Goal: Transaction & Acquisition: Purchase product/service

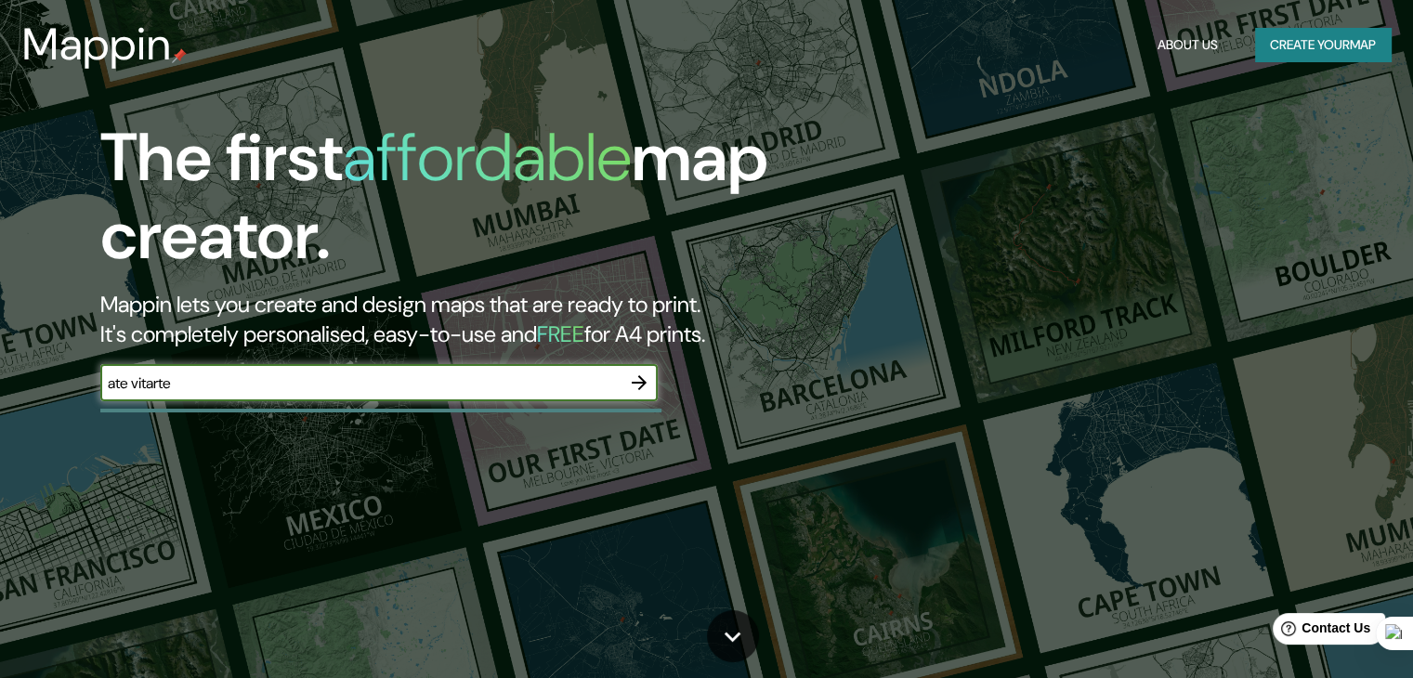
type input "ate vitarte"
click at [649, 383] on icon "button" at bounding box center [639, 383] width 22 height 22
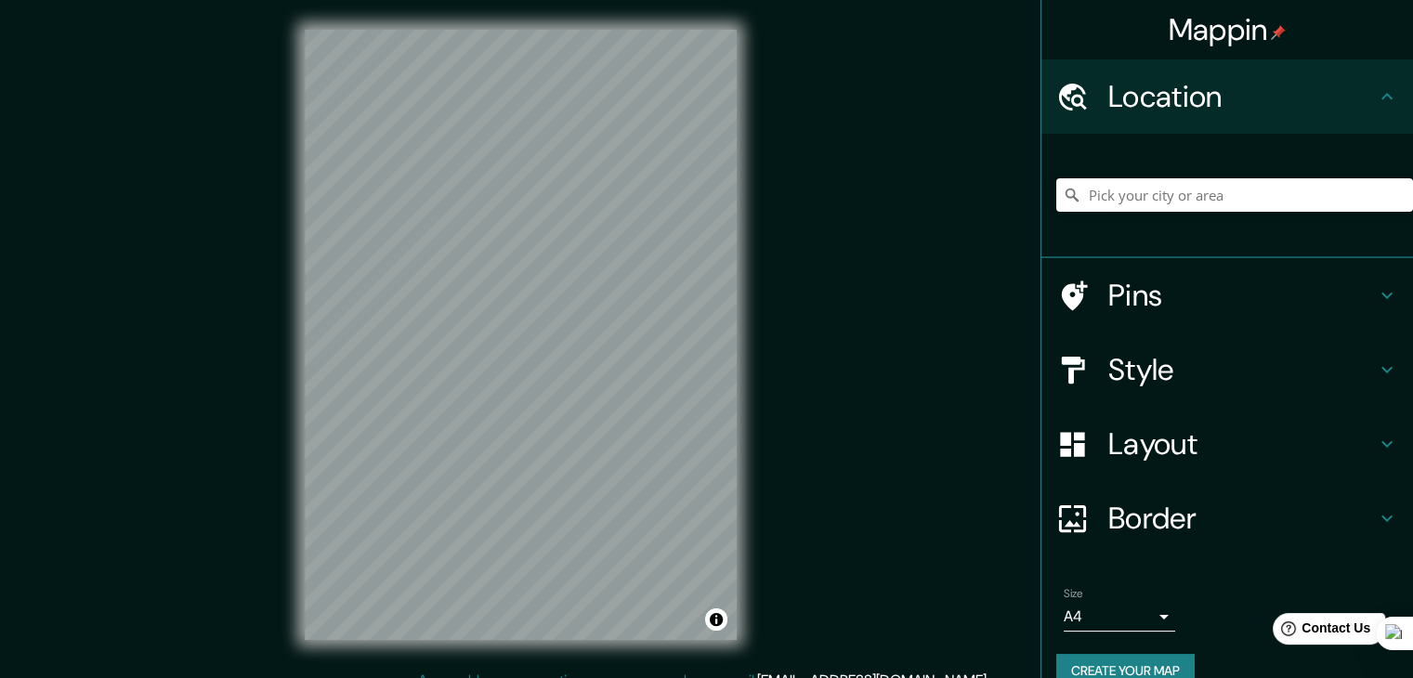
click at [1107, 185] on input "Pick your city or area" at bounding box center [1234, 194] width 357 height 33
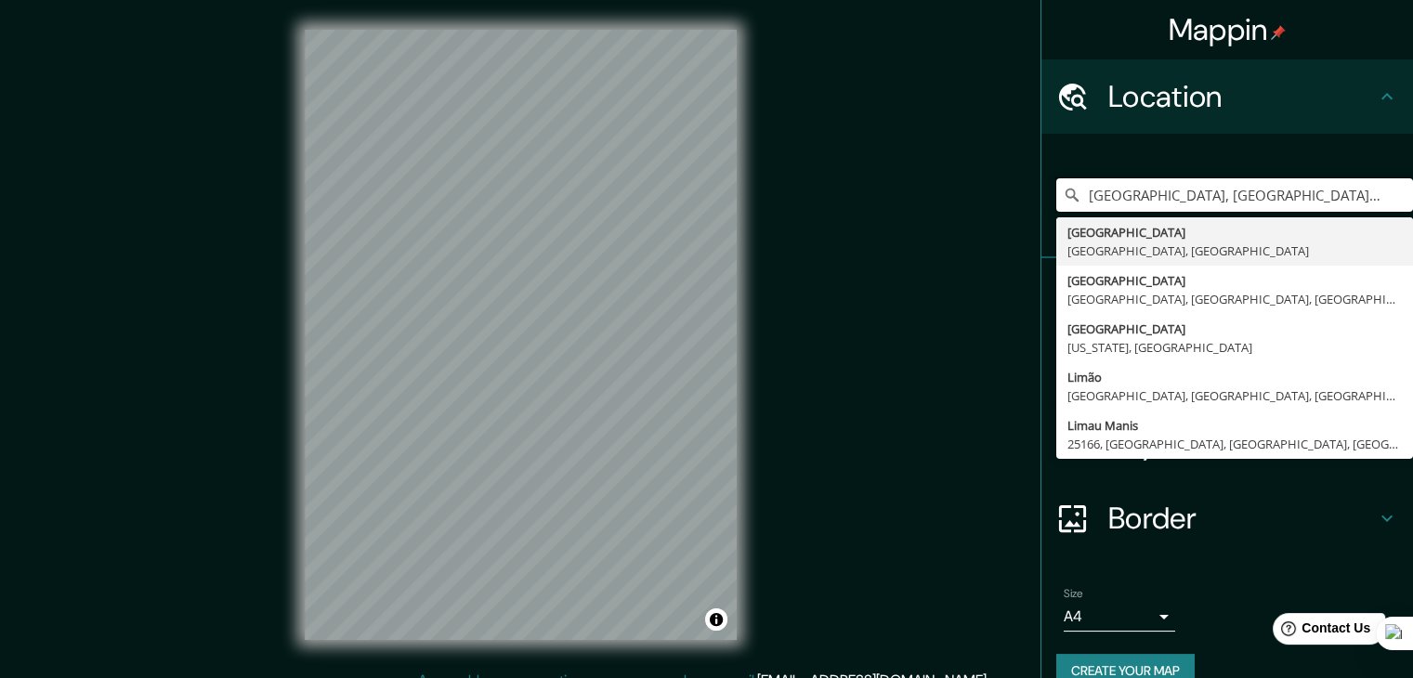
click at [730, 191] on div "Mappin Location Lima, Provincia de Lima, Perú Lima Provincia de Lima, Perú Lima…" at bounding box center [706, 350] width 1413 height 700
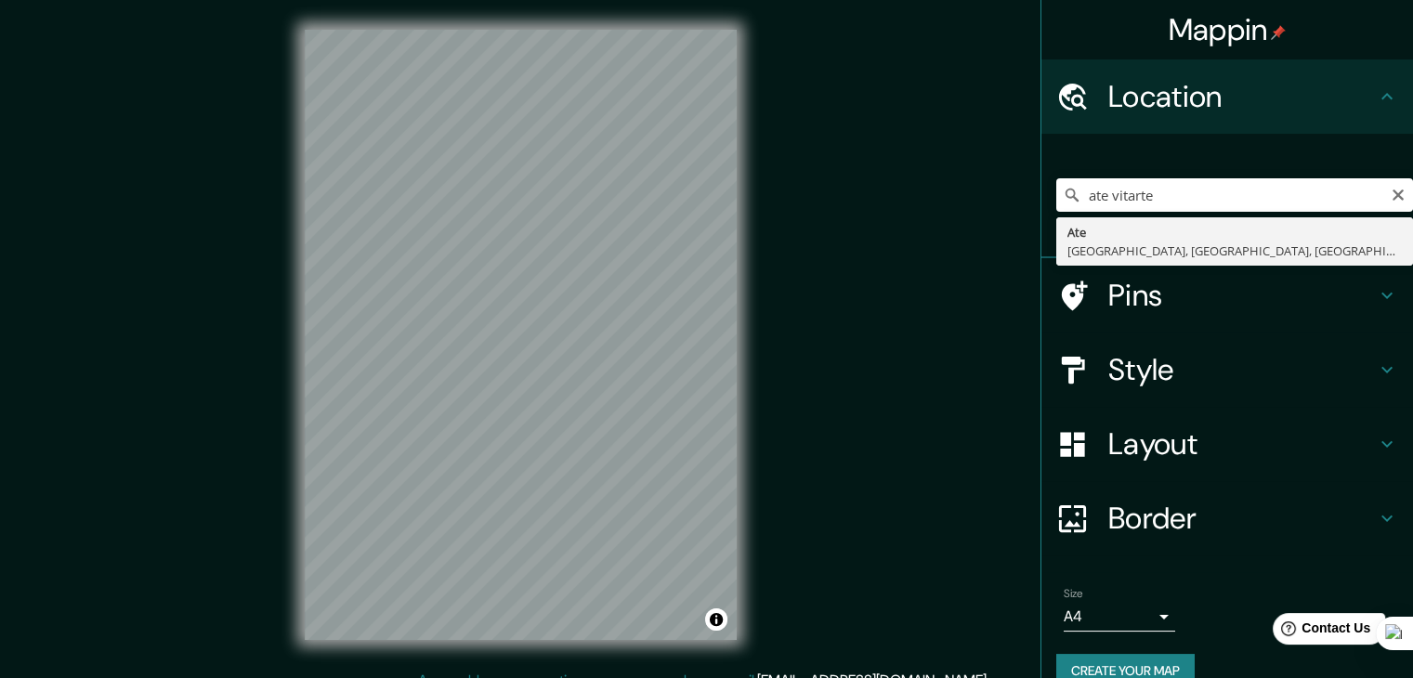
type input "Ate, [GEOGRAPHIC_DATA], [GEOGRAPHIC_DATA], [GEOGRAPHIC_DATA]"
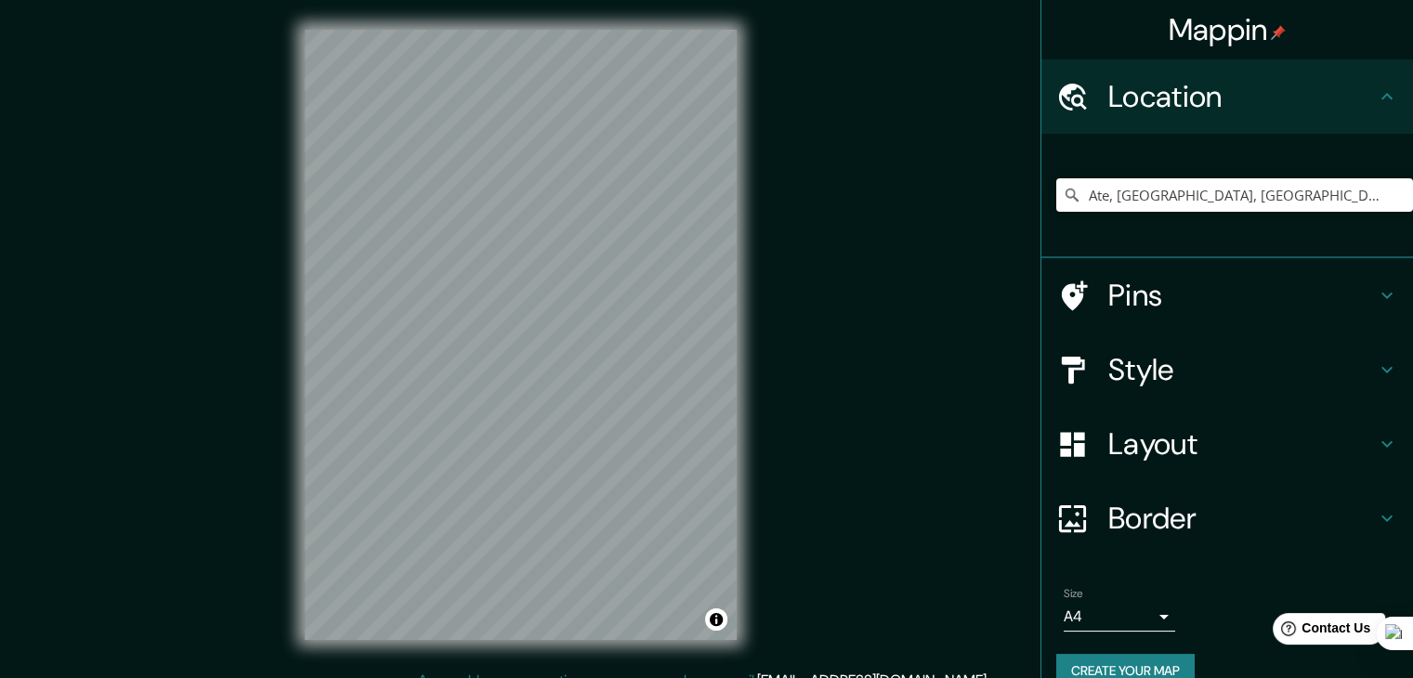
click at [1204, 363] on h4 "Style" at bounding box center [1242, 369] width 268 height 37
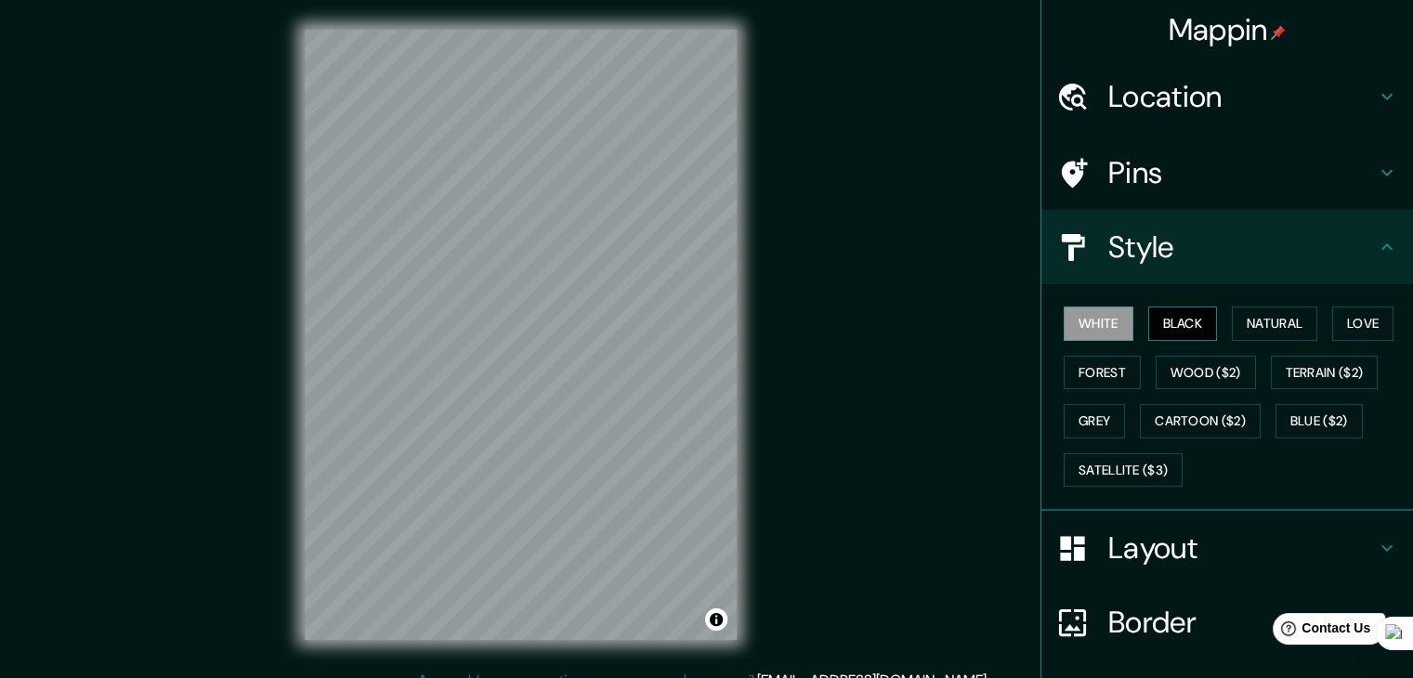
click at [1173, 324] on button "Black" at bounding box center [1183, 324] width 70 height 34
click at [1272, 318] on button "Natural" at bounding box center [1274, 324] width 85 height 34
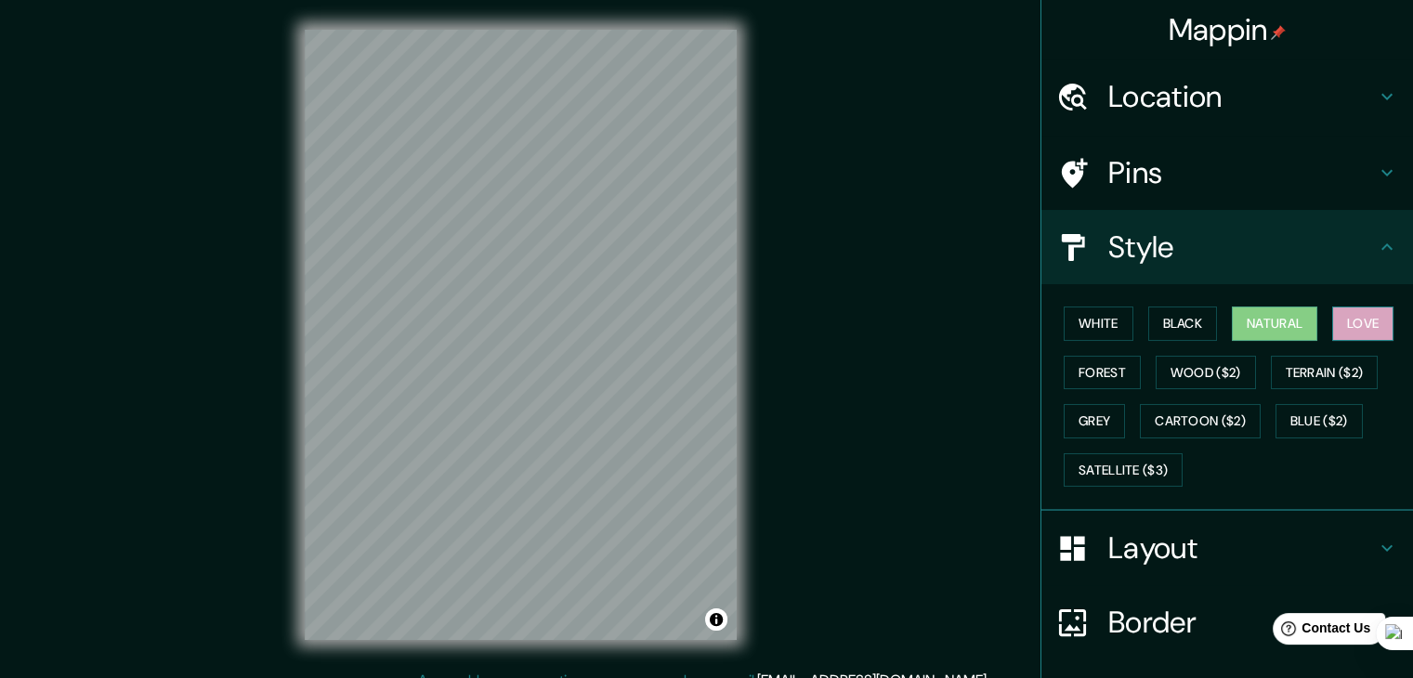
click at [1363, 321] on button "Love" at bounding box center [1362, 324] width 61 height 34
click at [1096, 368] on button "Forest" at bounding box center [1102, 373] width 77 height 34
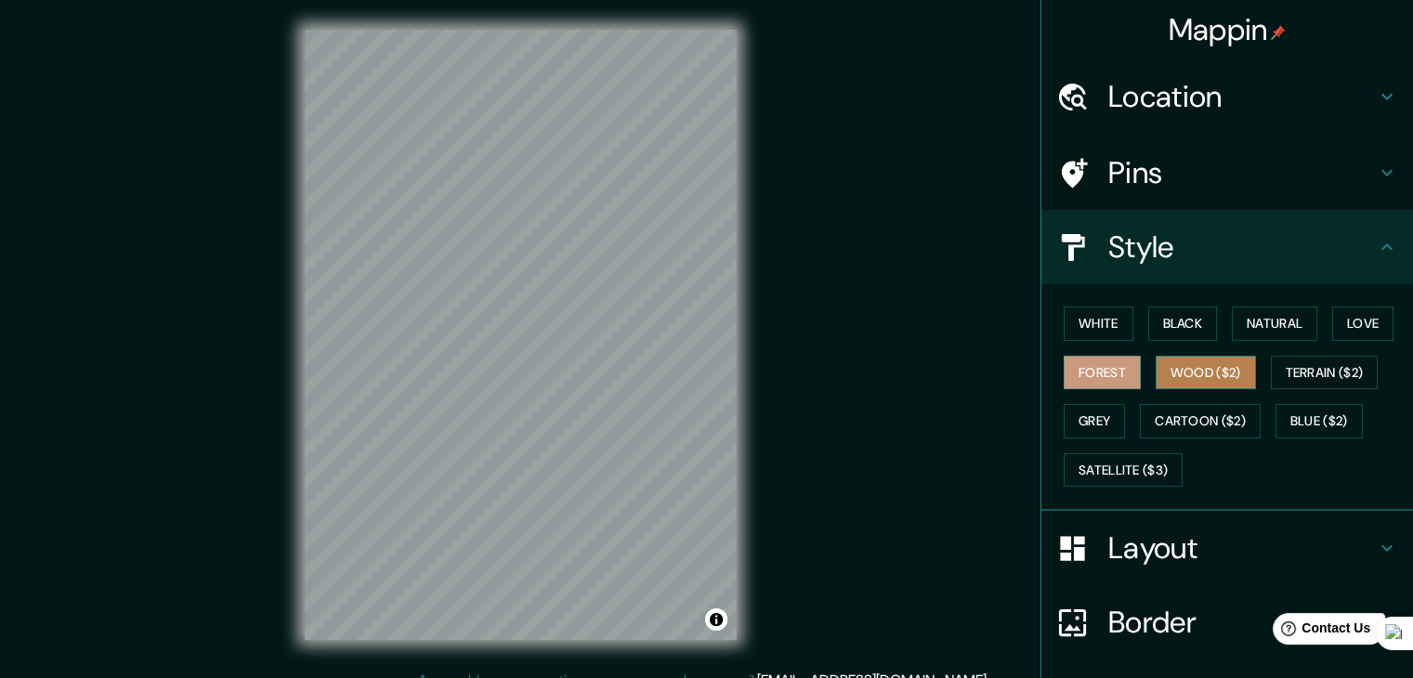
click at [1174, 365] on button "Wood ($2)" at bounding box center [1206, 373] width 100 height 34
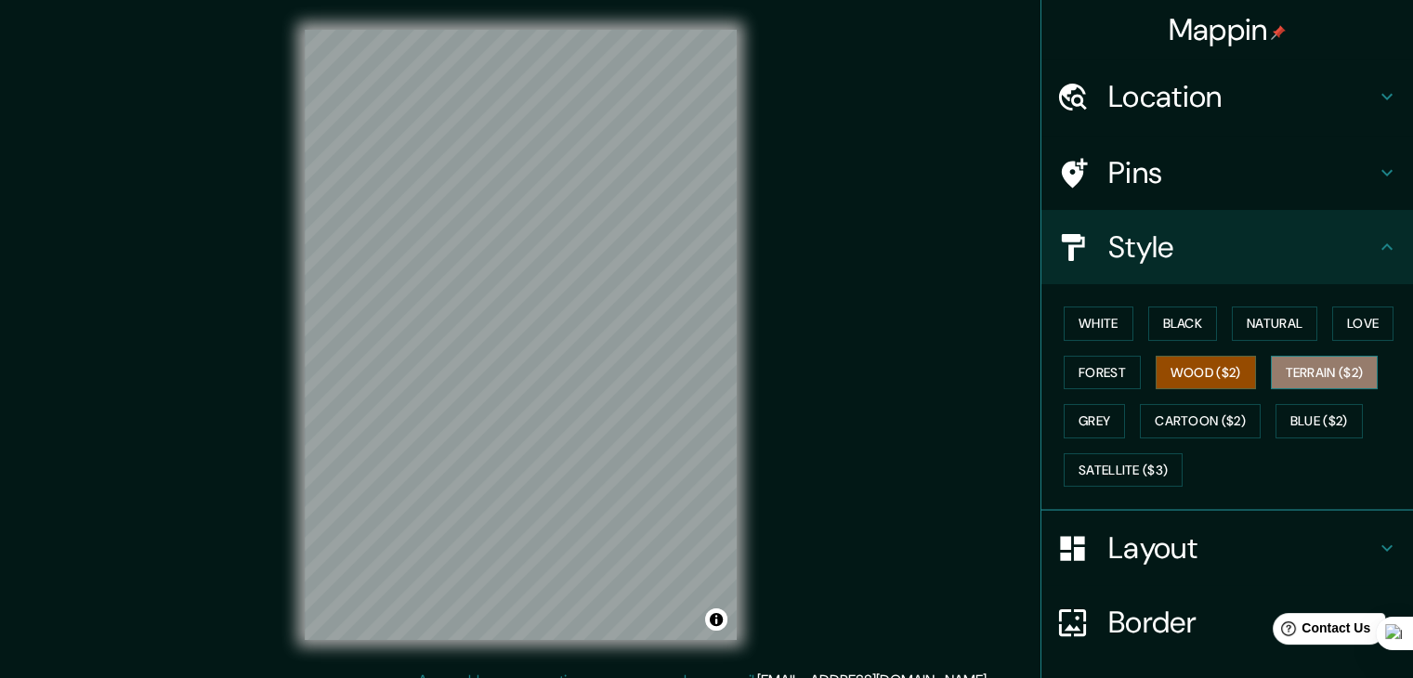
click at [1305, 370] on button "Terrain ($2)" at bounding box center [1325, 373] width 108 height 34
click at [1093, 418] on button "Grey" at bounding box center [1094, 421] width 61 height 34
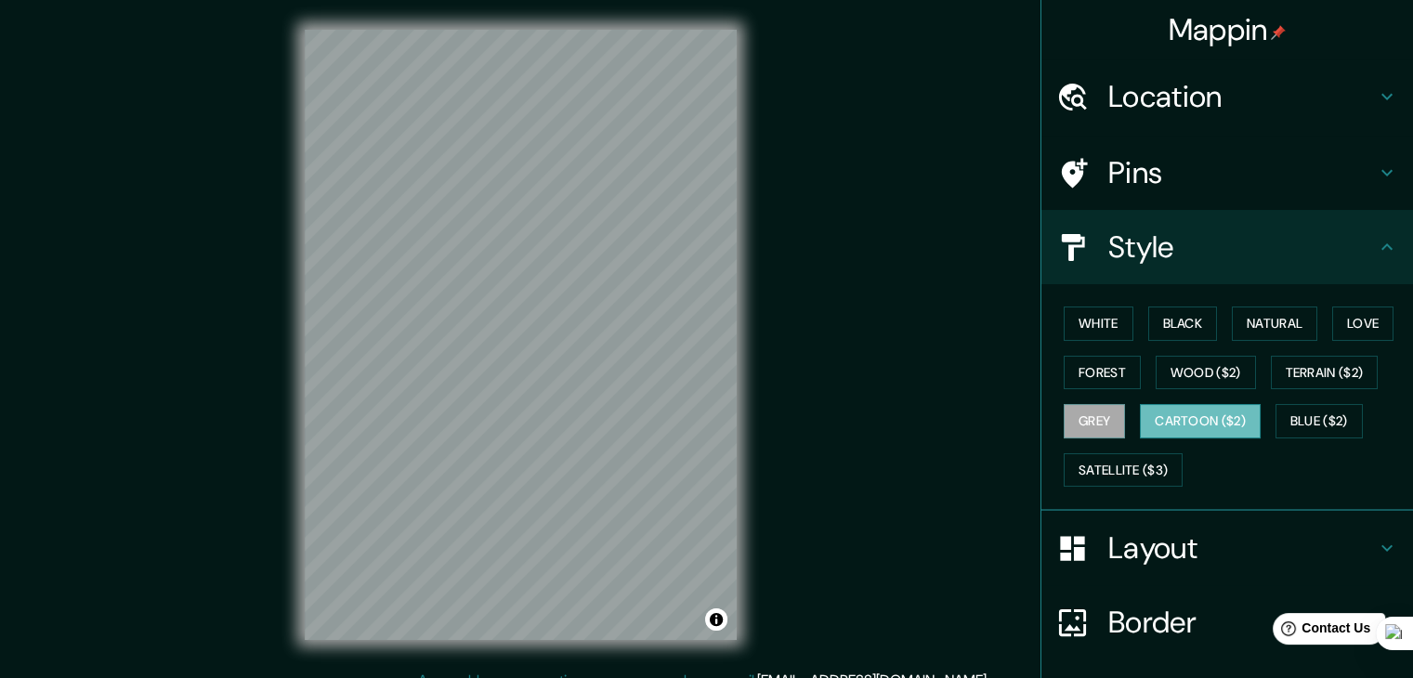
click at [1179, 416] on button "Cartoon ($2)" at bounding box center [1200, 421] width 121 height 34
click at [1338, 425] on button "Blue ($2)" at bounding box center [1319, 421] width 87 height 34
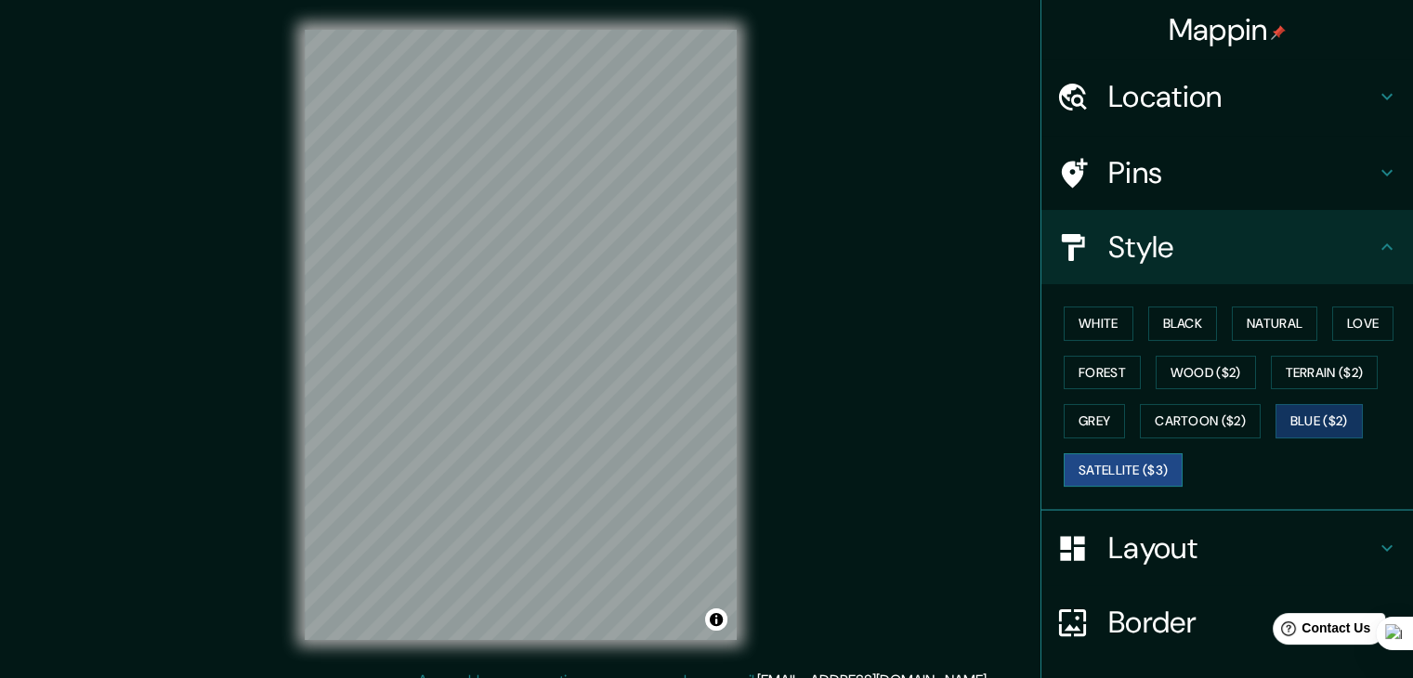
click at [1125, 464] on button "Satellite ($3)" at bounding box center [1123, 470] width 119 height 34
click at [1174, 317] on button "Black" at bounding box center [1183, 324] width 70 height 34
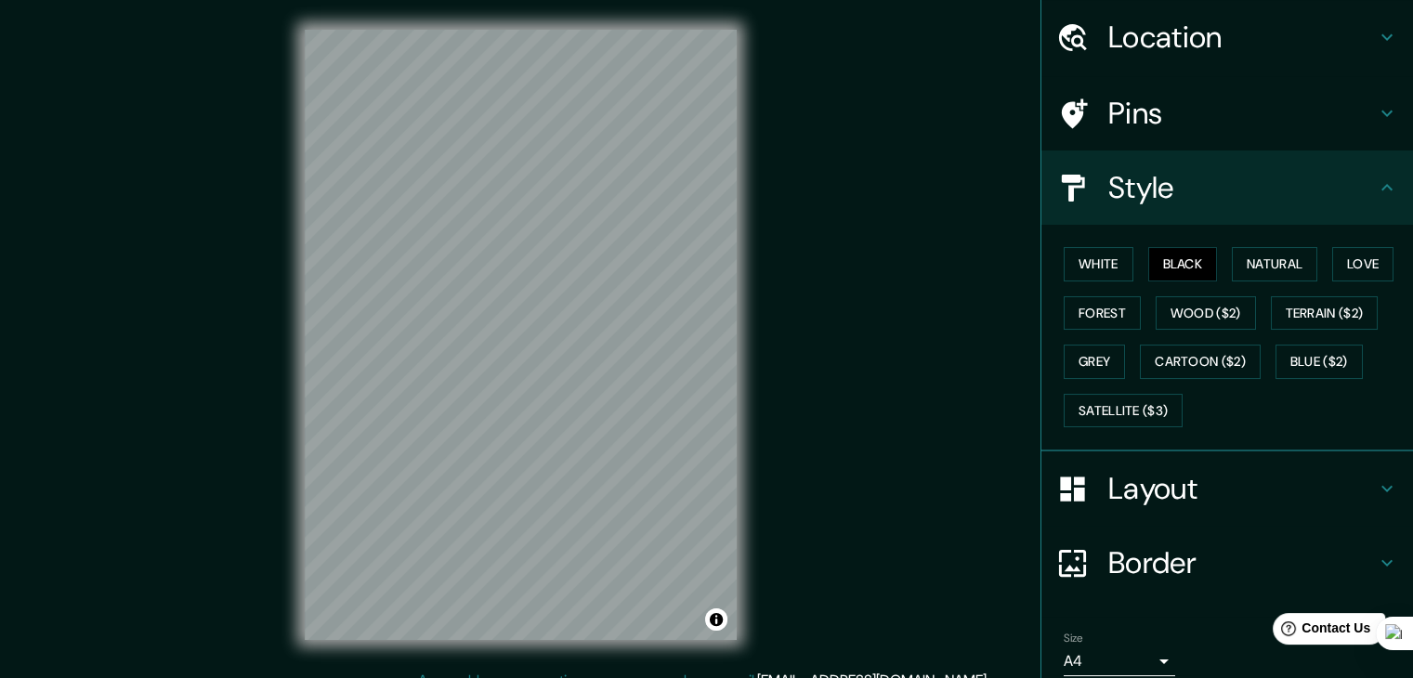
scroll to position [93, 0]
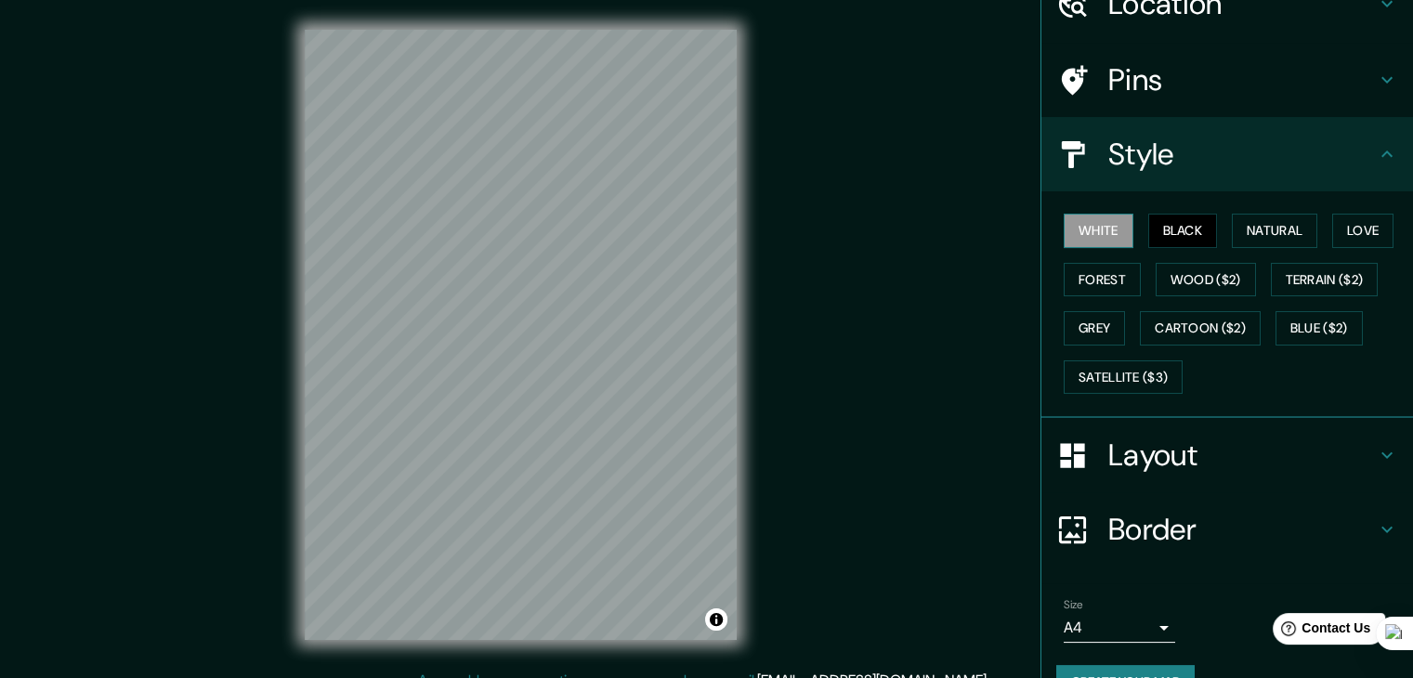
click at [1101, 223] on button "White" at bounding box center [1099, 231] width 70 height 34
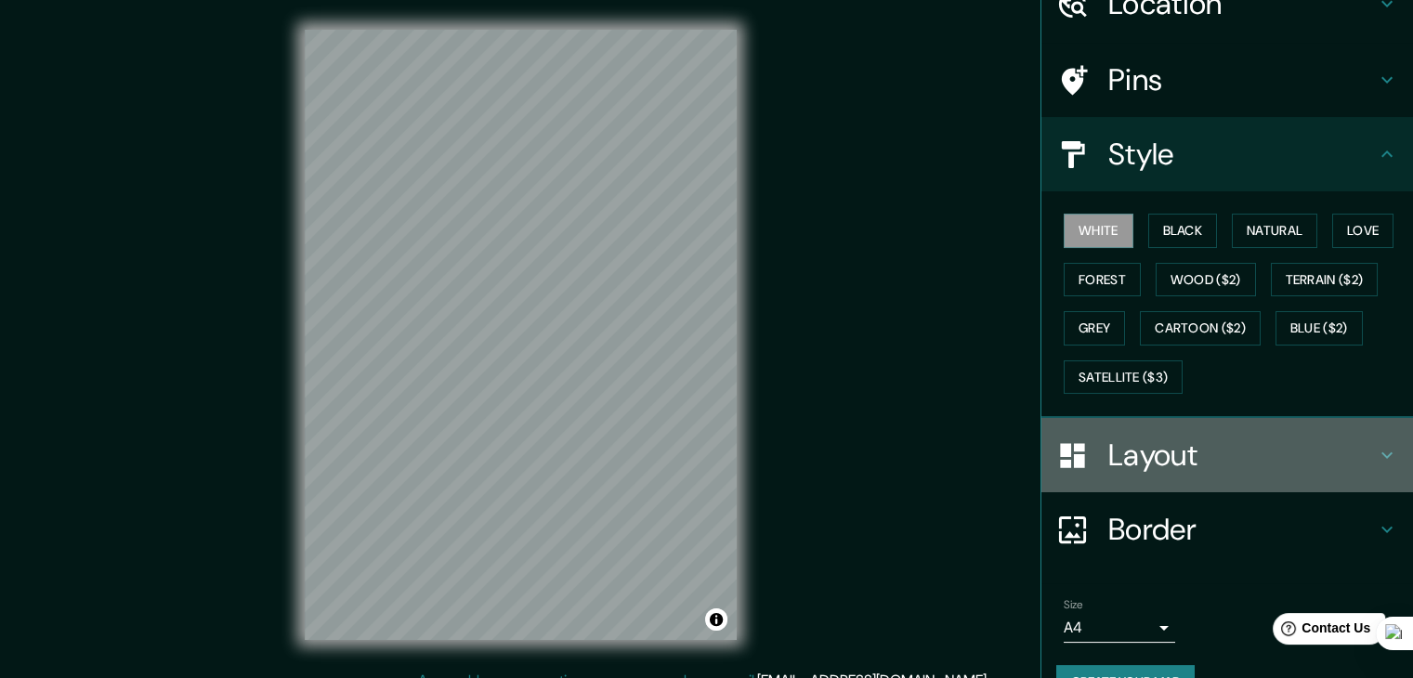
click at [1187, 458] on h4 "Layout" at bounding box center [1242, 455] width 268 height 37
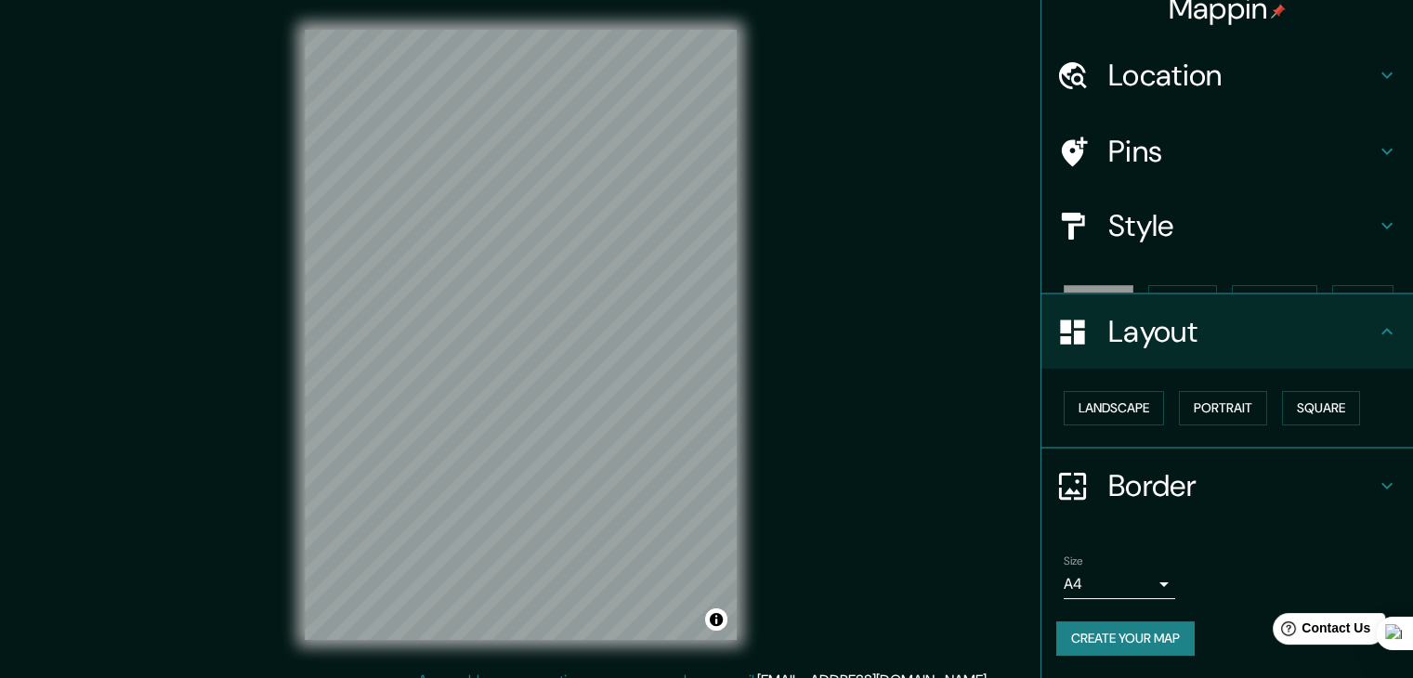
scroll to position [0, 0]
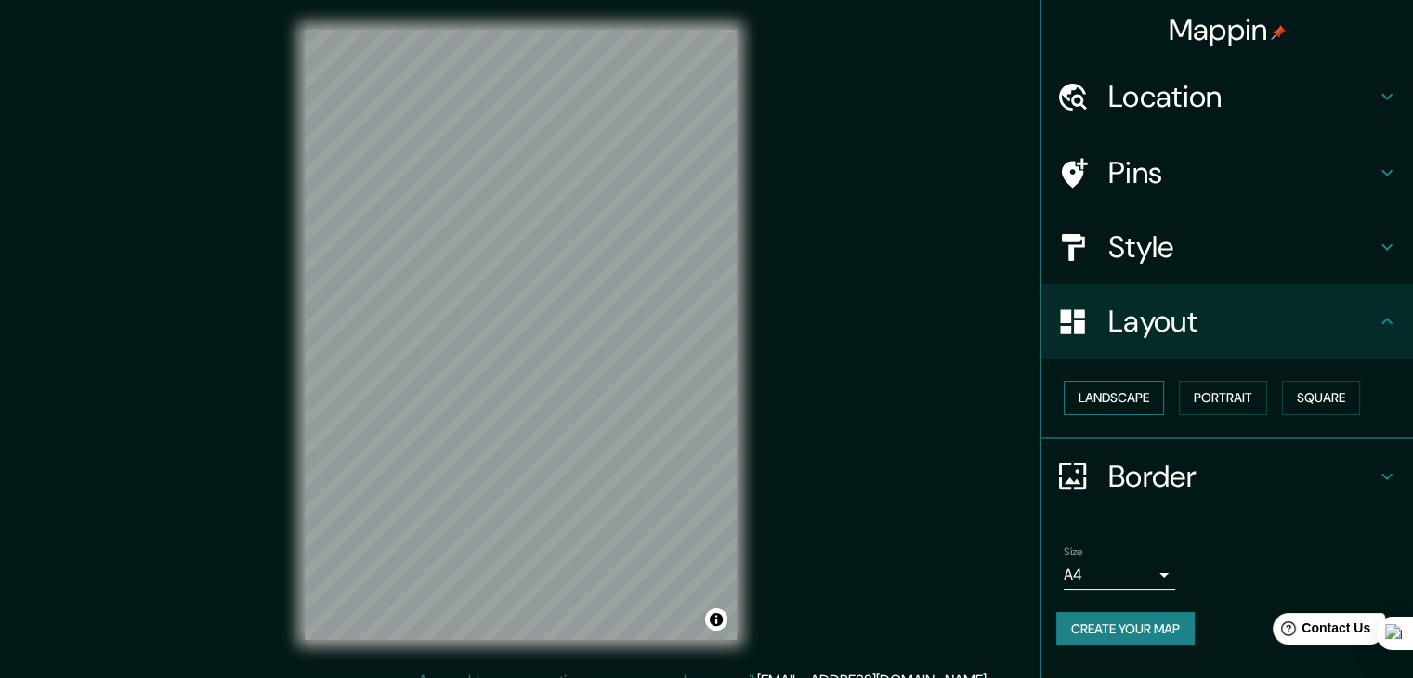
click at [1108, 393] on button "Landscape" at bounding box center [1114, 398] width 100 height 34
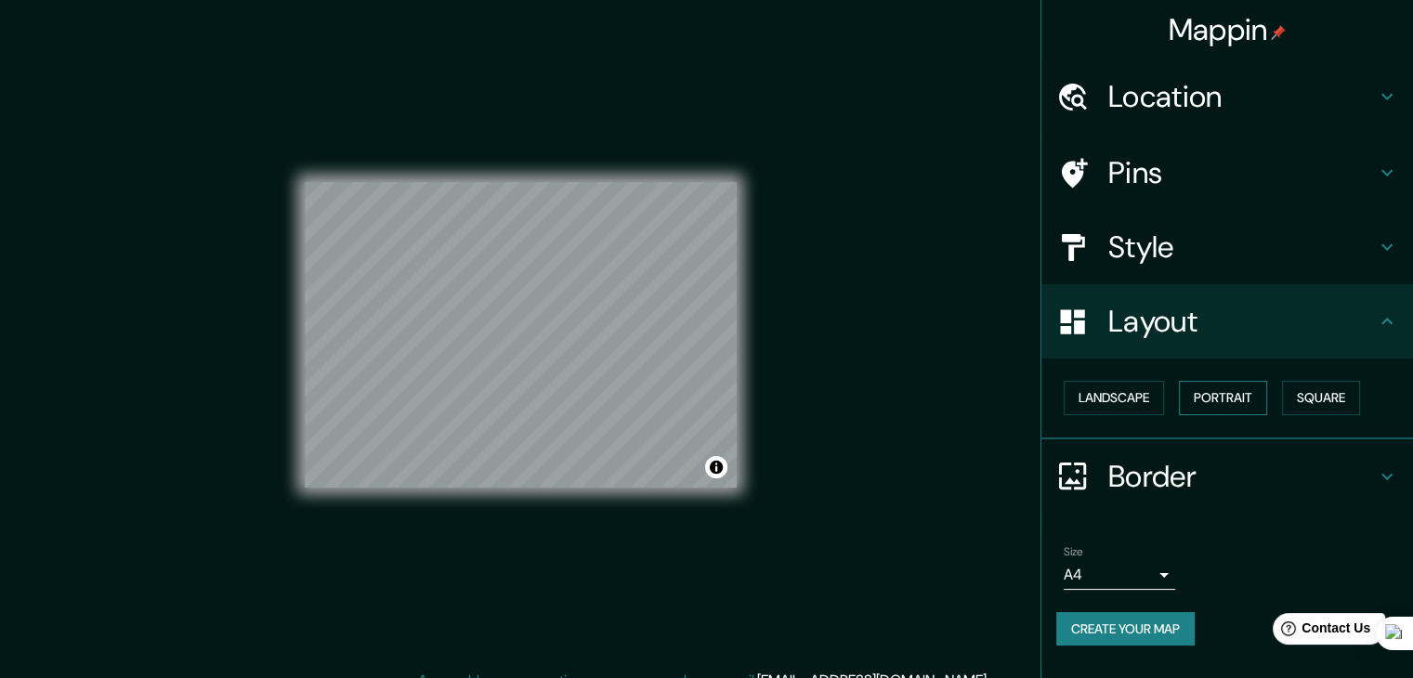
click at [1226, 395] on button "Portrait" at bounding box center [1223, 398] width 88 height 34
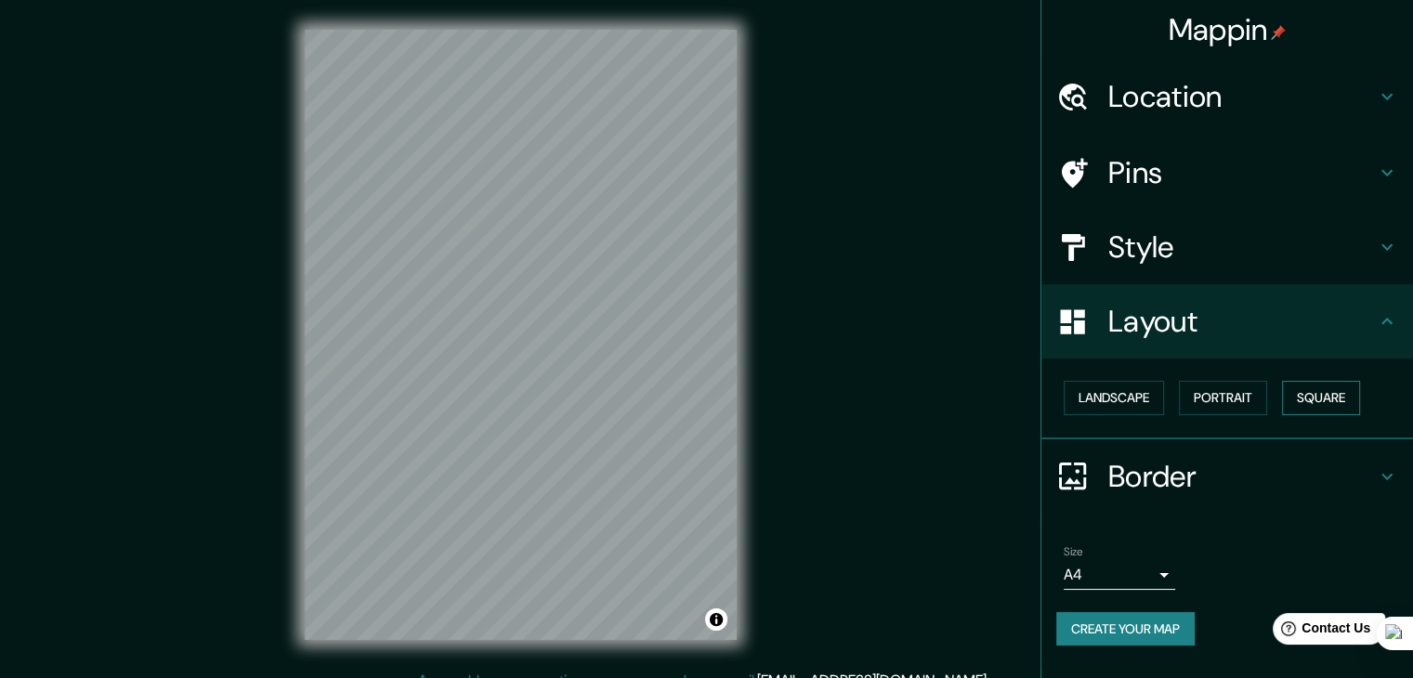
click at [1331, 396] on button "Square" at bounding box center [1321, 398] width 78 height 34
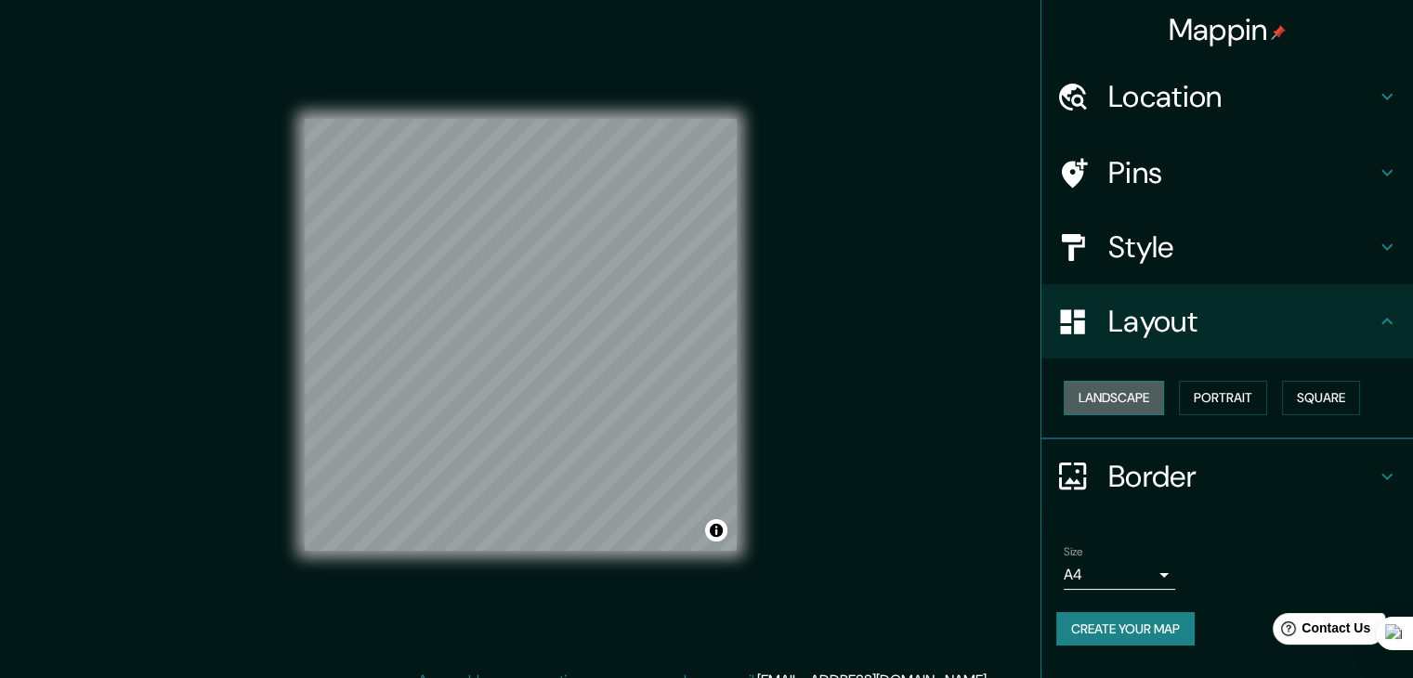
click at [1119, 402] on button "Landscape" at bounding box center [1114, 398] width 100 height 34
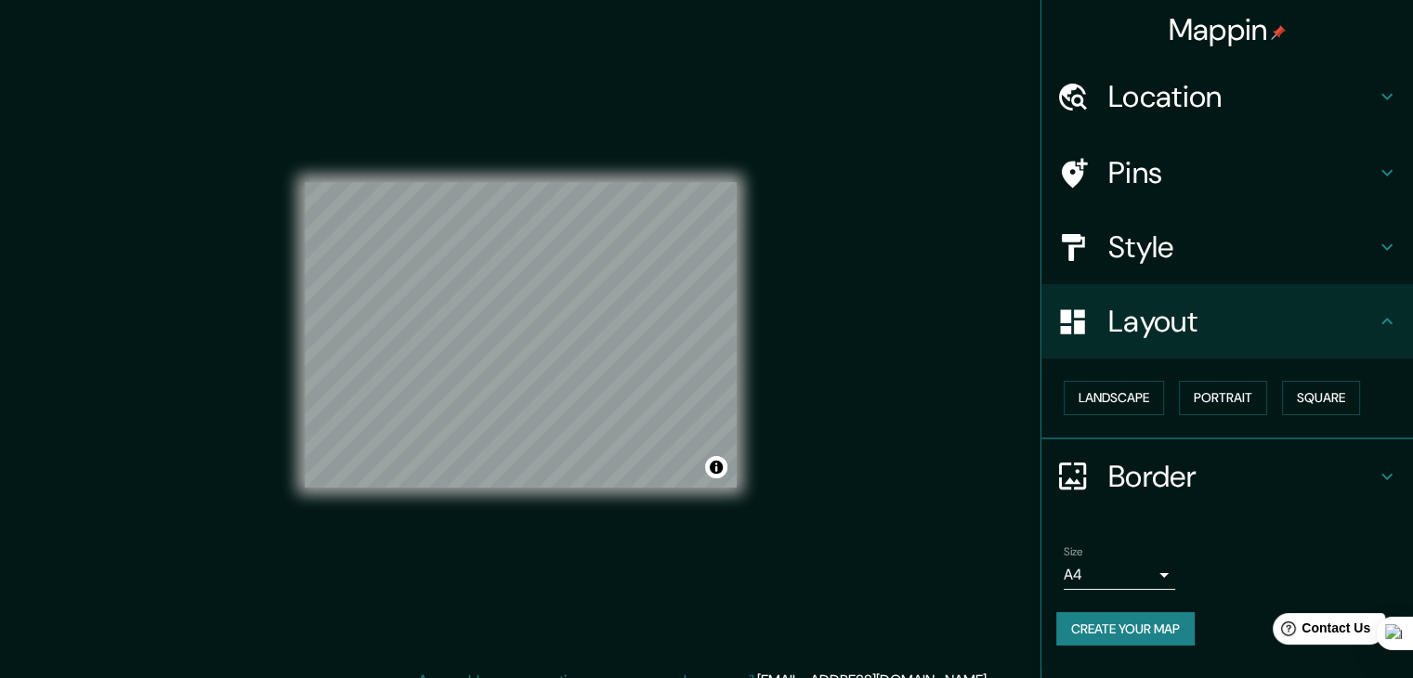
click at [1163, 578] on body "Mappin Location Ate, Lima, Provincia de Lima, Perú Pins Style Layout Landscape …" at bounding box center [706, 339] width 1413 height 678
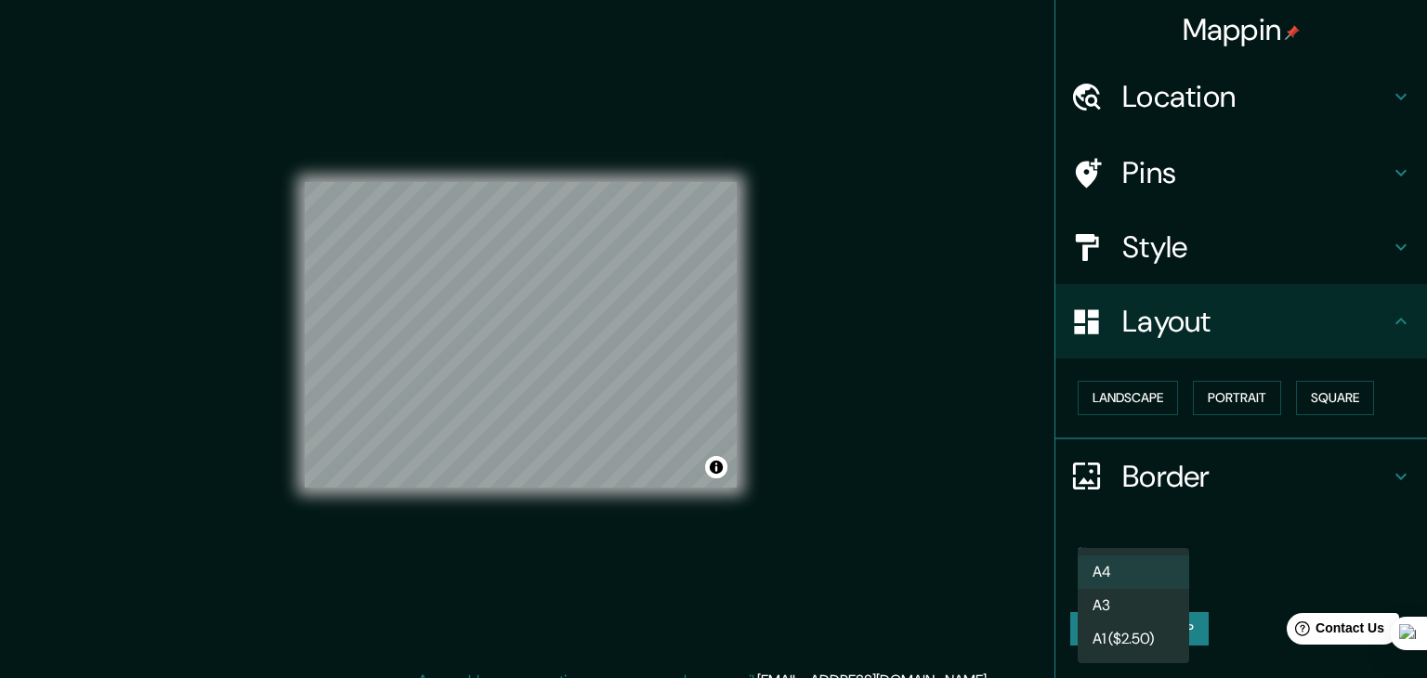
click at [1142, 603] on li "A3" at bounding box center [1133, 605] width 111 height 33
type input "a4"
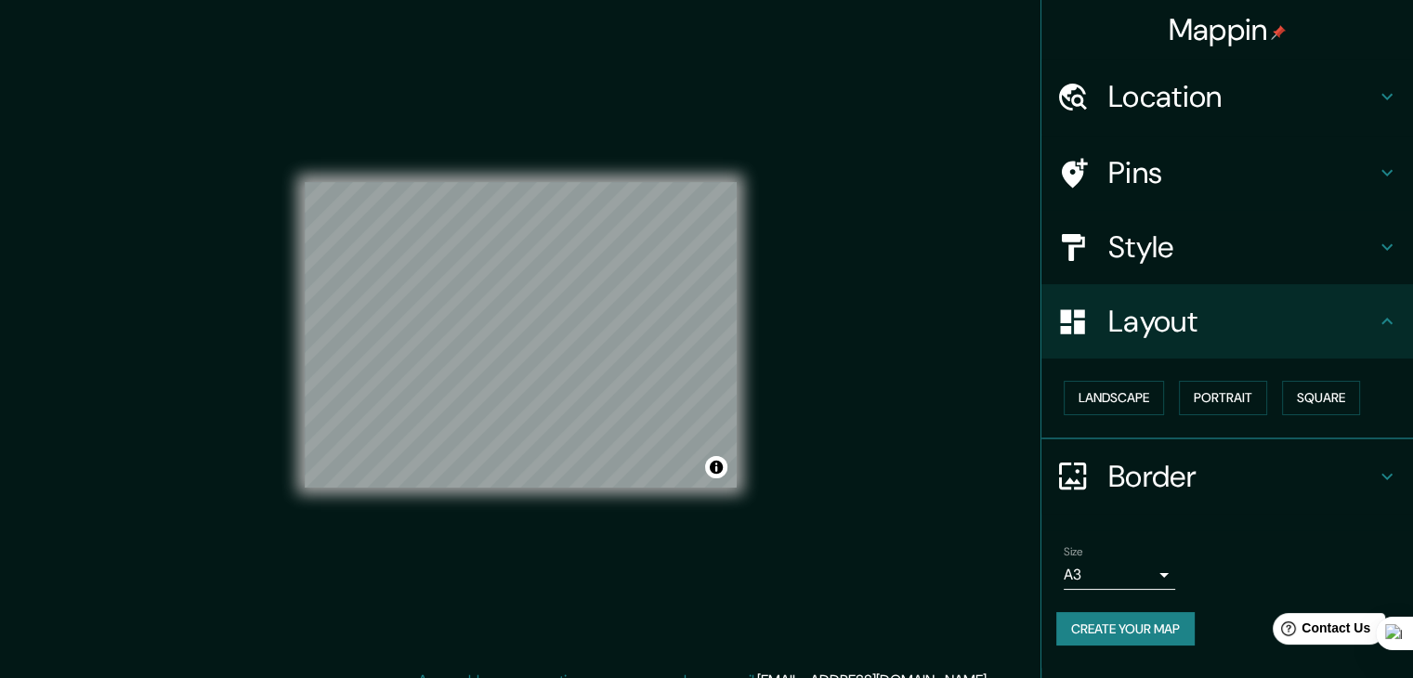
click at [1368, 166] on h4 "Pins" at bounding box center [1242, 172] width 268 height 37
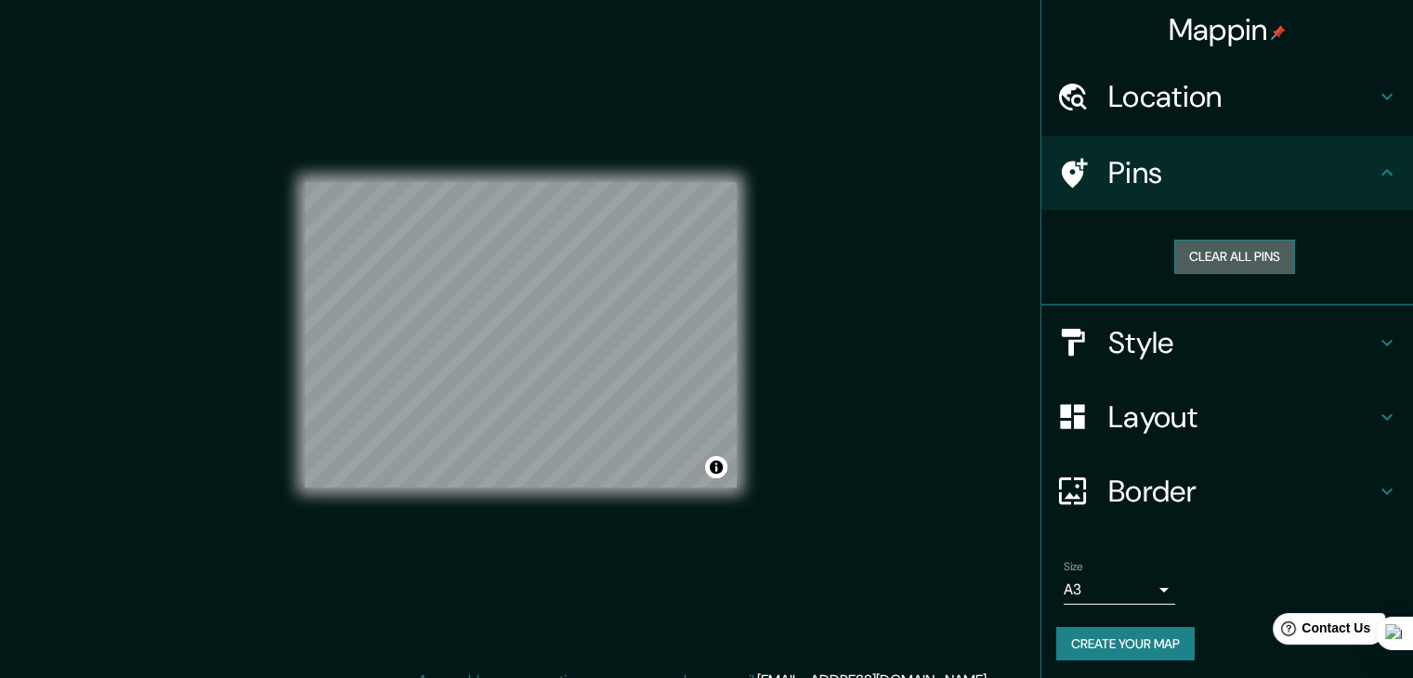
click at [1236, 250] on button "Clear all pins" at bounding box center [1234, 257] width 121 height 34
click at [1212, 112] on h4 "Location" at bounding box center [1242, 96] width 268 height 37
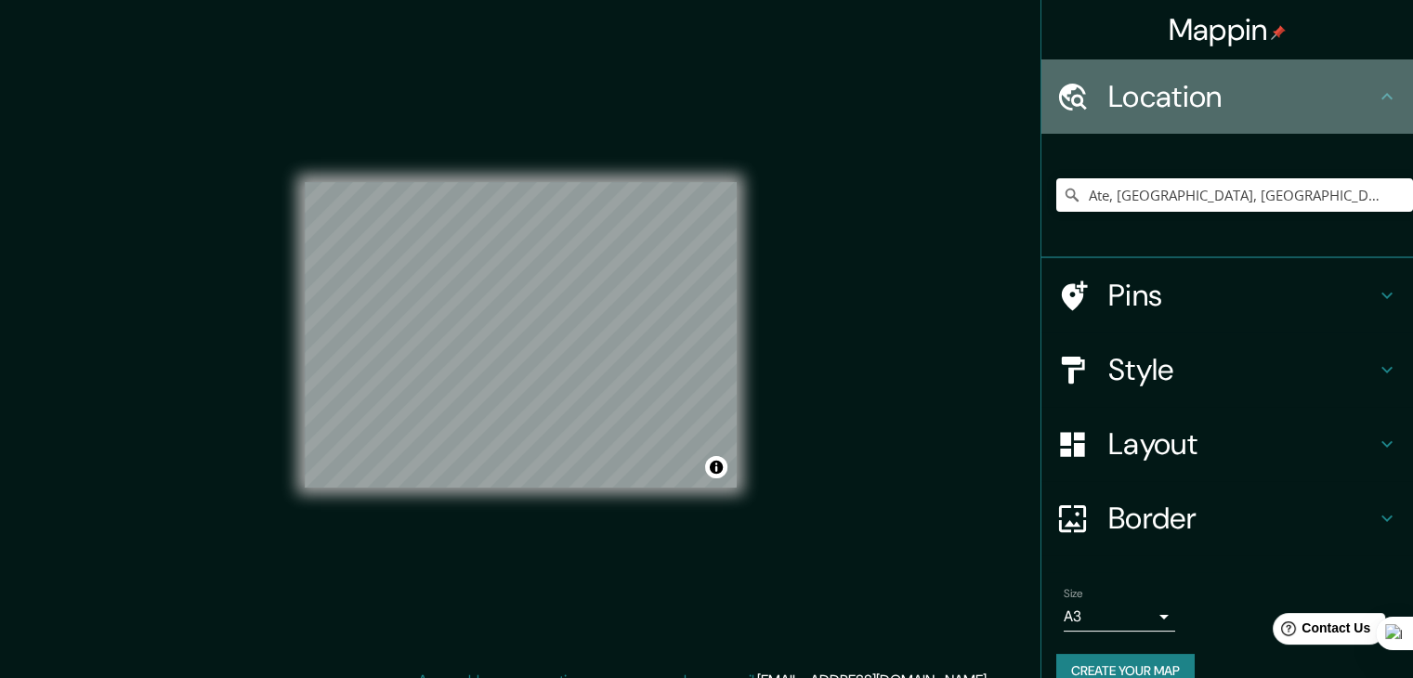
click at [1208, 108] on h4 "Location" at bounding box center [1242, 96] width 268 height 37
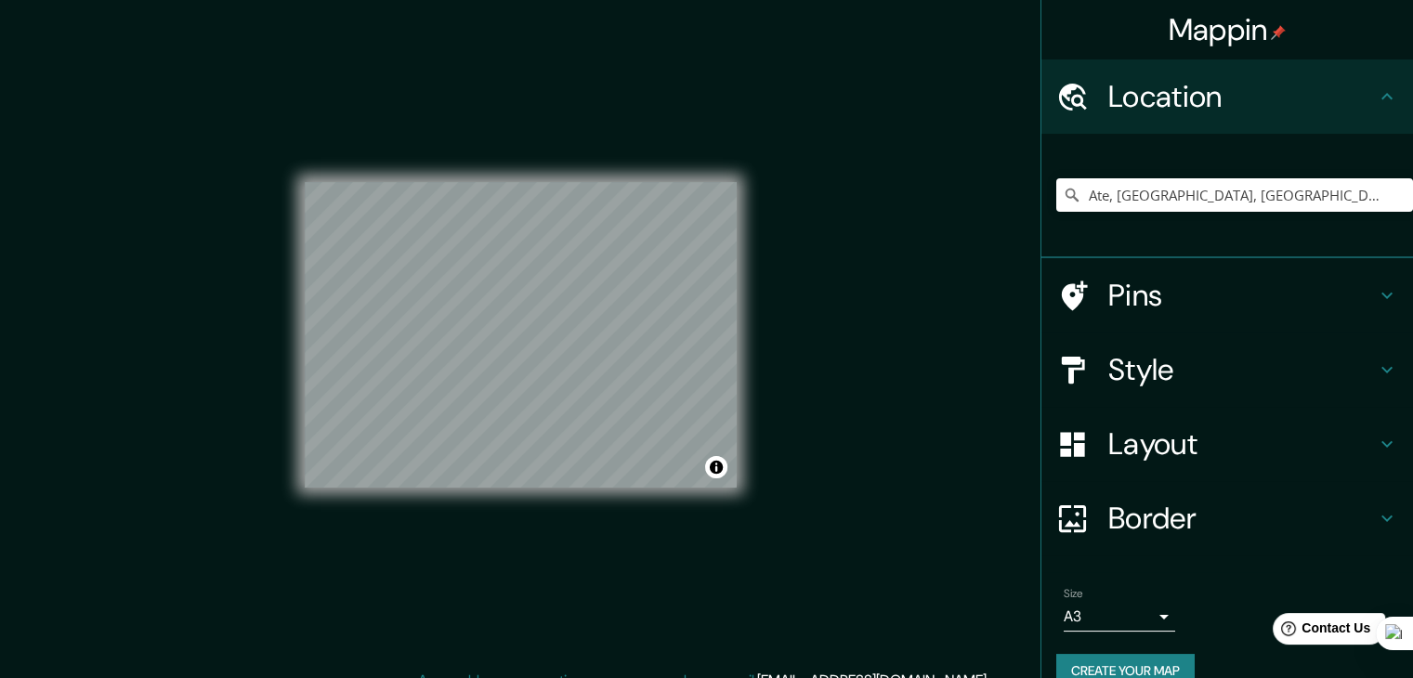
click at [1175, 311] on h4 "Pins" at bounding box center [1242, 295] width 268 height 37
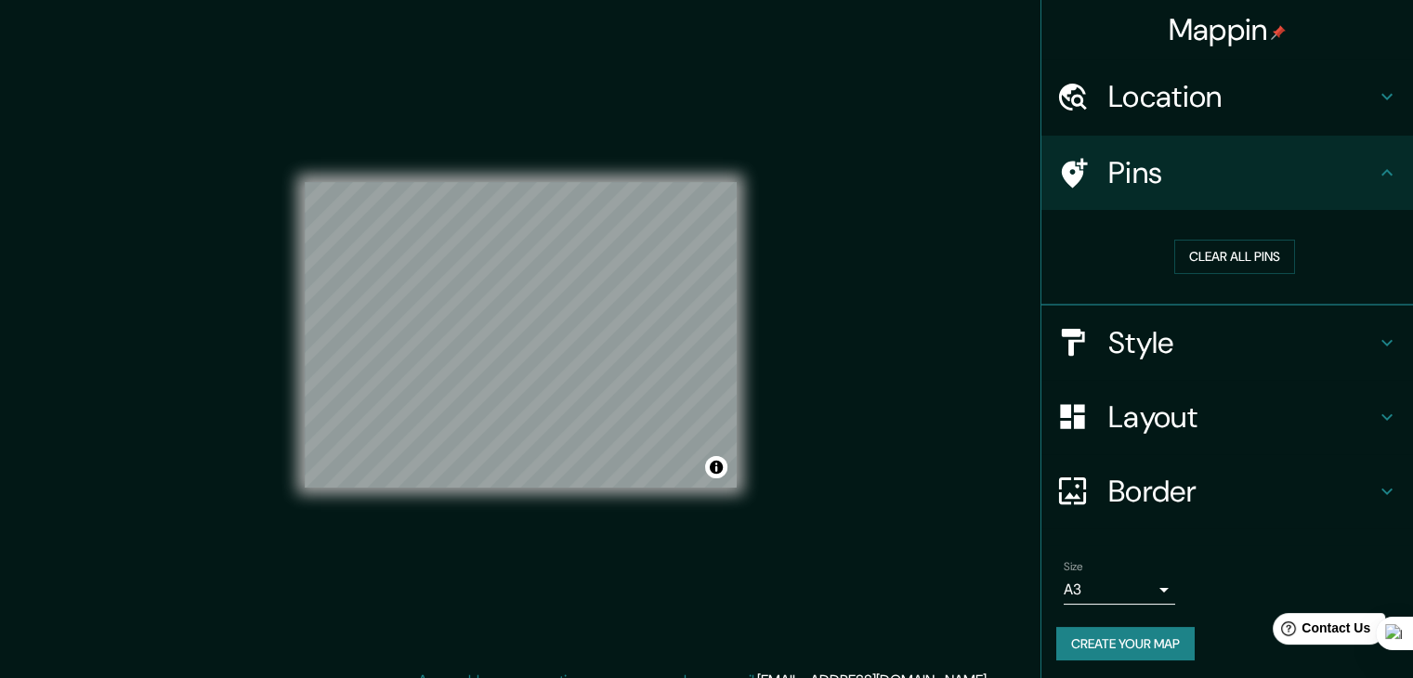
drag, startPoint x: 1164, startPoint y: 344, endPoint x: 1182, endPoint y: 347, distance: 17.9
click at [1172, 345] on h4 "Style" at bounding box center [1242, 342] width 268 height 37
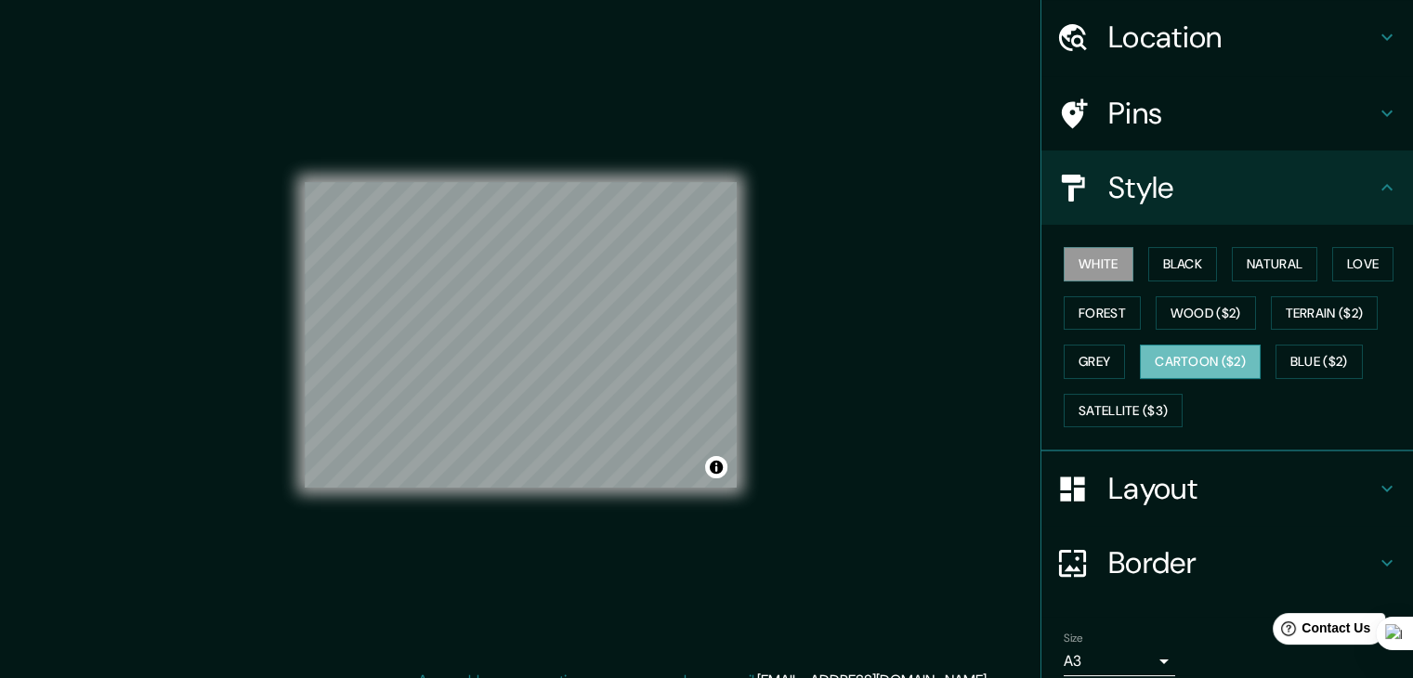
scroll to position [93, 0]
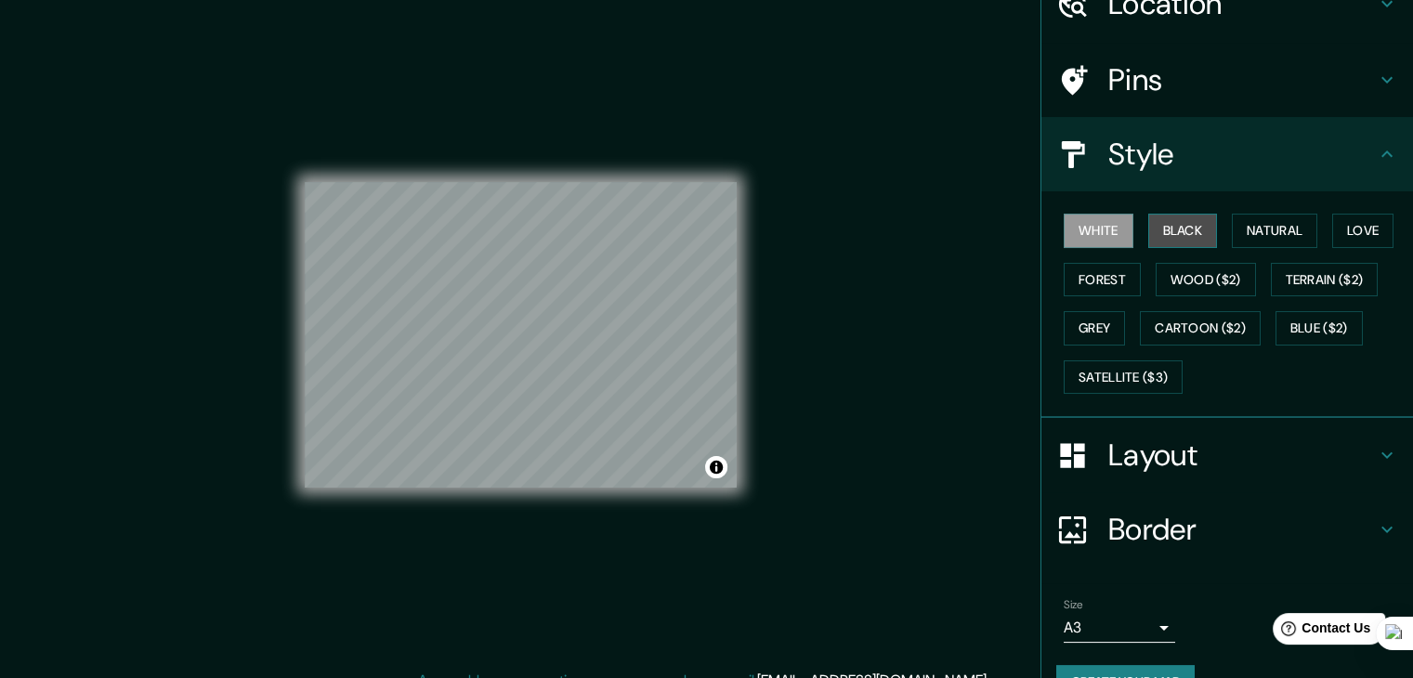
click at [1160, 229] on button "Black" at bounding box center [1183, 231] width 70 height 34
click at [1241, 234] on button "Natural" at bounding box center [1274, 231] width 85 height 34
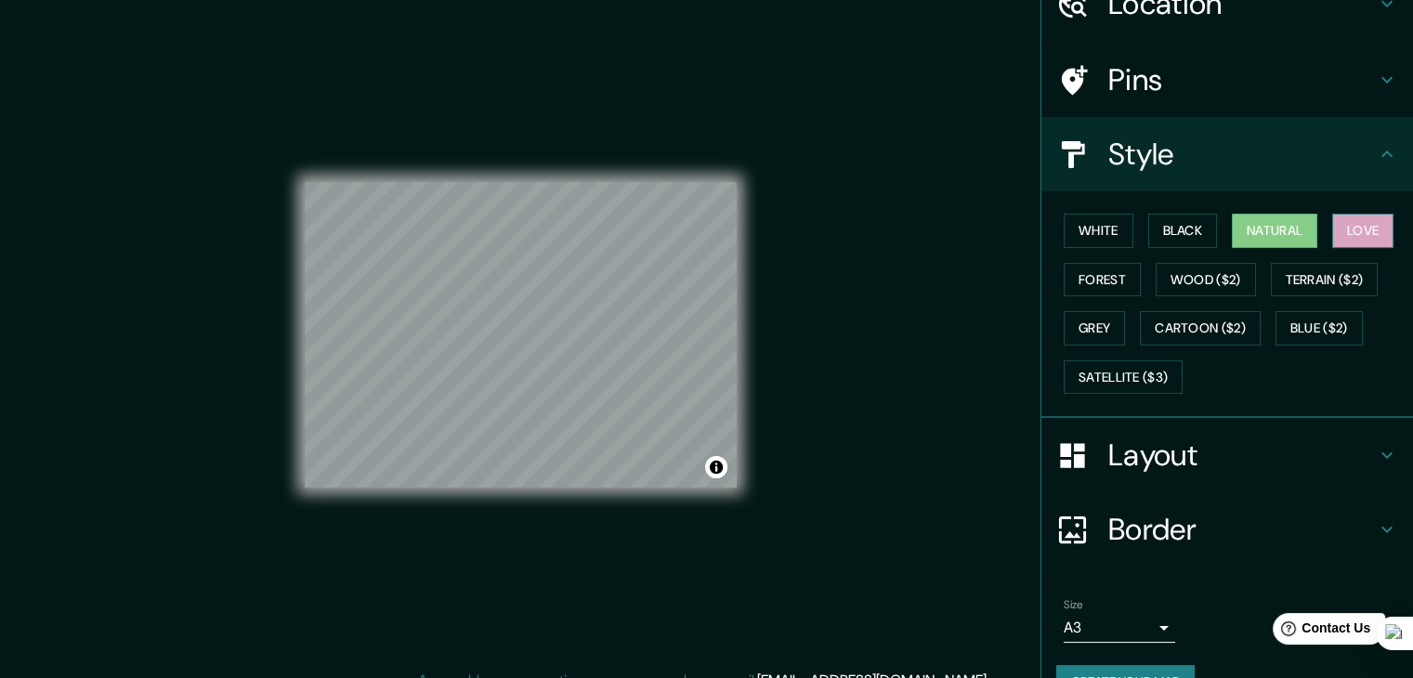
click at [1353, 240] on button "Love" at bounding box center [1362, 231] width 61 height 34
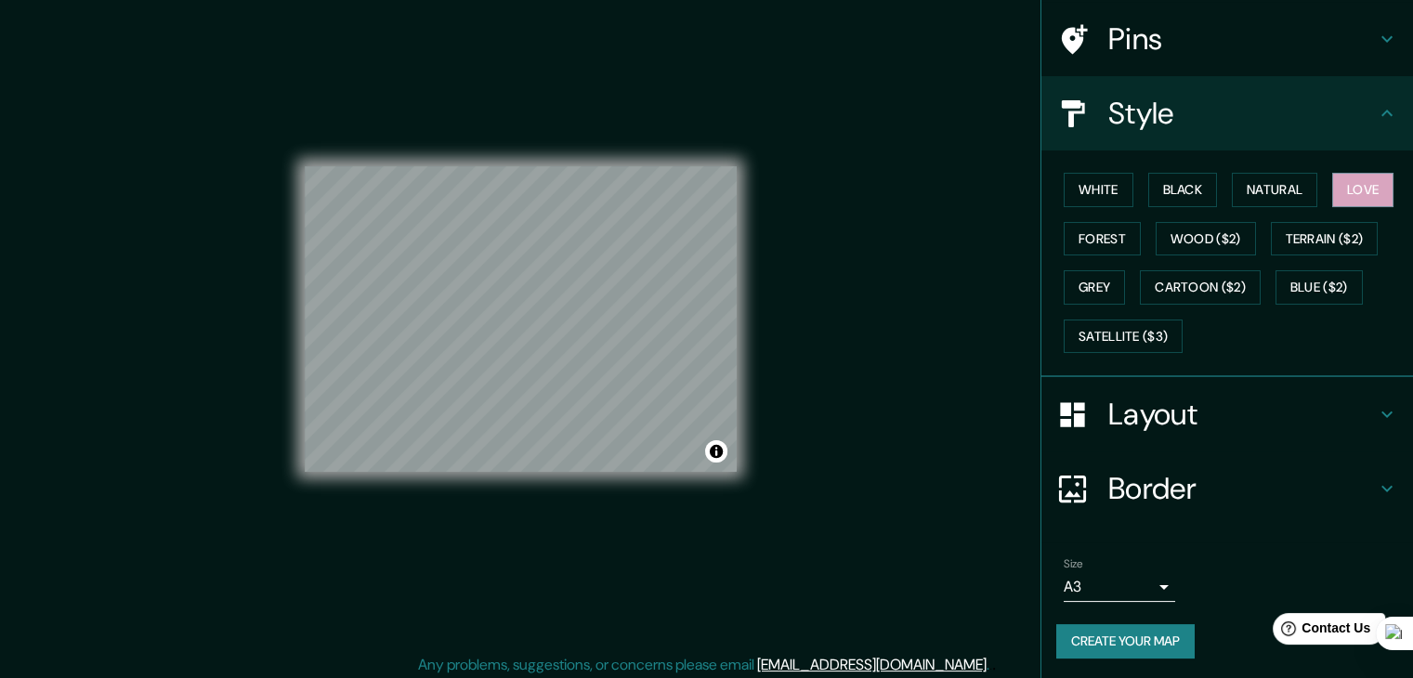
scroll to position [21, 0]
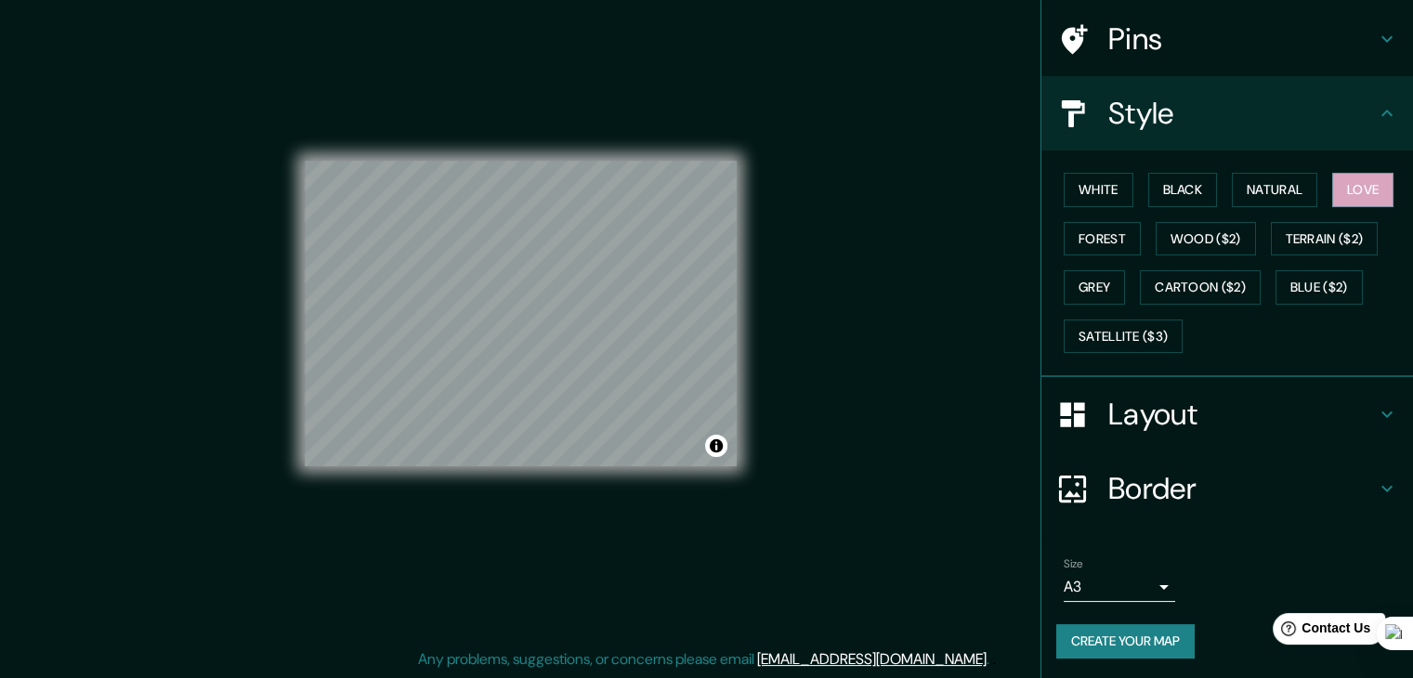
click at [1108, 649] on button "Create your map" at bounding box center [1125, 641] width 138 height 34
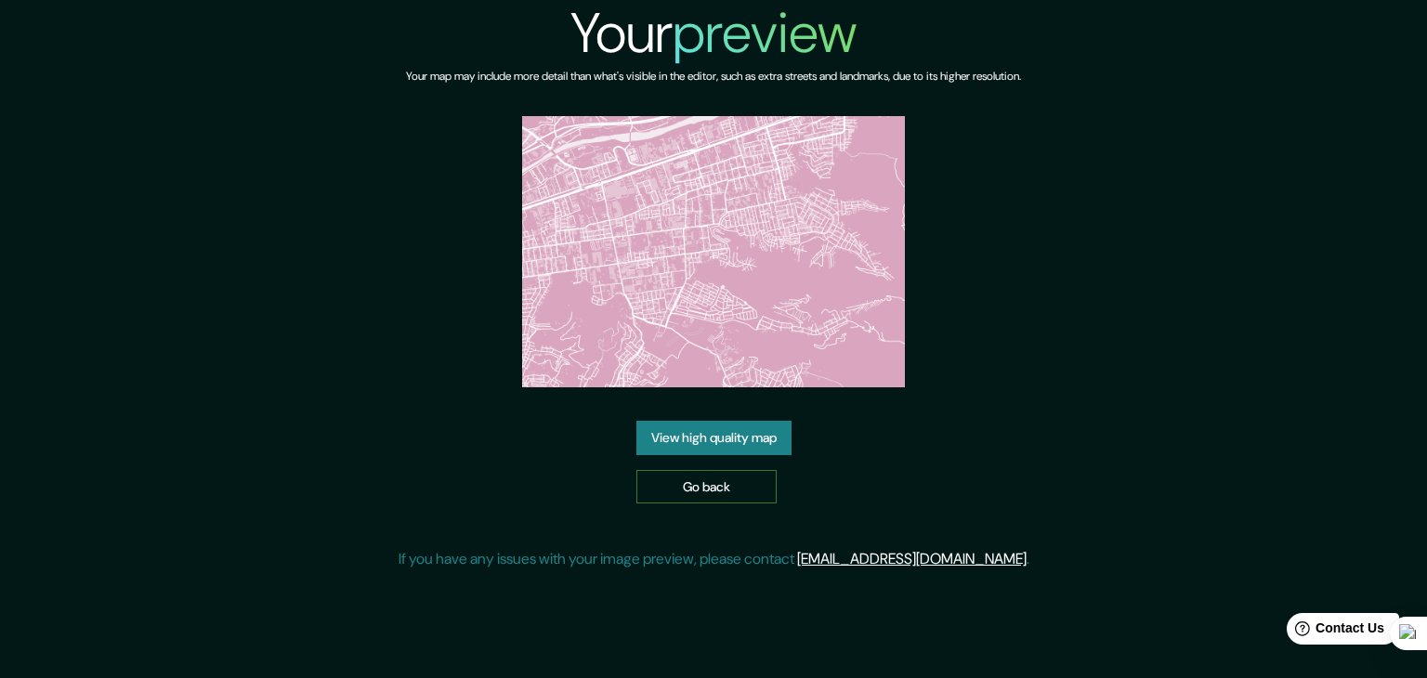
click at [705, 492] on link "Go back" at bounding box center [706, 487] width 140 height 34
click at [778, 438] on link "View high quality map" at bounding box center [713, 438] width 155 height 34
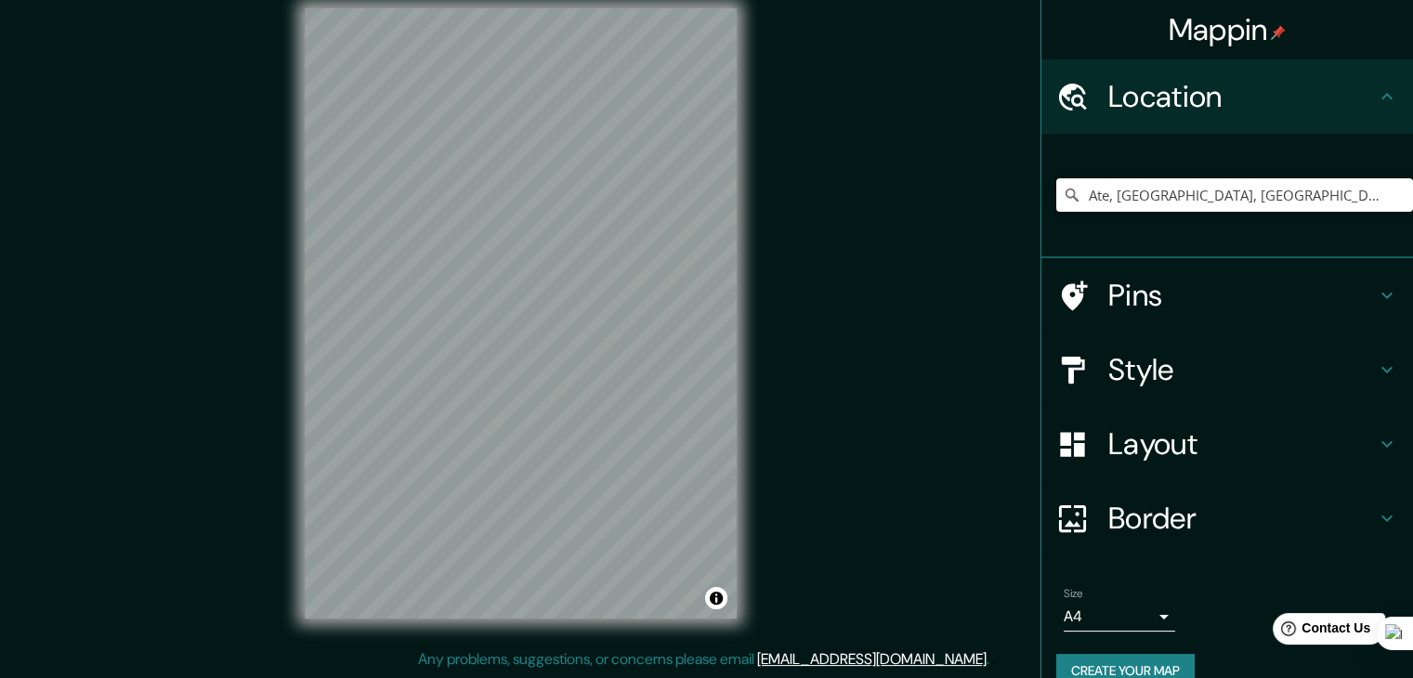
click at [1370, 205] on input "Ate, [GEOGRAPHIC_DATA], [GEOGRAPHIC_DATA], [GEOGRAPHIC_DATA]" at bounding box center [1234, 194] width 357 height 33
click at [1339, 198] on input "Ate, [GEOGRAPHIC_DATA], [GEOGRAPHIC_DATA], [GEOGRAPHIC_DATA]" at bounding box center [1234, 194] width 357 height 33
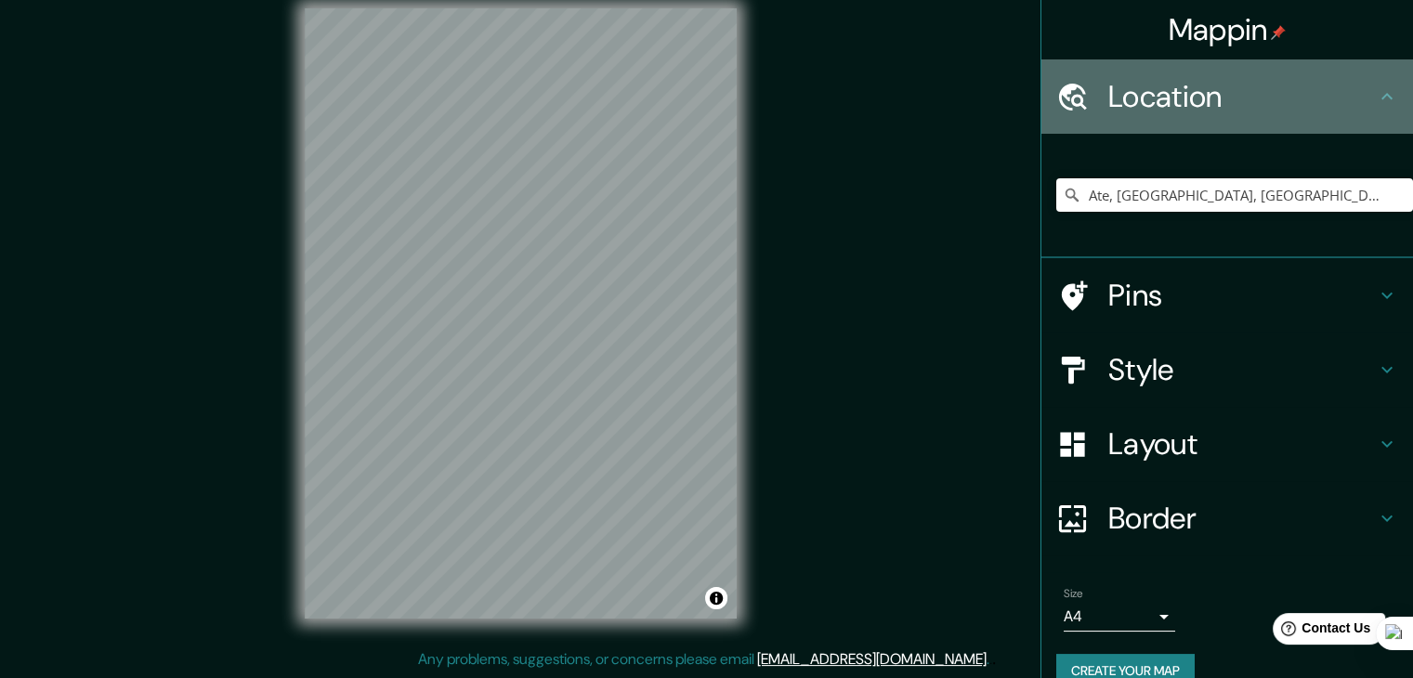
click at [1272, 108] on h4 "Location" at bounding box center [1242, 96] width 268 height 37
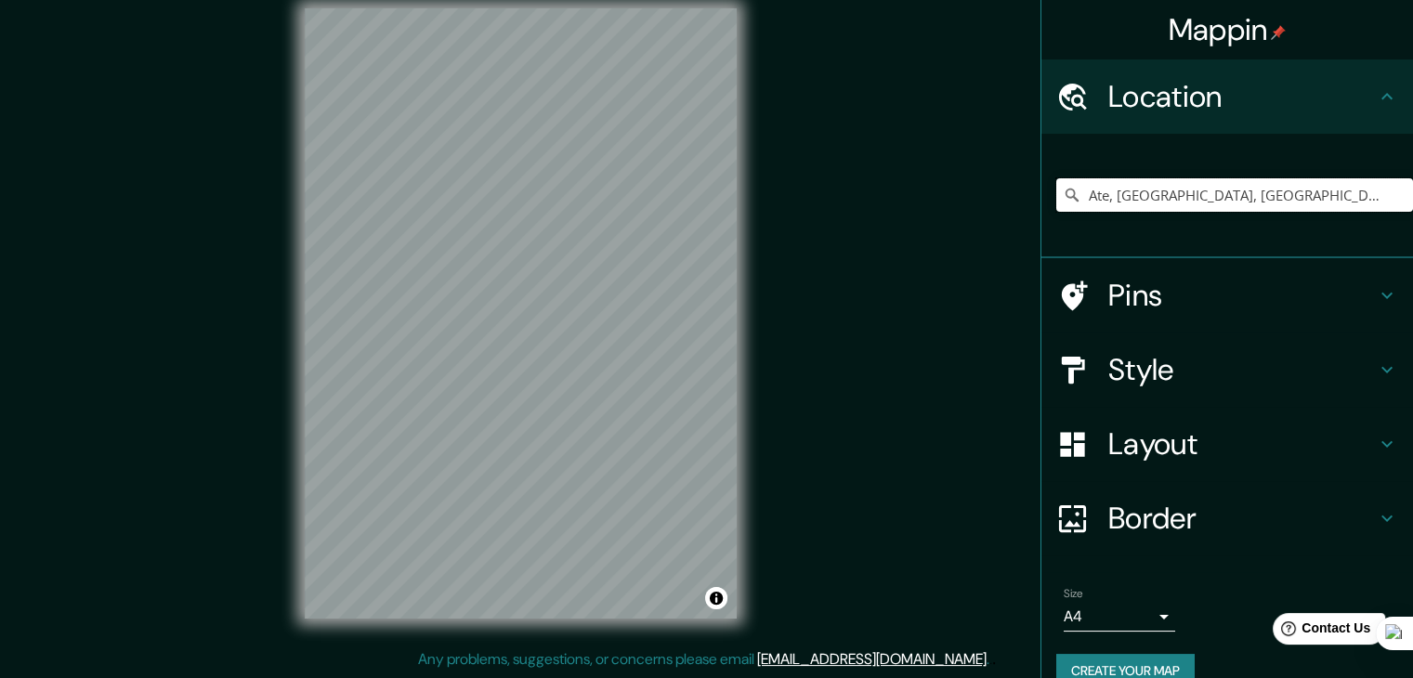
click at [1327, 185] on input "Ate, [GEOGRAPHIC_DATA], [GEOGRAPHIC_DATA], [GEOGRAPHIC_DATA]" at bounding box center [1234, 194] width 357 height 33
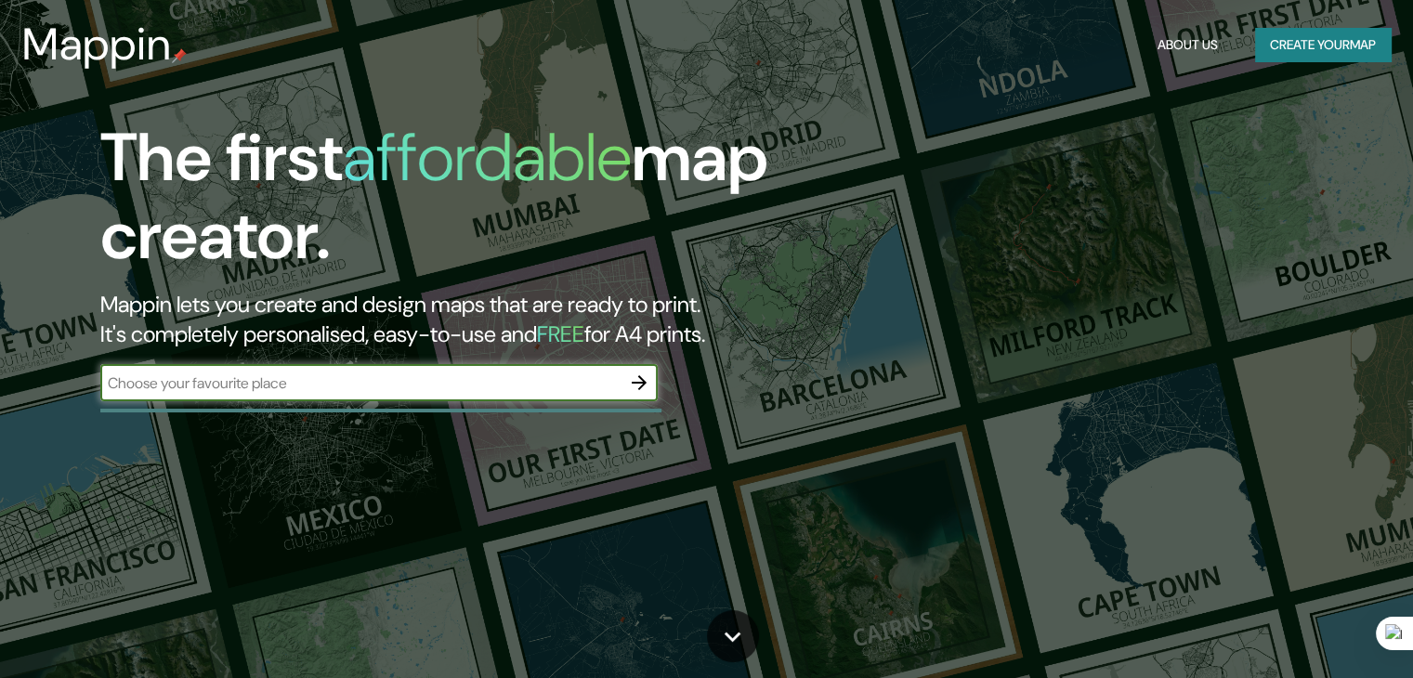
click at [499, 400] on div "​" at bounding box center [378, 382] width 557 height 37
type input "ate vitarte"
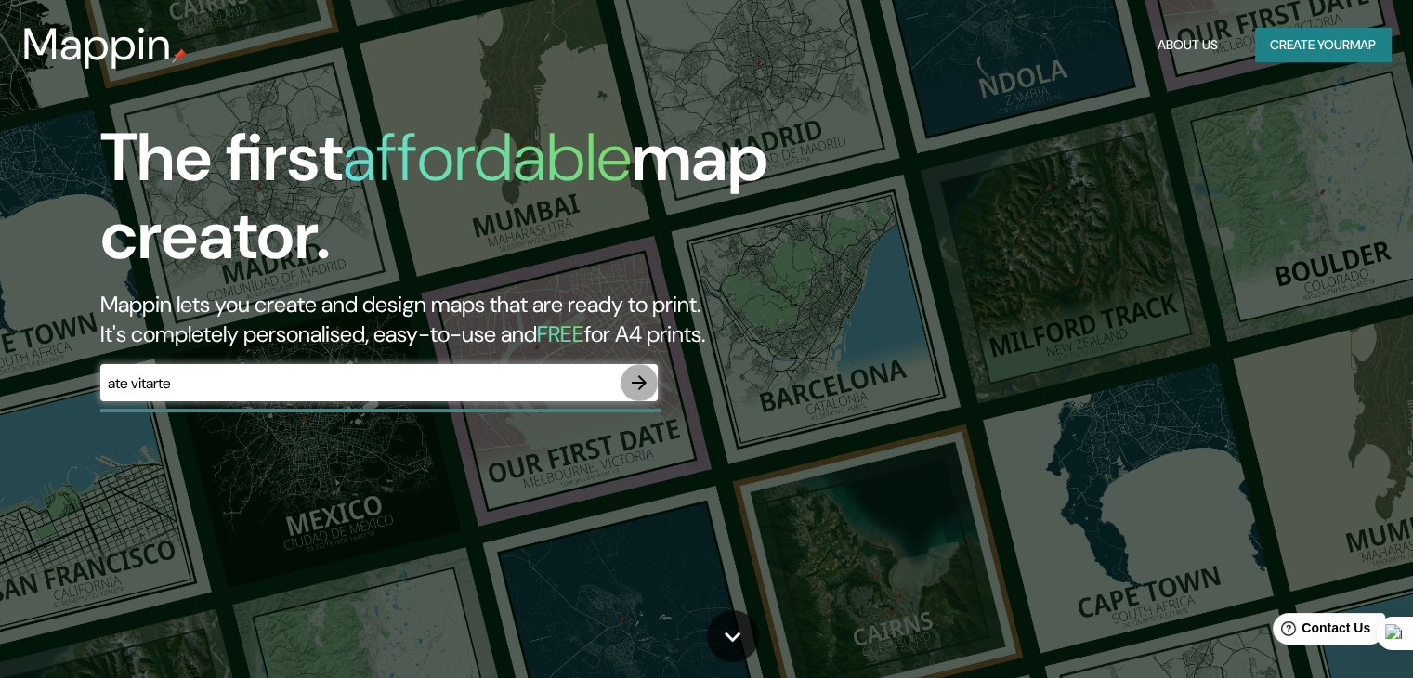
click at [642, 383] on icon "button" at bounding box center [639, 382] width 15 height 15
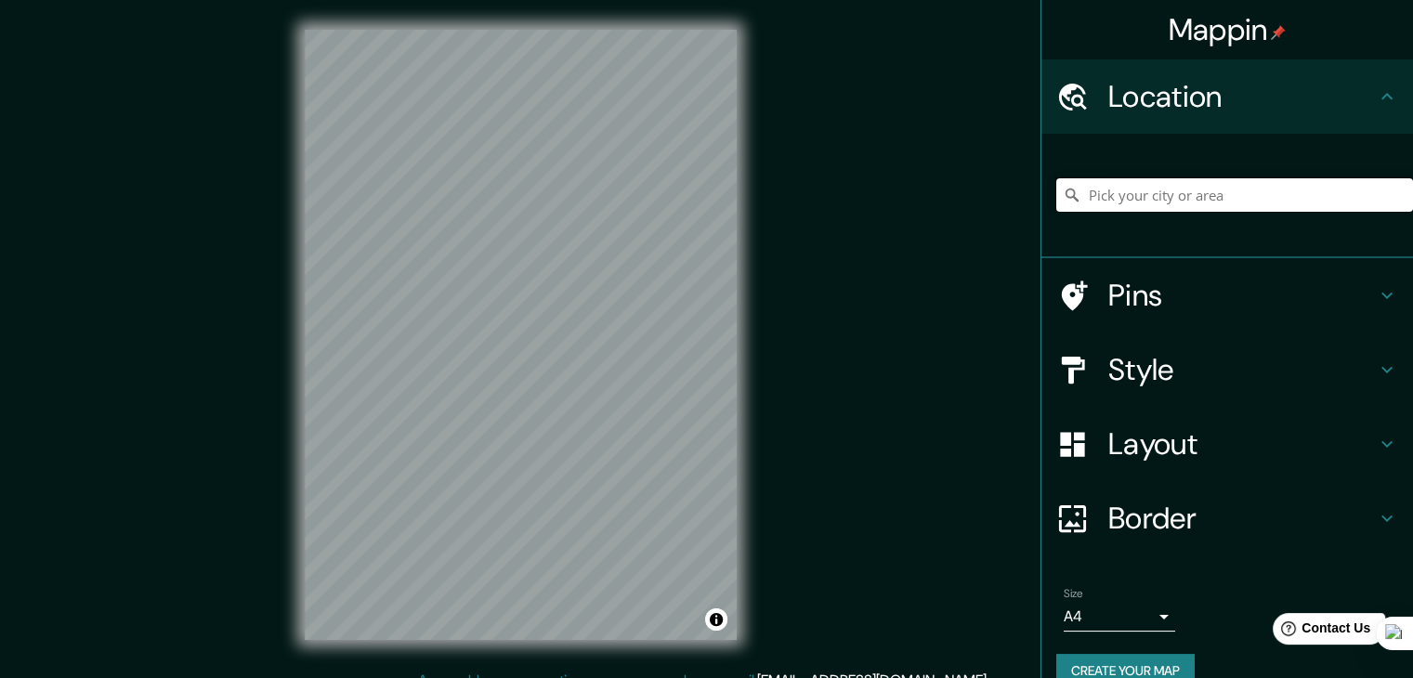
click at [1164, 202] on input "Pick your city or area" at bounding box center [1234, 194] width 357 height 33
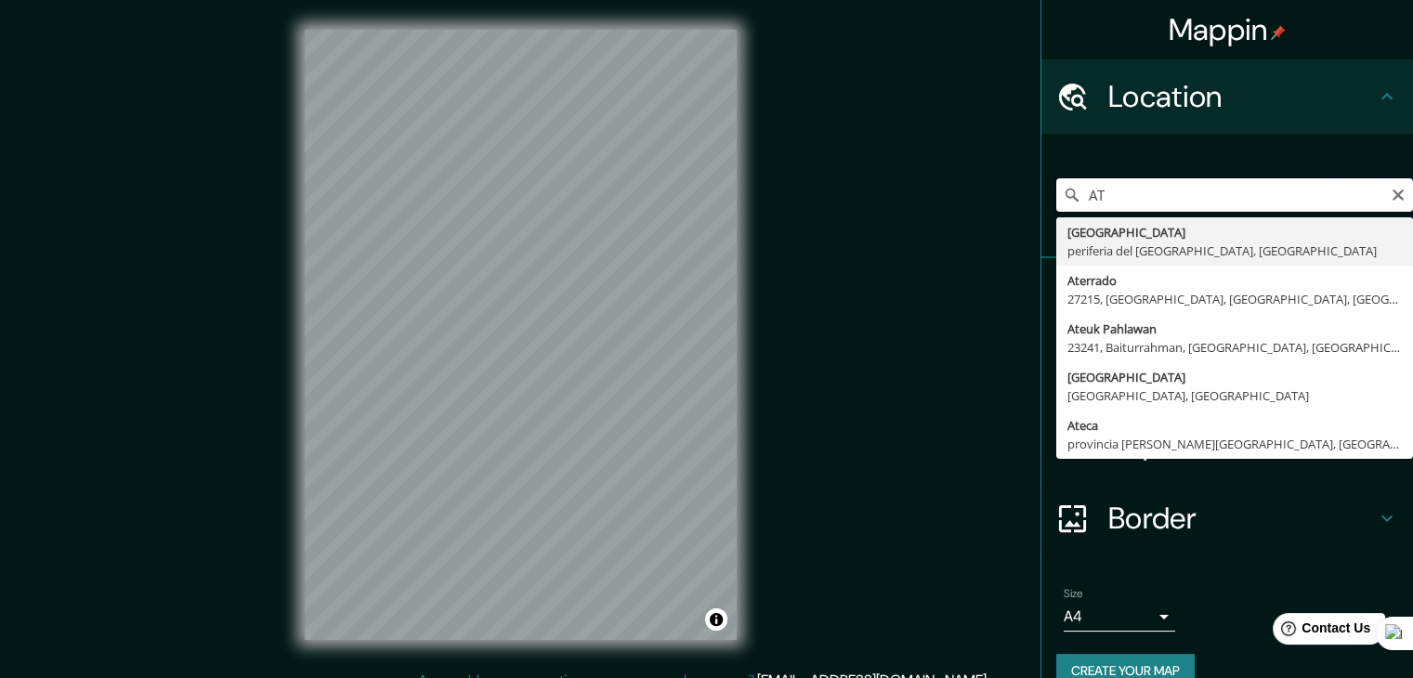
type input "A"
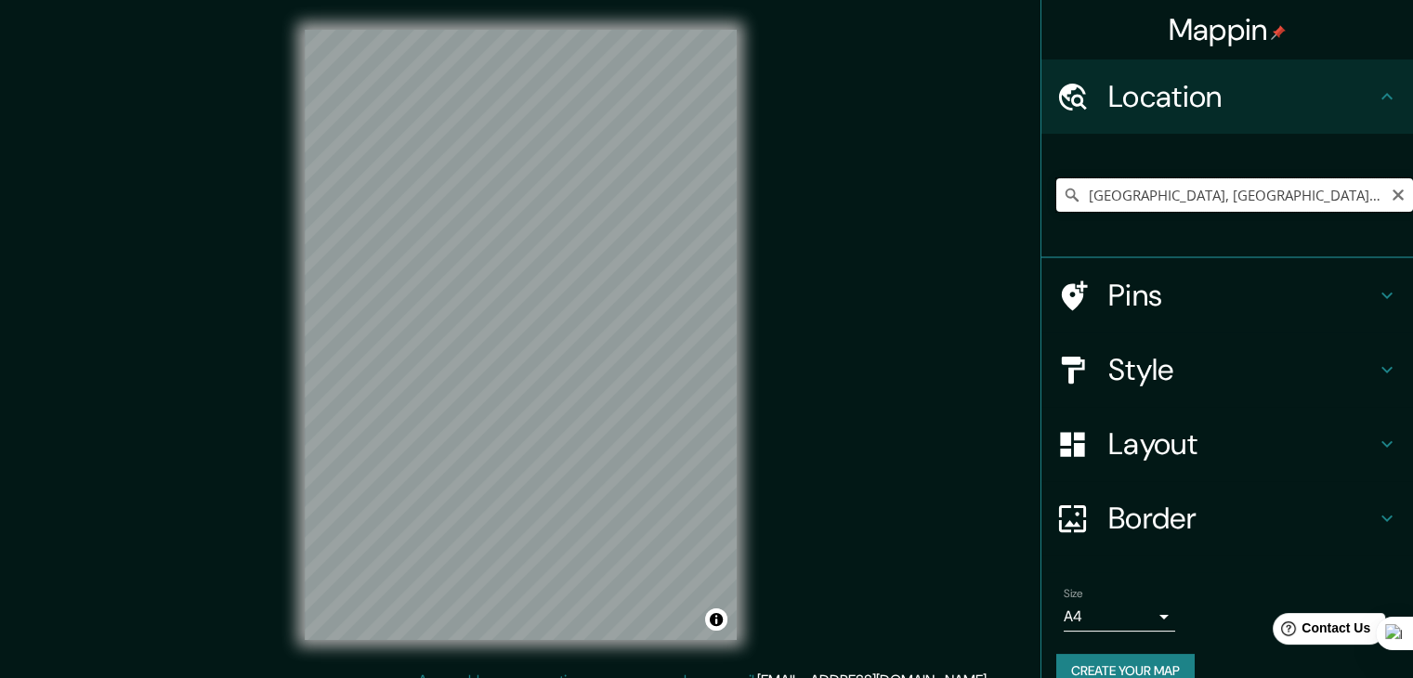
click at [1096, 193] on input "Lima, Provincia de Lima, Perú" at bounding box center [1234, 194] width 357 height 33
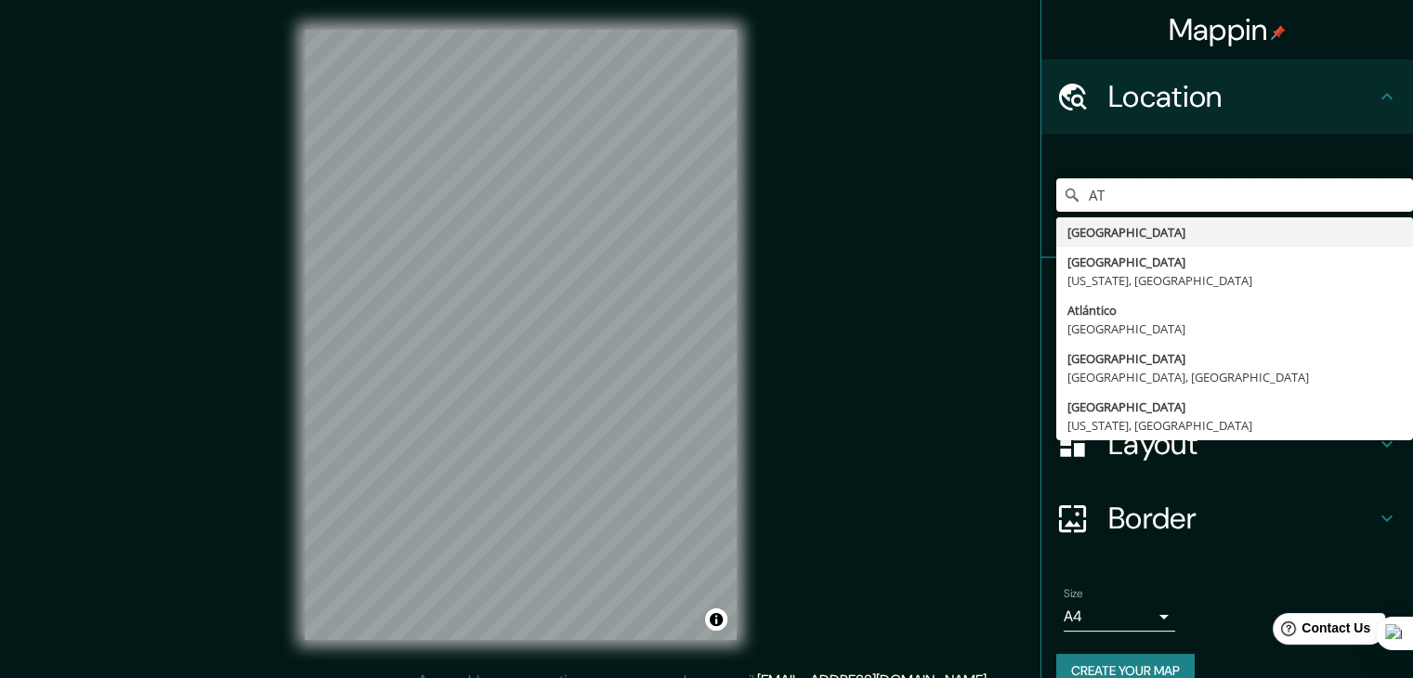
type input "A"
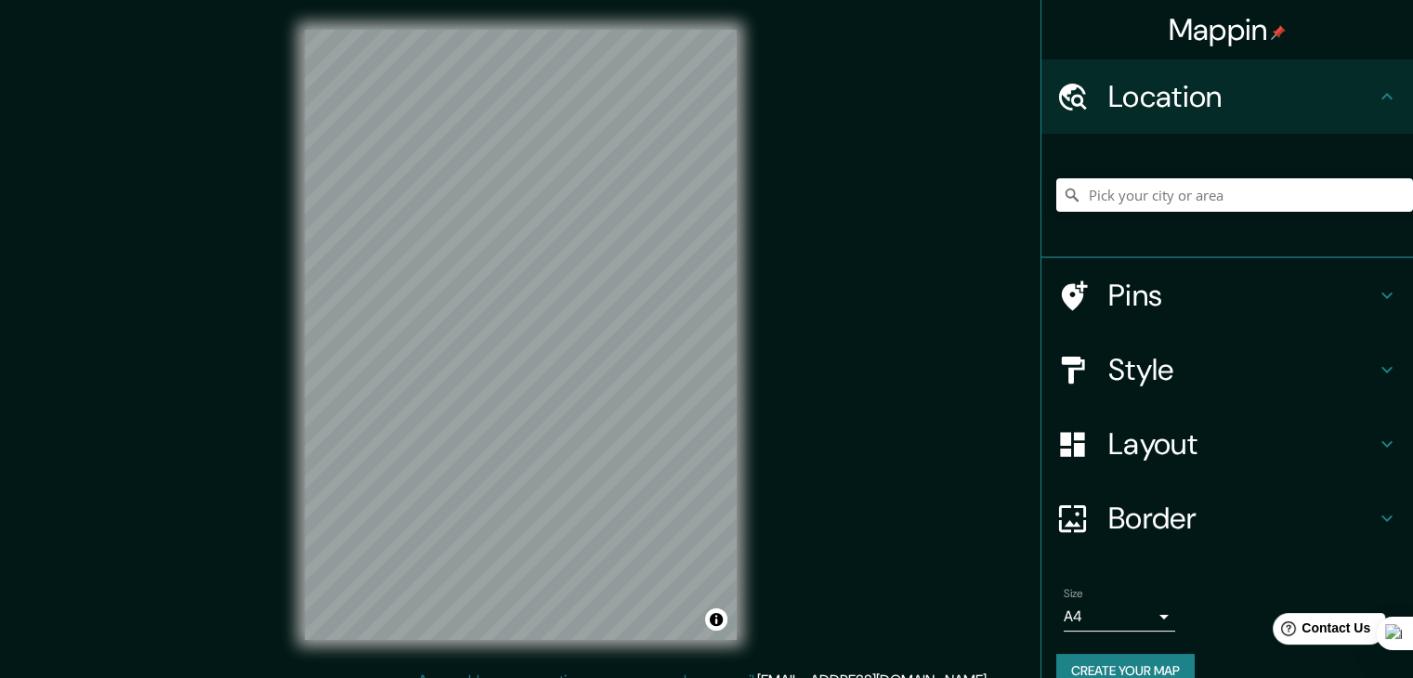
click at [1183, 286] on h4 "Pins" at bounding box center [1242, 295] width 268 height 37
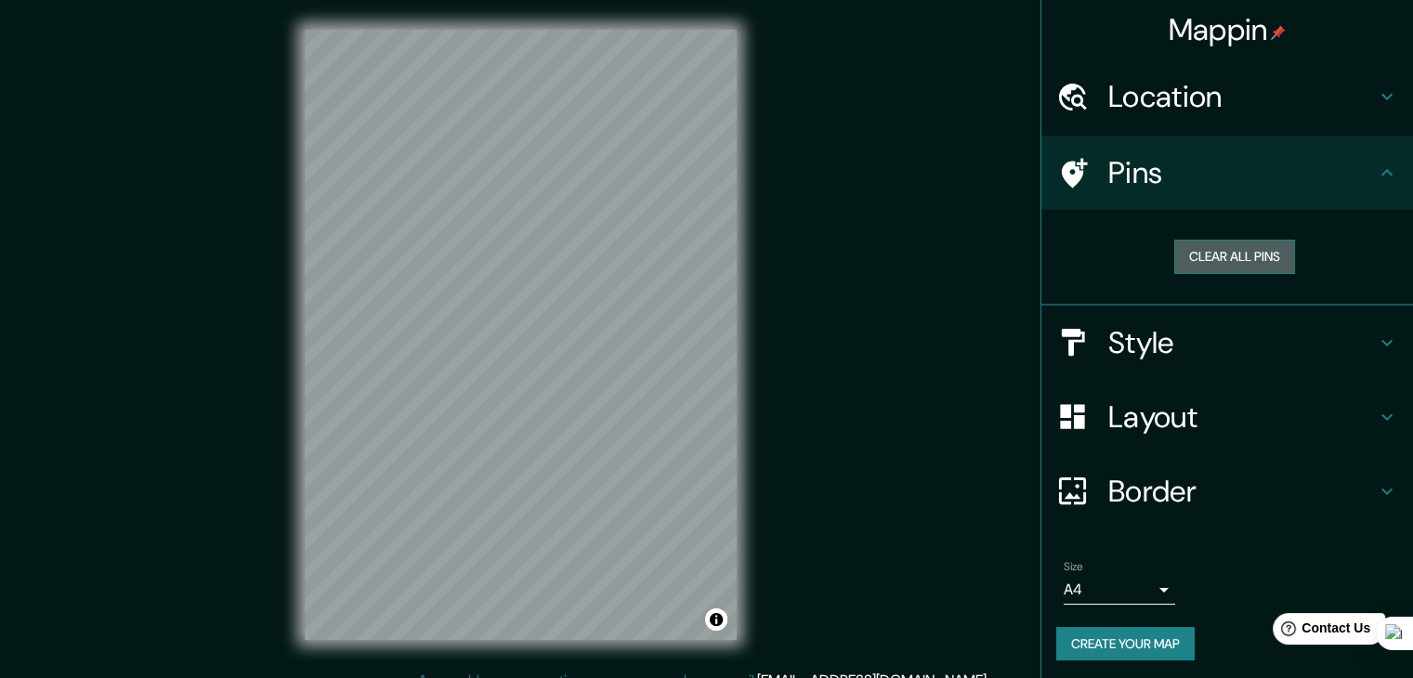
drag, startPoint x: 1200, startPoint y: 259, endPoint x: 1213, endPoint y: 260, distance: 14.0
click at [1200, 259] on button "Clear all pins" at bounding box center [1234, 257] width 121 height 34
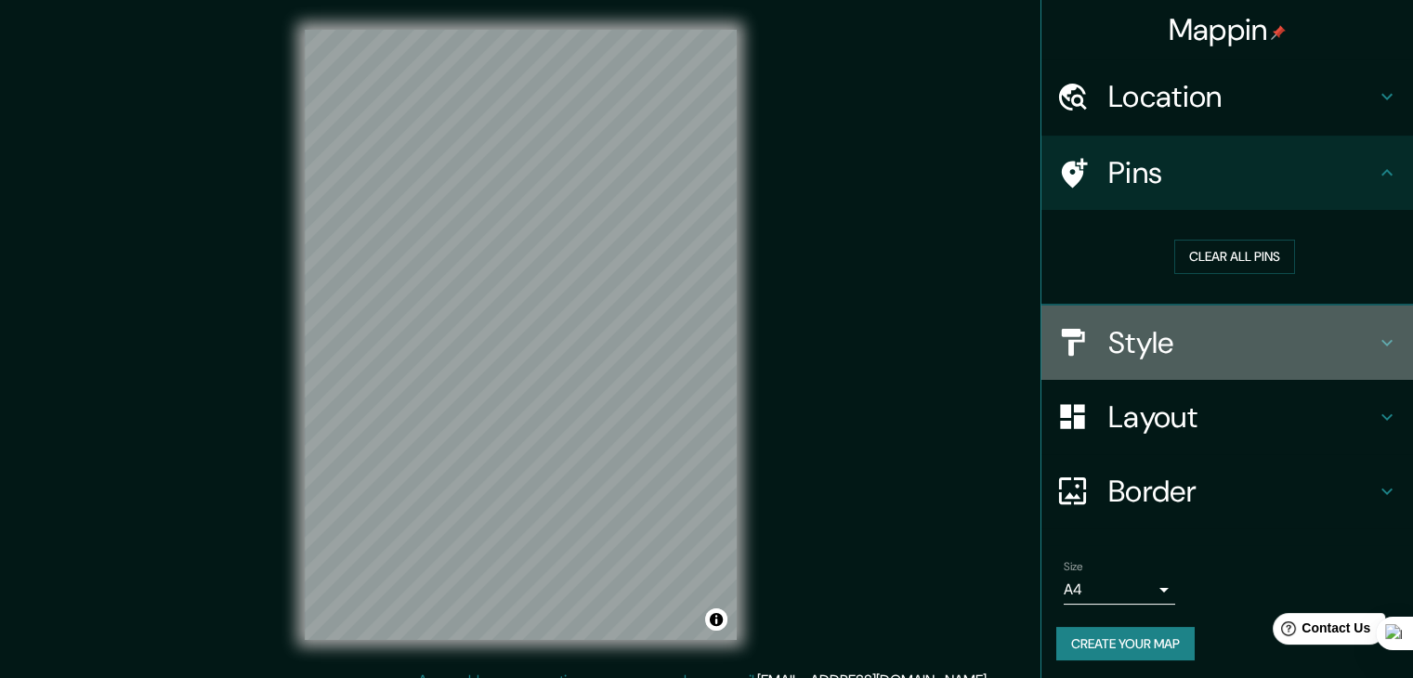
click at [1156, 343] on h4 "Style" at bounding box center [1242, 342] width 268 height 37
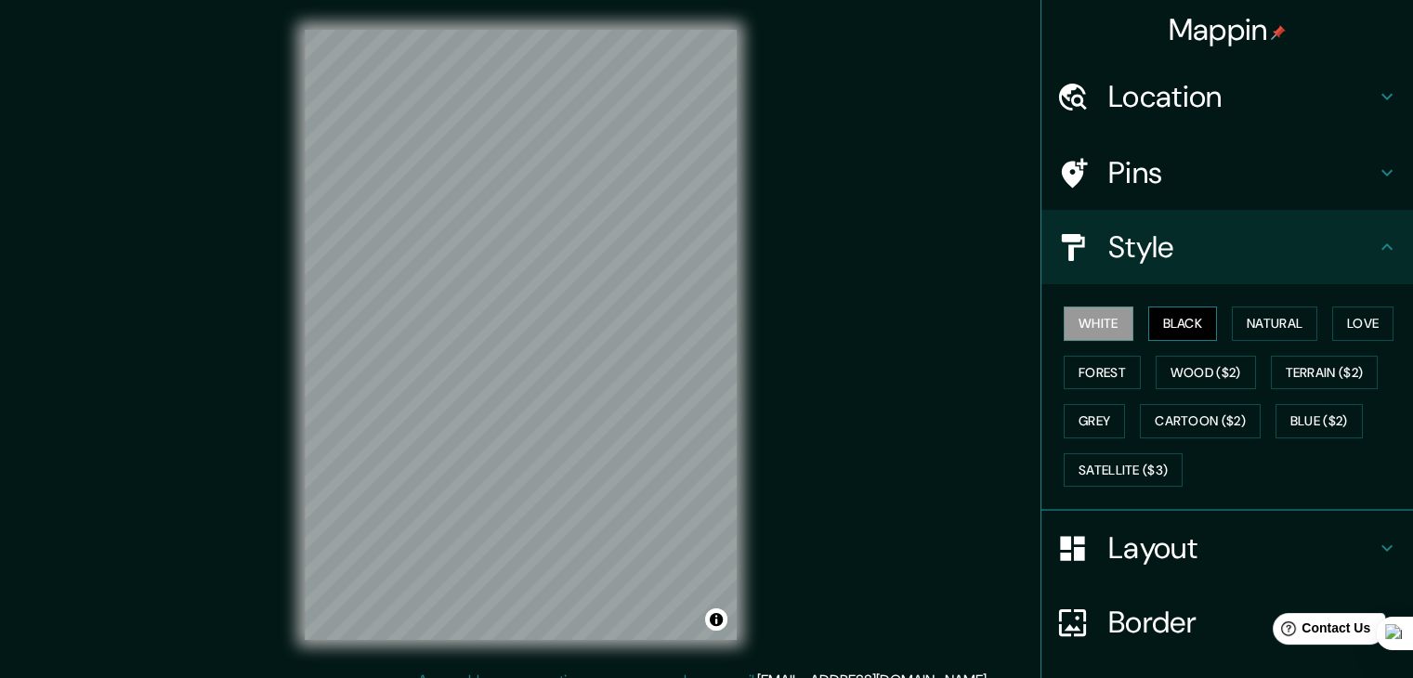
click at [1171, 324] on button "Black" at bounding box center [1183, 324] width 70 height 34
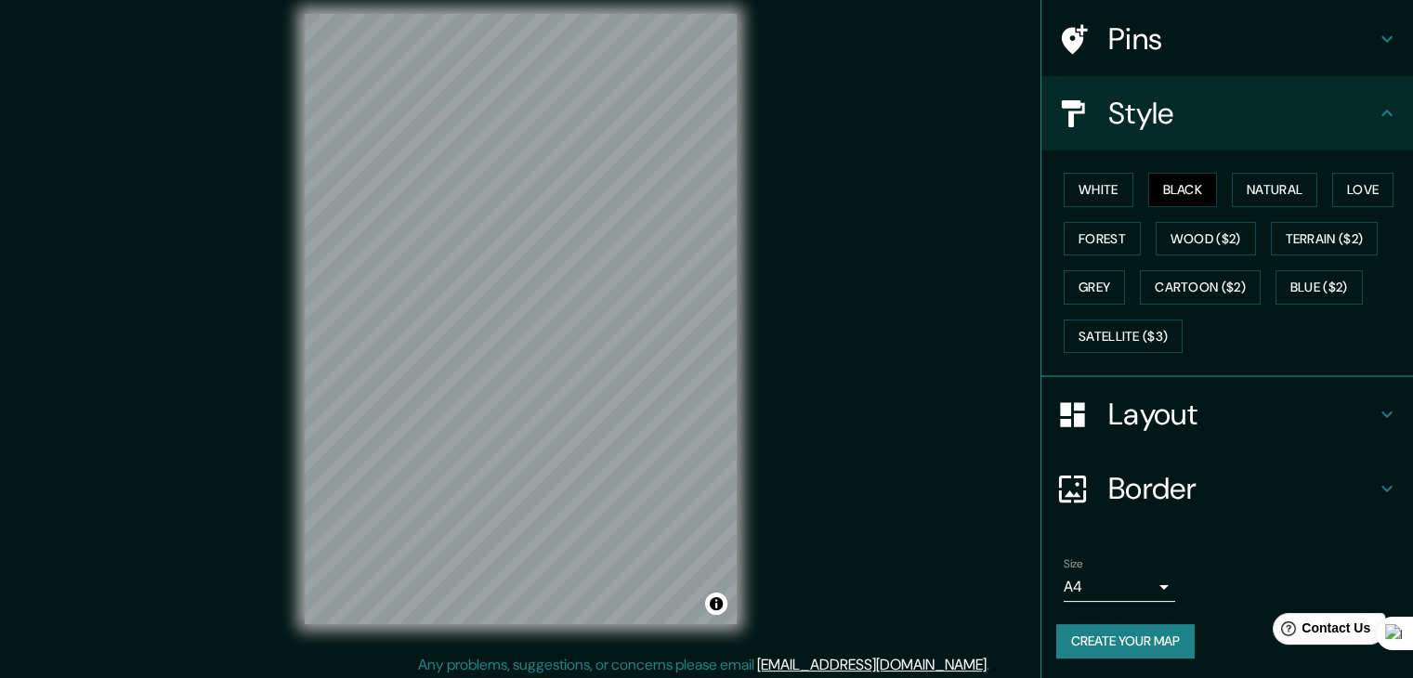
scroll to position [21, 0]
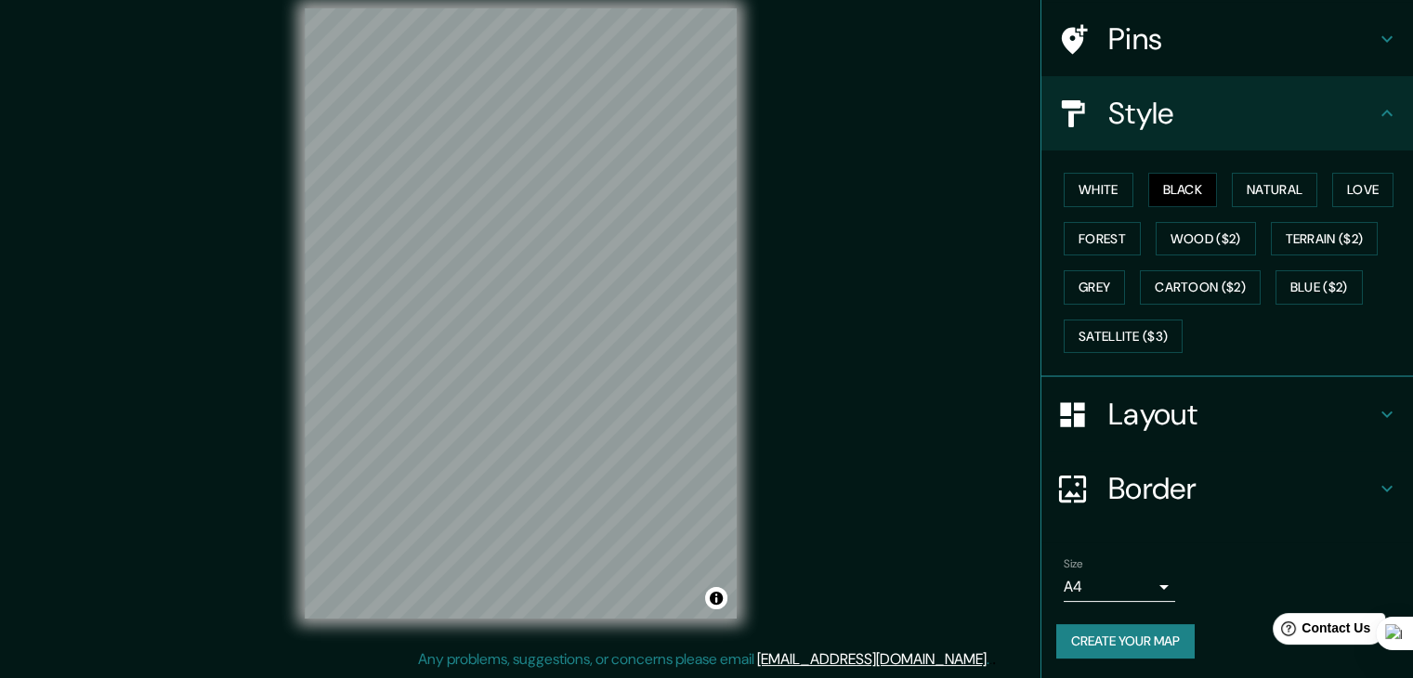
click at [1134, 591] on body "Mappin Location Pins Style White Black Natural Love Forest Wood ($2) Terrain ($…" at bounding box center [706, 318] width 1413 height 678
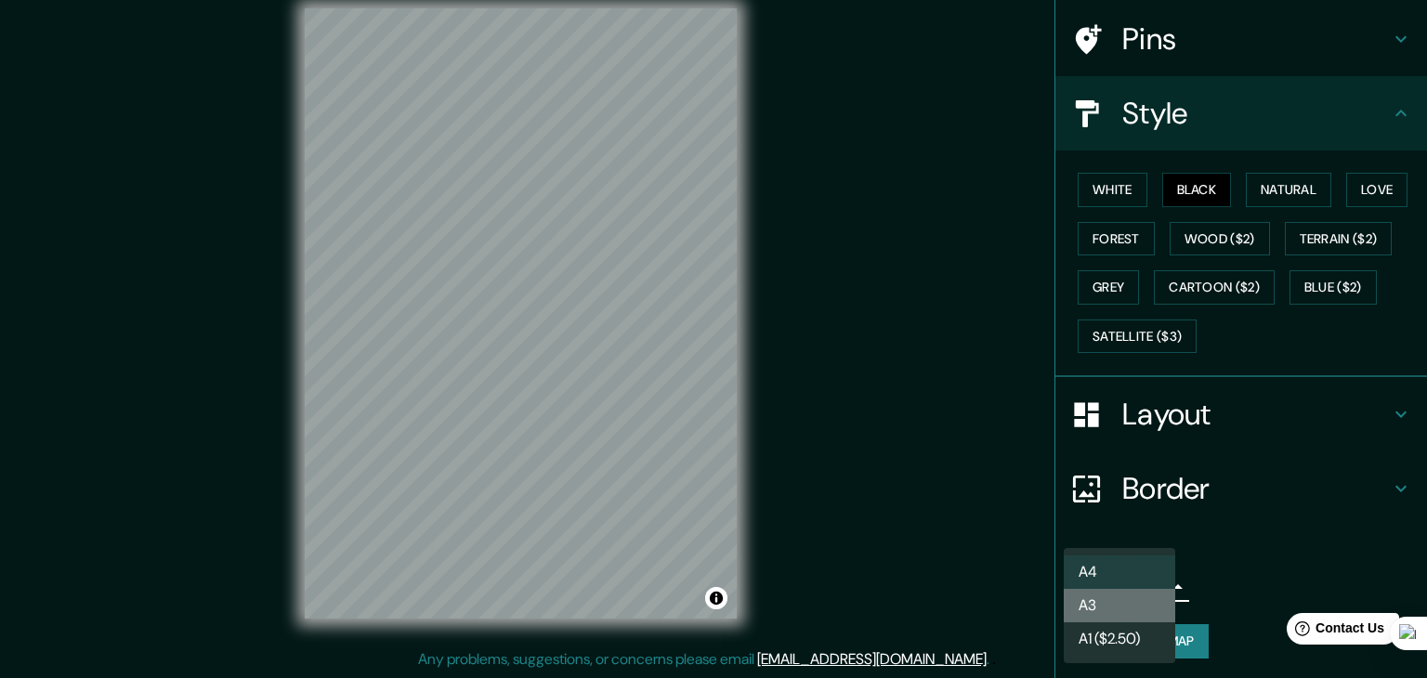
click at [1126, 607] on li "A3" at bounding box center [1119, 605] width 111 height 33
type input "a4"
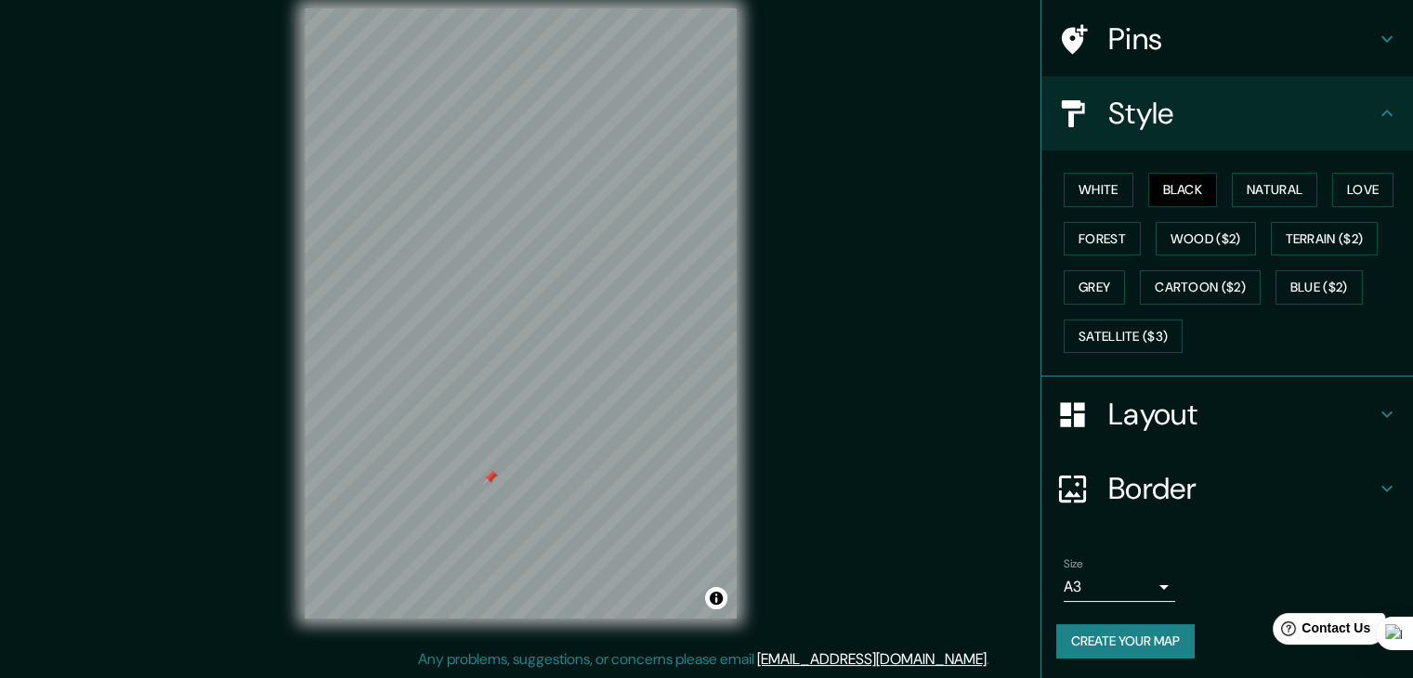
click at [492, 481] on div at bounding box center [490, 477] width 15 height 15
click at [1099, 635] on button "Create your map" at bounding box center [1125, 641] width 138 height 34
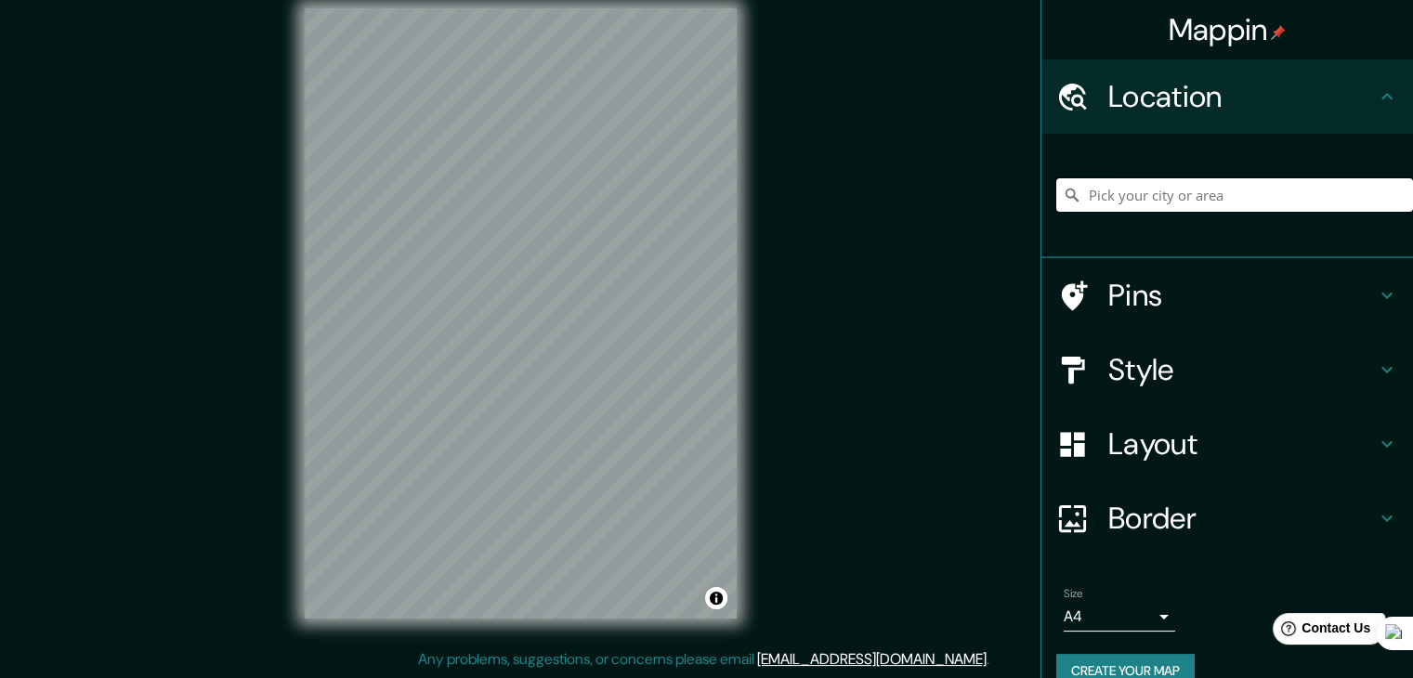
click at [1133, 198] on input "Pick your city or area" at bounding box center [1234, 194] width 357 height 33
type input "[GEOGRAPHIC_DATA], [GEOGRAPHIC_DATA], [GEOGRAPHIC_DATA]"
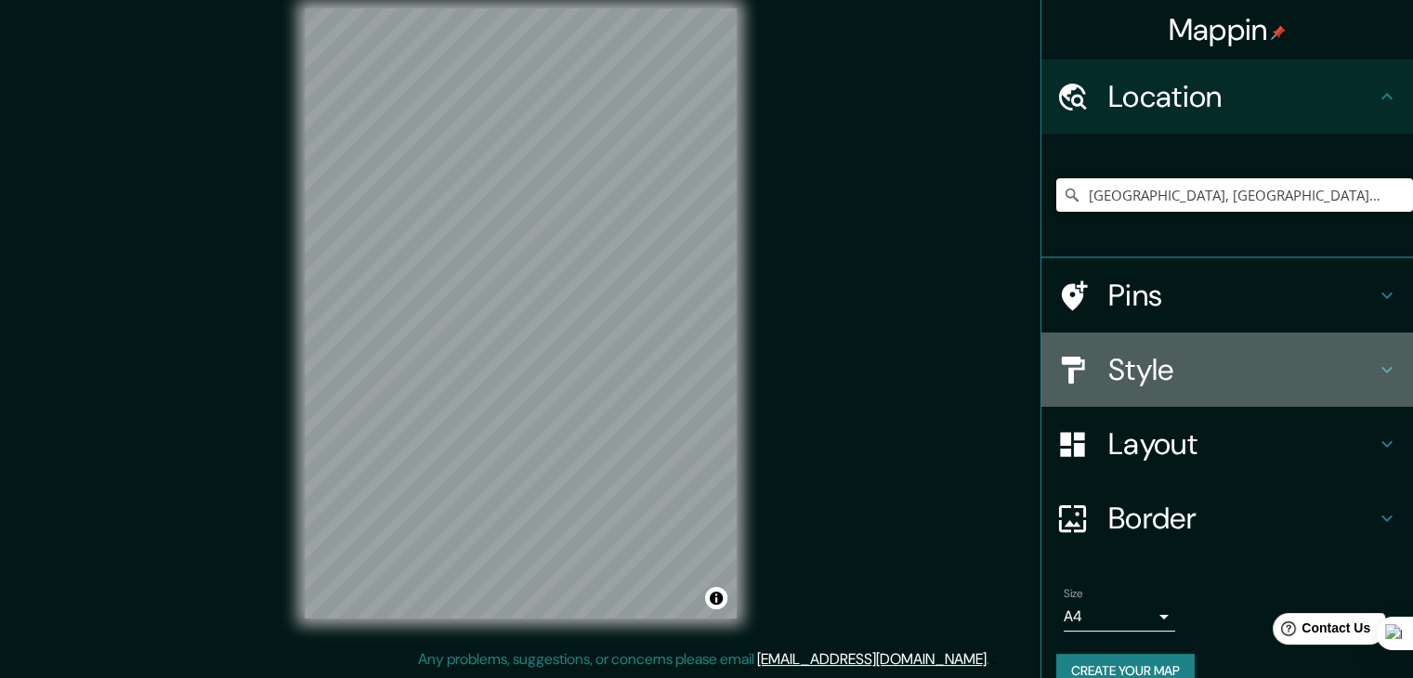
click at [1174, 377] on h4 "Style" at bounding box center [1242, 369] width 268 height 37
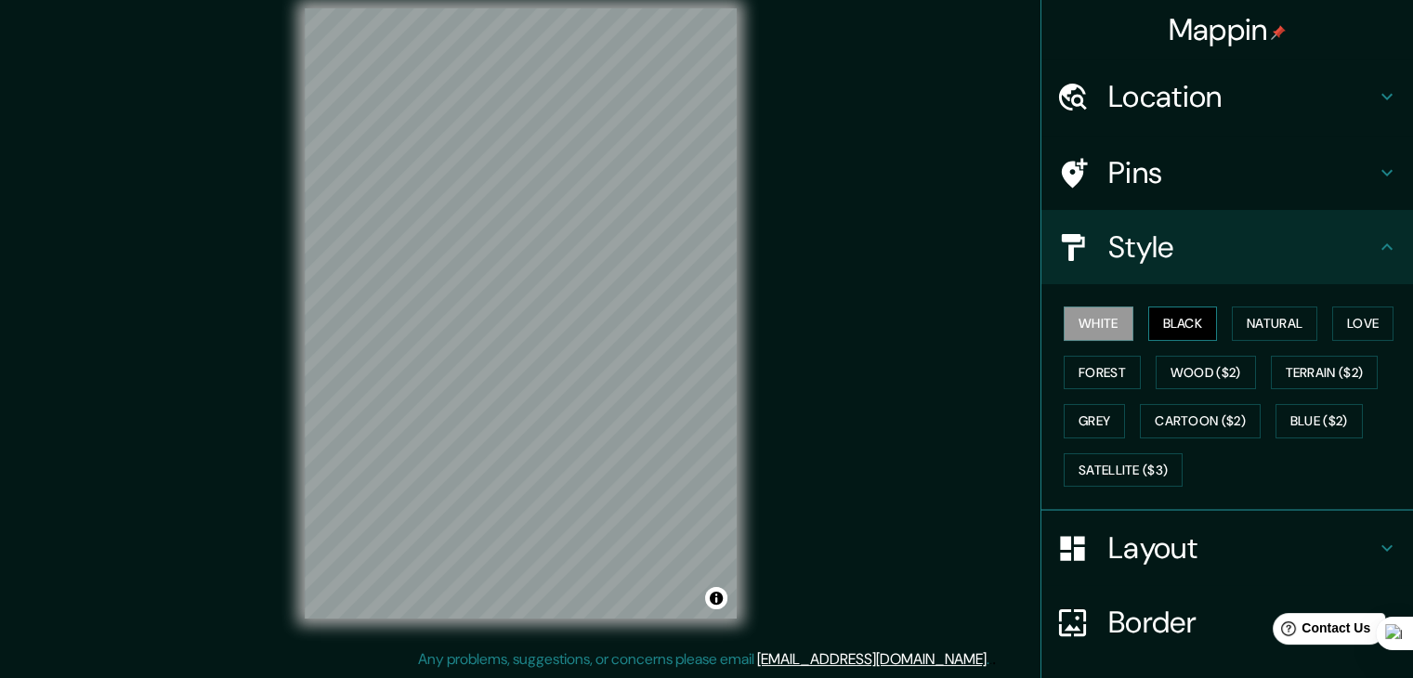
click at [1167, 317] on button "Black" at bounding box center [1183, 324] width 70 height 34
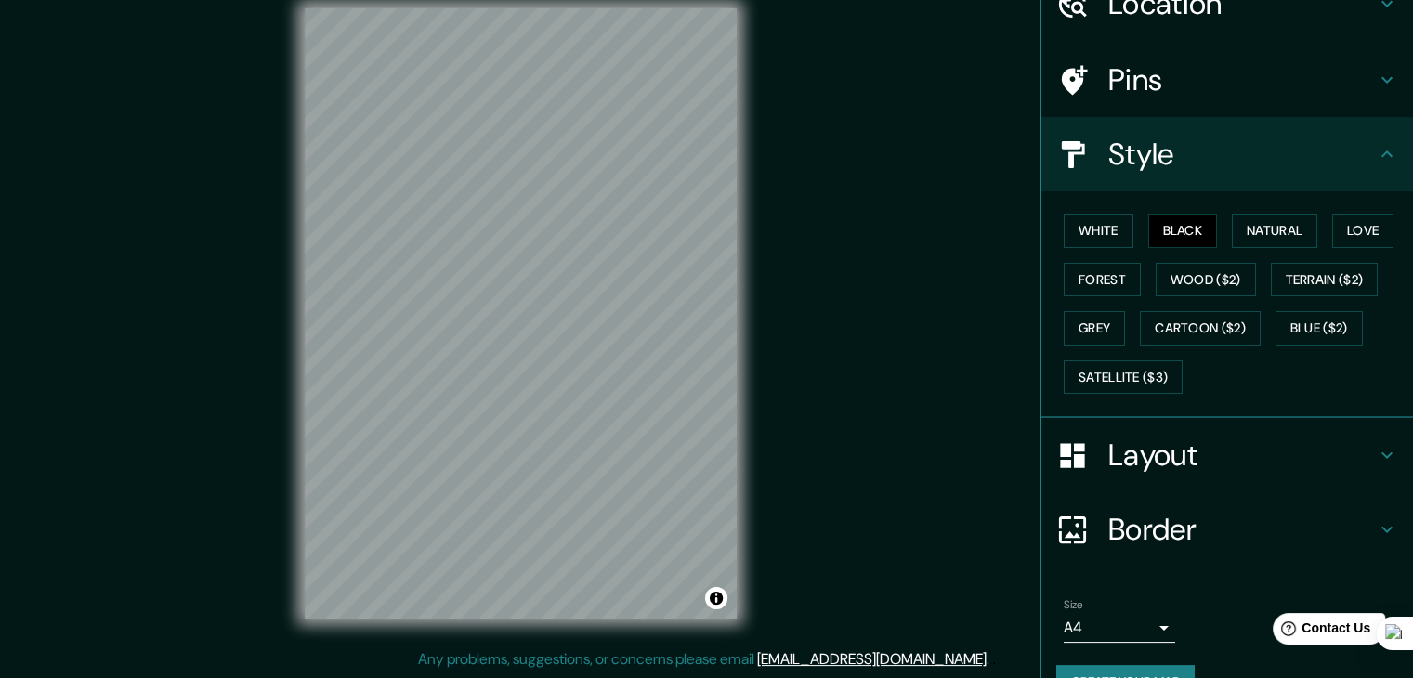
scroll to position [134, 0]
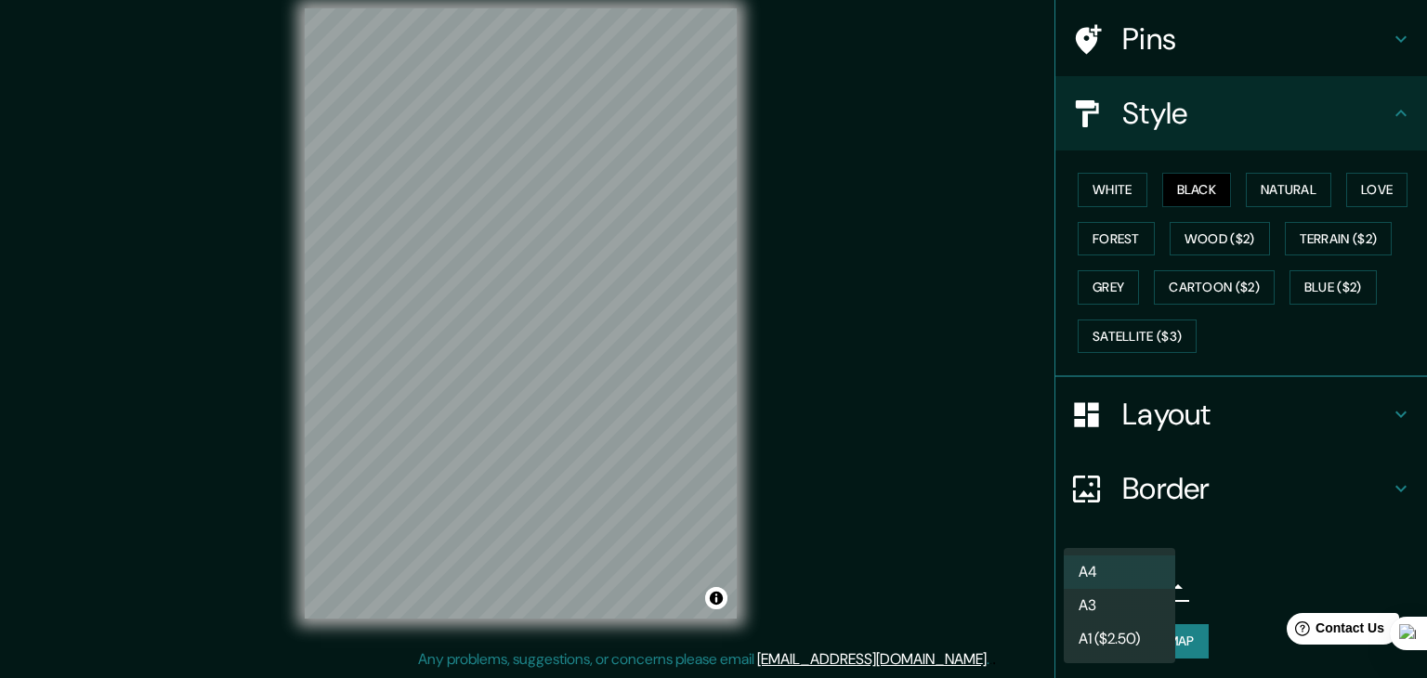
click at [1144, 582] on body "Mappin Location [GEOGRAPHIC_DATA], [GEOGRAPHIC_DATA], [GEOGRAPHIC_DATA] [GEOGRA…" at bounding box center [713, 318] width 1427 height 678
click at [1109, 610] on li "A3" at bounding box center [1119, 605] width 111 height 33
click at [1125, 588] on body "Mappin Location Lima, Provincia de Lima, Perú Lima Provincia de Lima, Perú Lima…" at bounding box center [713, 318] width 1427 height 678
click at [1101, 640] on li "A1 ($2.50)" at bounding box center [1119, 639] width 111 height 33
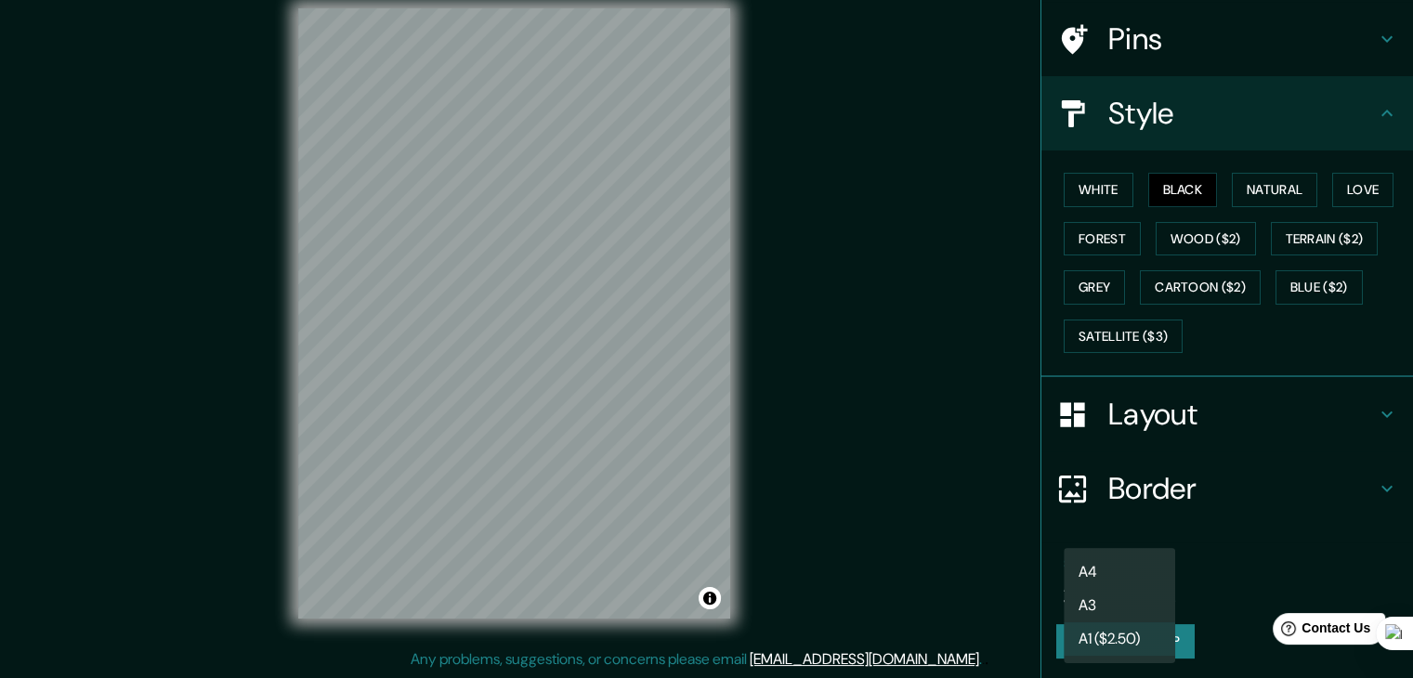
click at [1119, 586] on body "Mappin Location Lima, Provincia de Lima, Perú Lima Provincia de Lima, Perú Lima…" at bounding box center [706, 318] width 1413 height 678
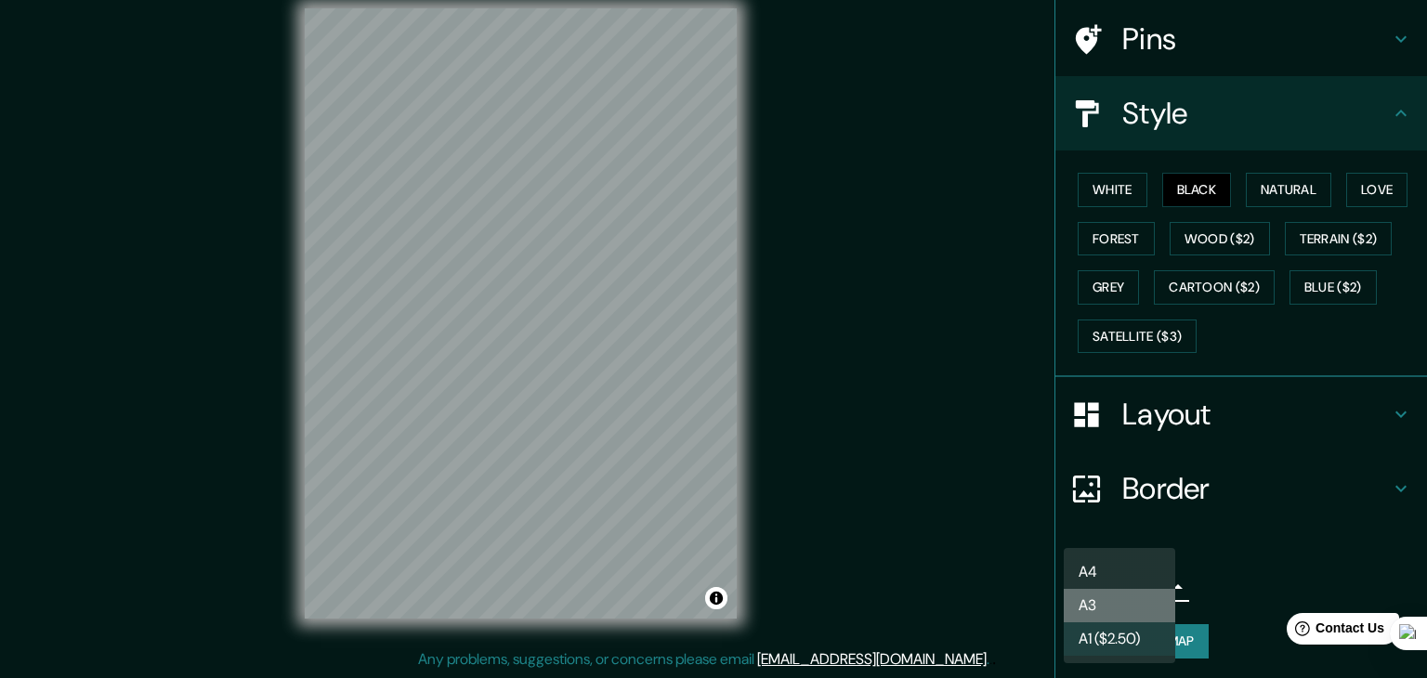
click at [1098, 603] on li "A3" at bounding box center [1119, 605] width 111 height 33
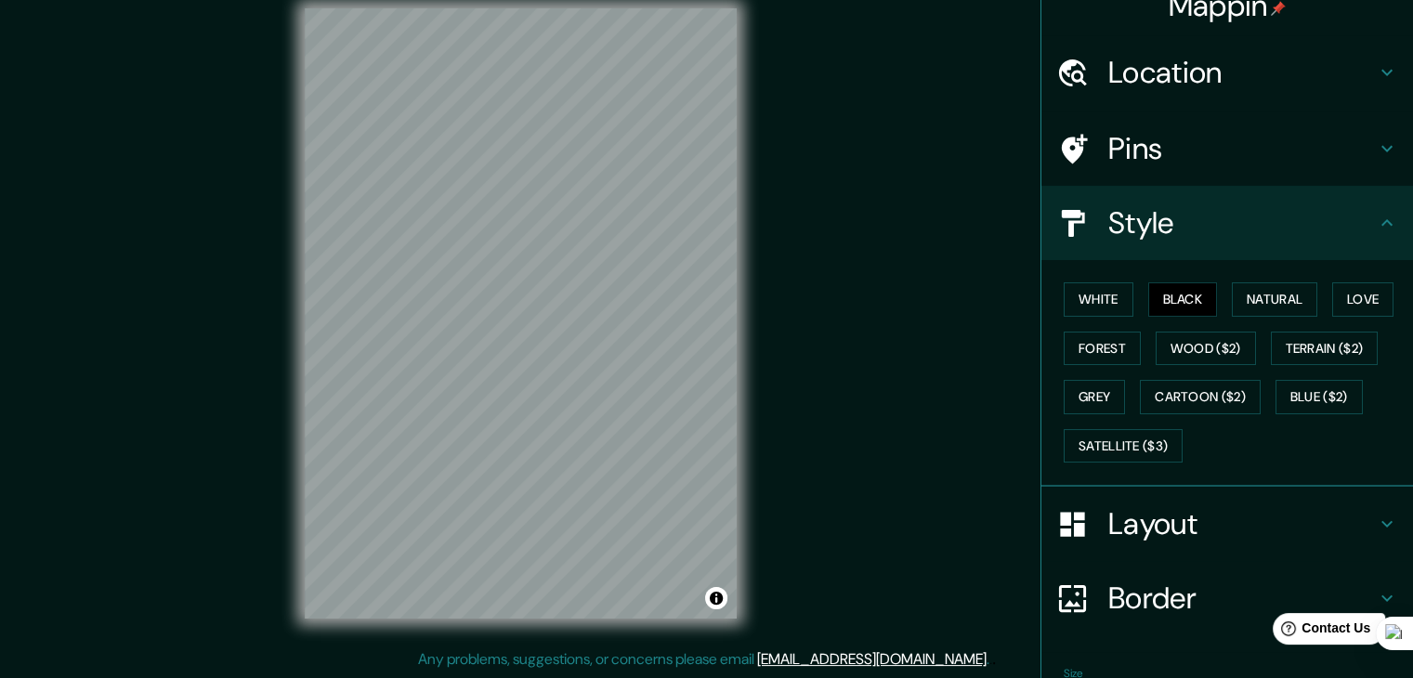
scroll to position [0, 0]
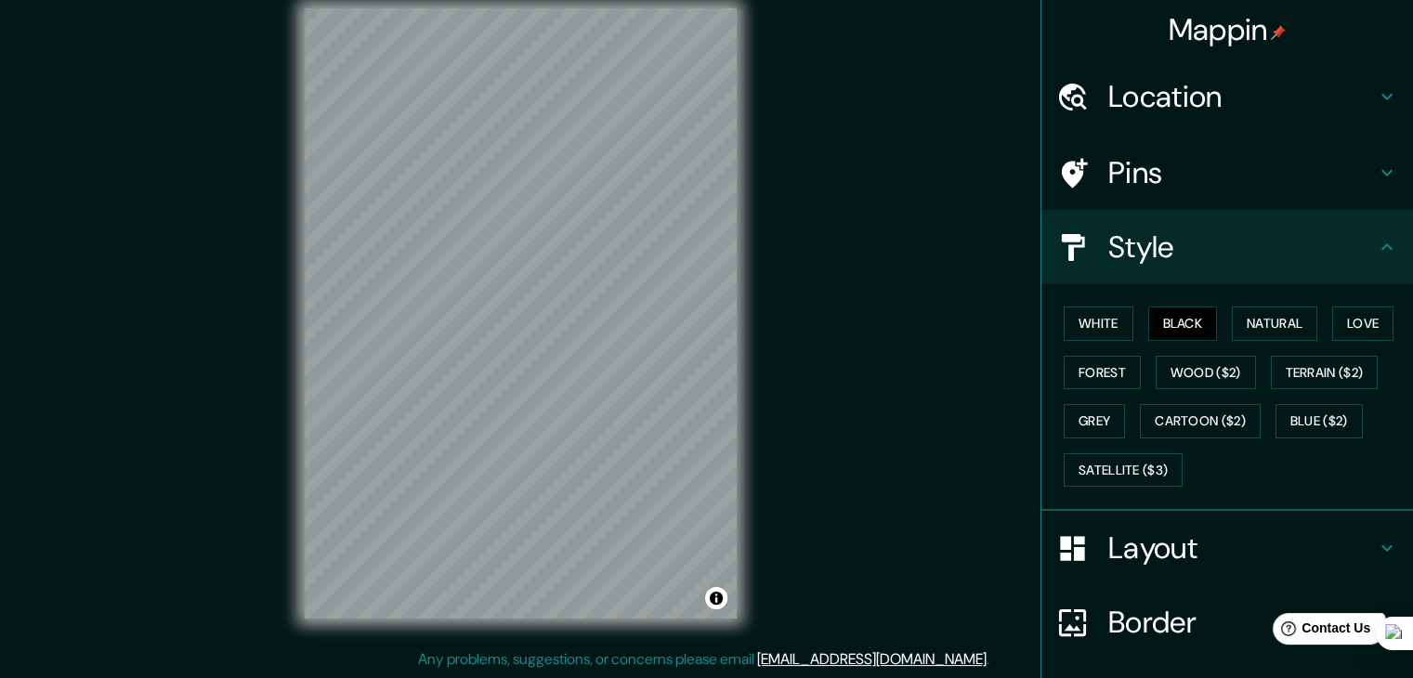
click at [1254, 176] on h4 "Pins" at bounding box center [1242, 172] width 268 height 37
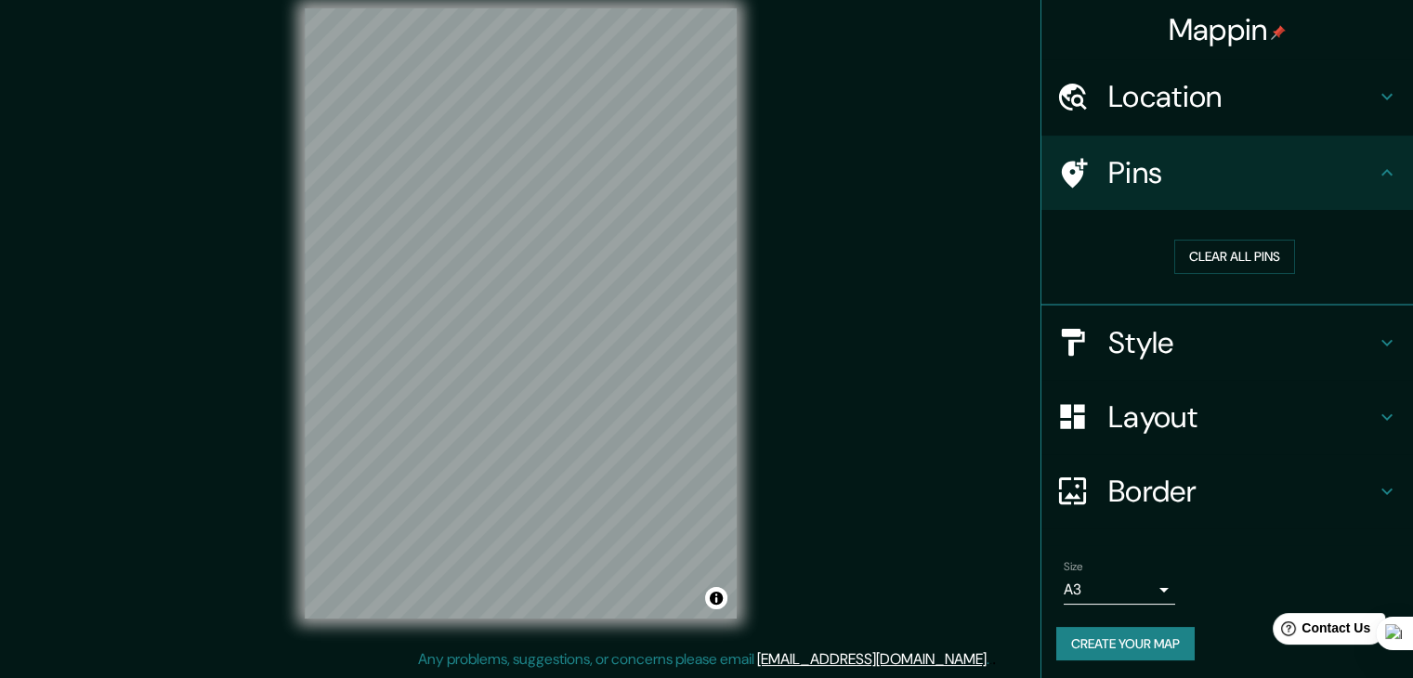
click at [1238, 404] on h4 "Layout" at bounding box center [1242, 417] width 268 height 37
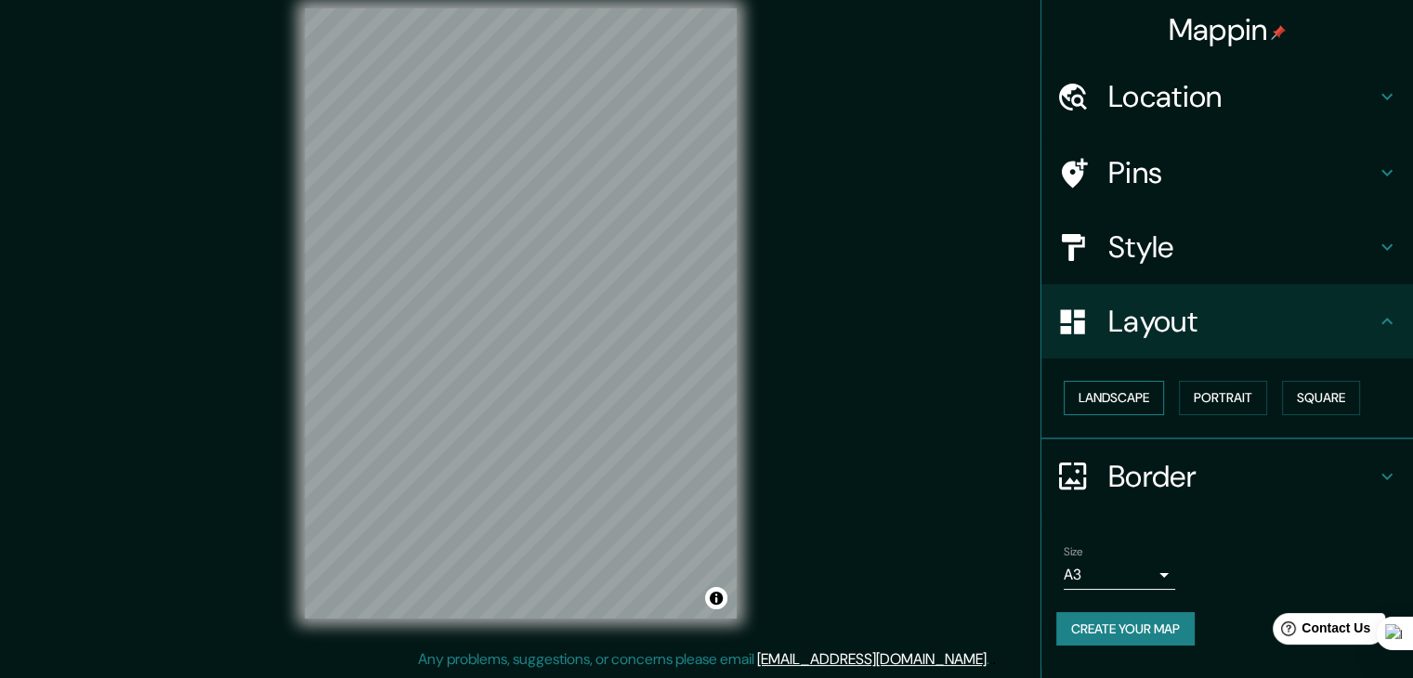
click at [1141, 395] on button "Landscape" at bounding box center [1114, 398] width 100 height 34
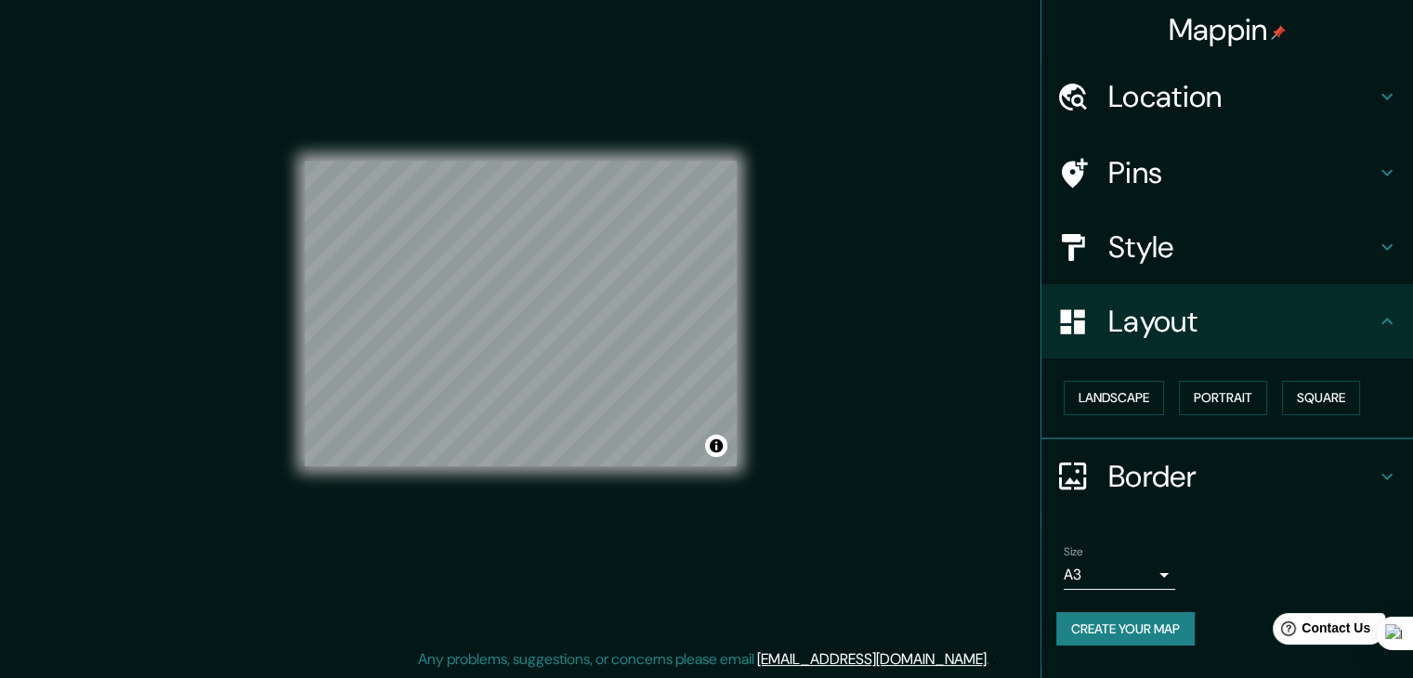
click at [1104, 623] on button "Create your map" at bounding box center [1125, 629] width 138 height 34
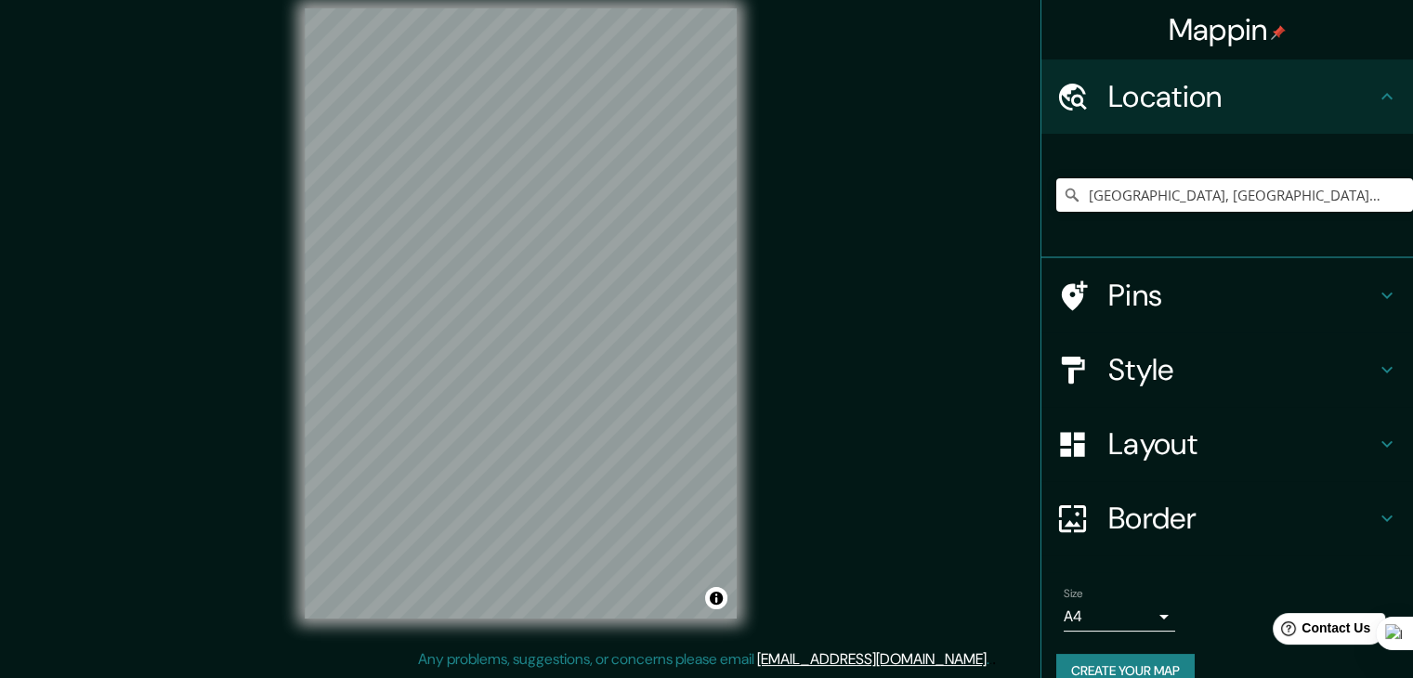
scroll to position [21, 0]
click at [1289, 204] on input "[GEOGRAPHIC_DATA], [GEOGRAPHIC_DATA], [GEOGRAPHIC_DATA]" at bounding box center [1234, 194] width 357 height 33
click at [534, 196] on div "Mappin Location [GEOGRAPHIC_DATA], [GEOGRAPHIC_DATA], [GEOGRAPHIC_DATA] Pins St…" at bounding box center [706, 329] width 1413 height 700
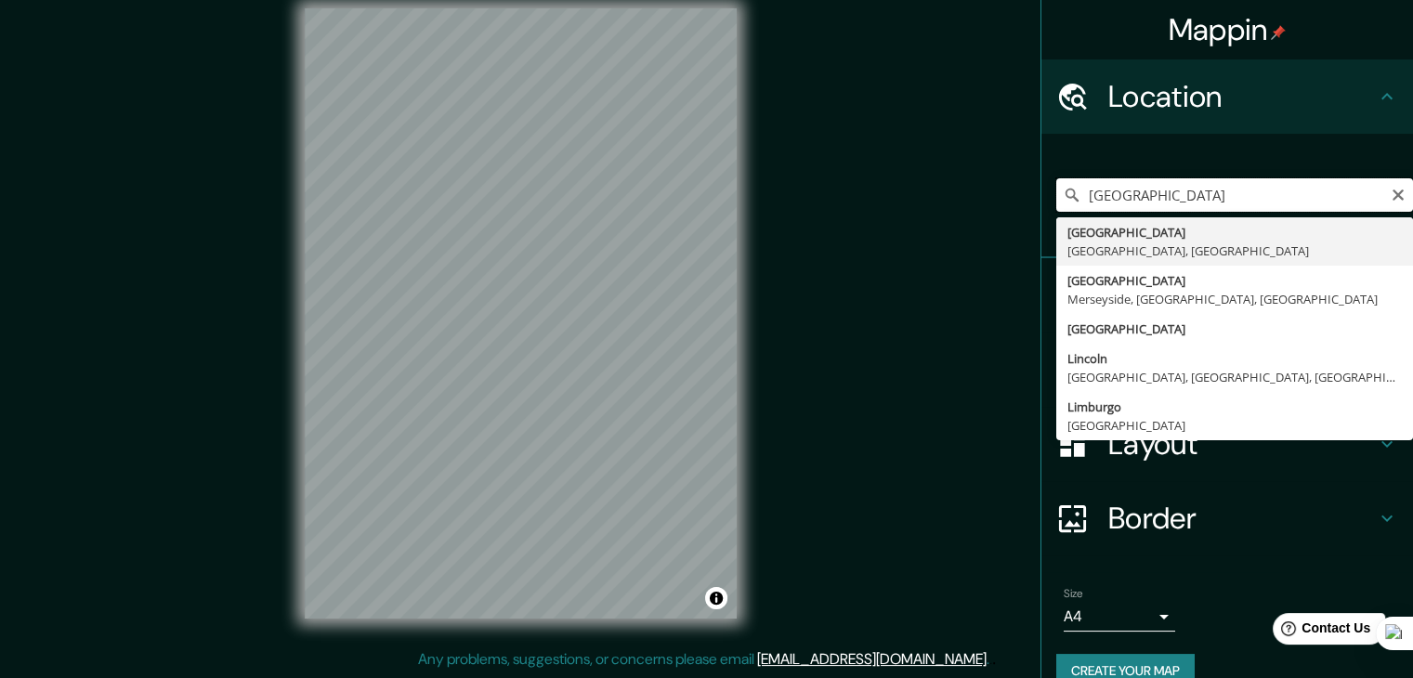
type input "[GEOGRAPHIC_DATA], [GEOGRAPHIC_DATA], [GEOGRAPHIC_DATA]"
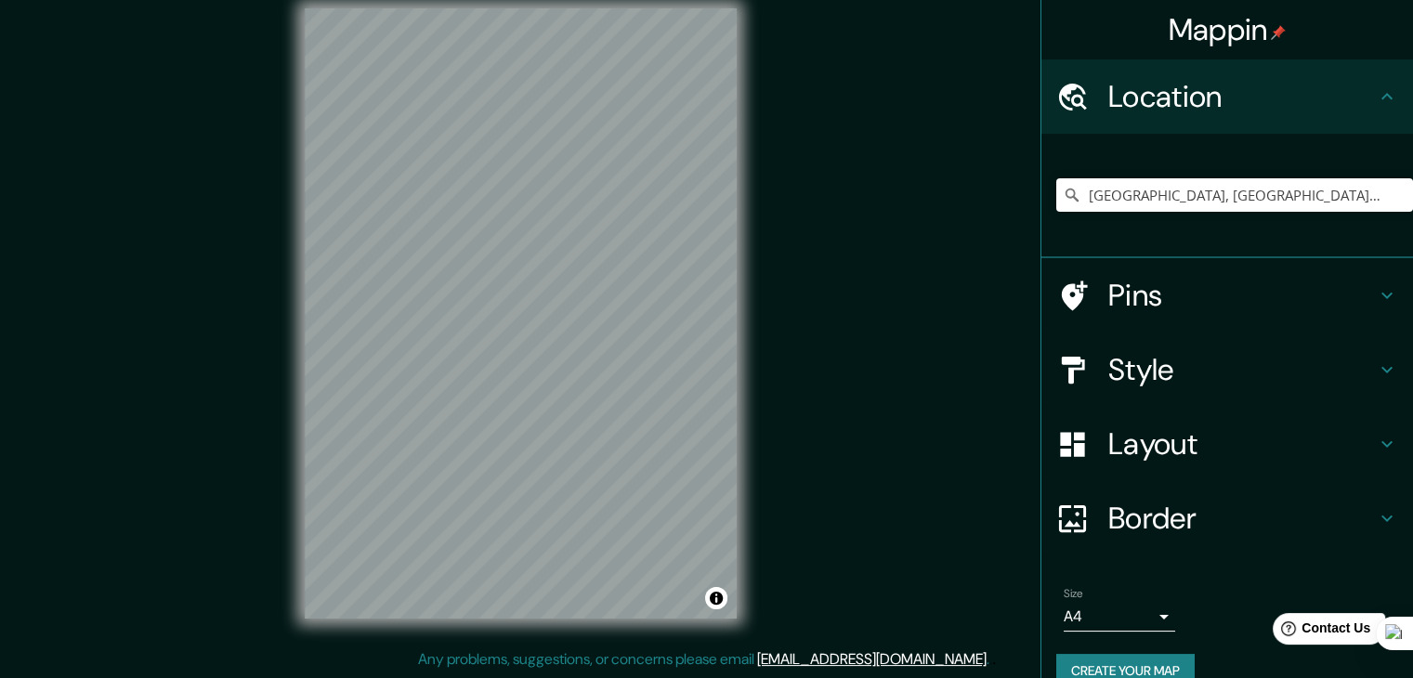
drag, startPoint x: 1273, startPoint y: 198, endPoint x: 807, endPoint y: 175, distance: 466.1
click at [807, 175] on div "Mappin Location [GEOGRAPHIC_DATA], [GEOGRAPHIC_DATA], [GEOGRAPHIC_DATA] [GEOGRA…" at bounding box center [706, 329] width 1413 height 700
click at [189, 272] on div "Mappin Location [GEOGRAPHIC_DATA], [GEOGRAPHIC_DATA], [GEOGRAPHIC_DATA] [GEOGRA…" at bounding box center [706, 329] width 1413 height 700
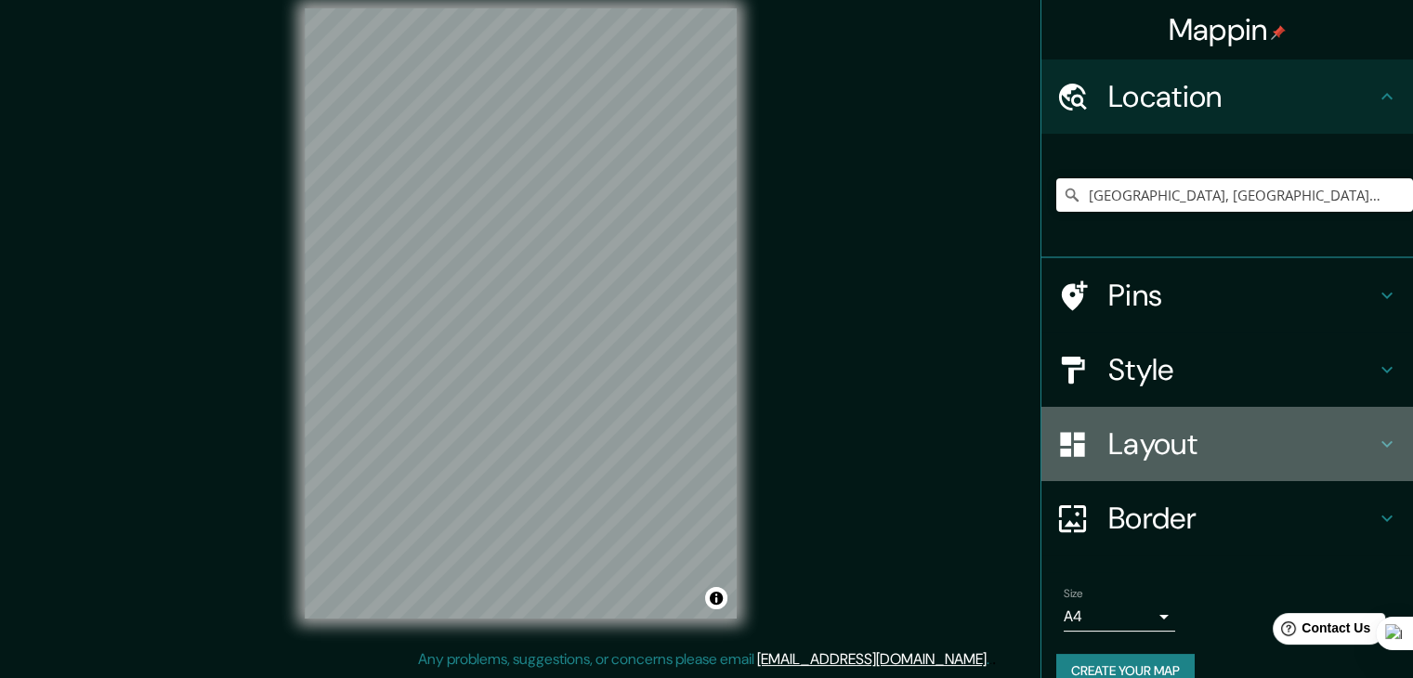
click at [1148, 446] on h4 "Layout" at bounding box center [1242, 444] width 268 height 37
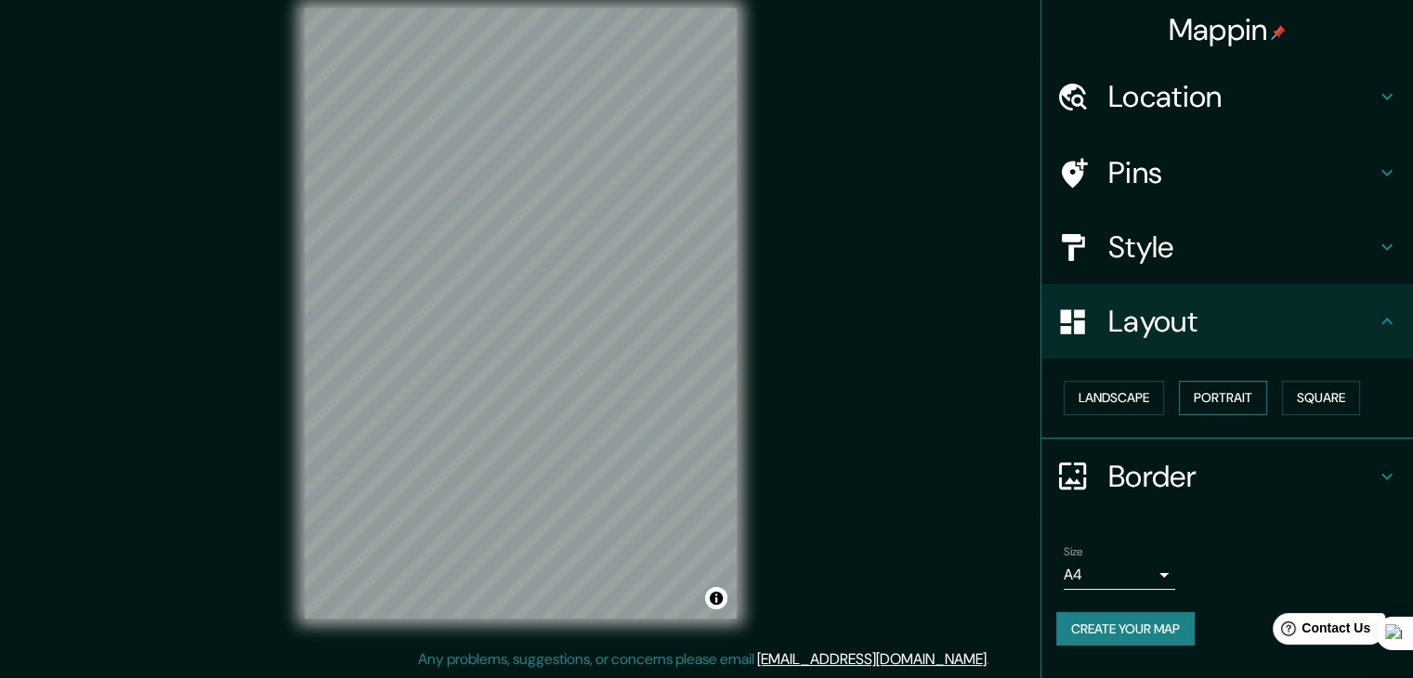
click at [1208, 402] on button "Portrait" at bounding box center [1223, 398] width 88 height 34
click at [1331, 402] on button "Square" at bounding box center [1321, 398] width 78 height 34
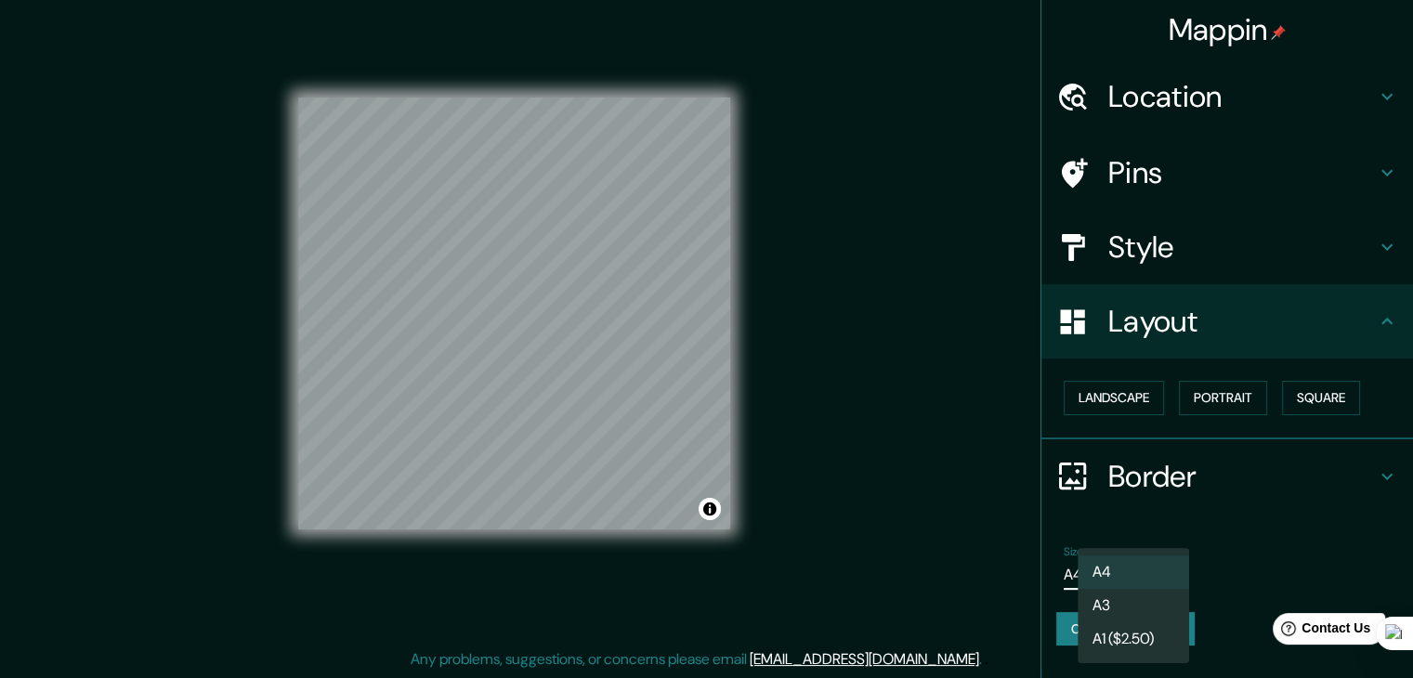
click at [1133, 566] on body "Mappin Location Lima, Provincia de Lima, Perú Lima Provincia de Lima, Perú Lima…" at bounding box center [706, 318] width 1413 height 678
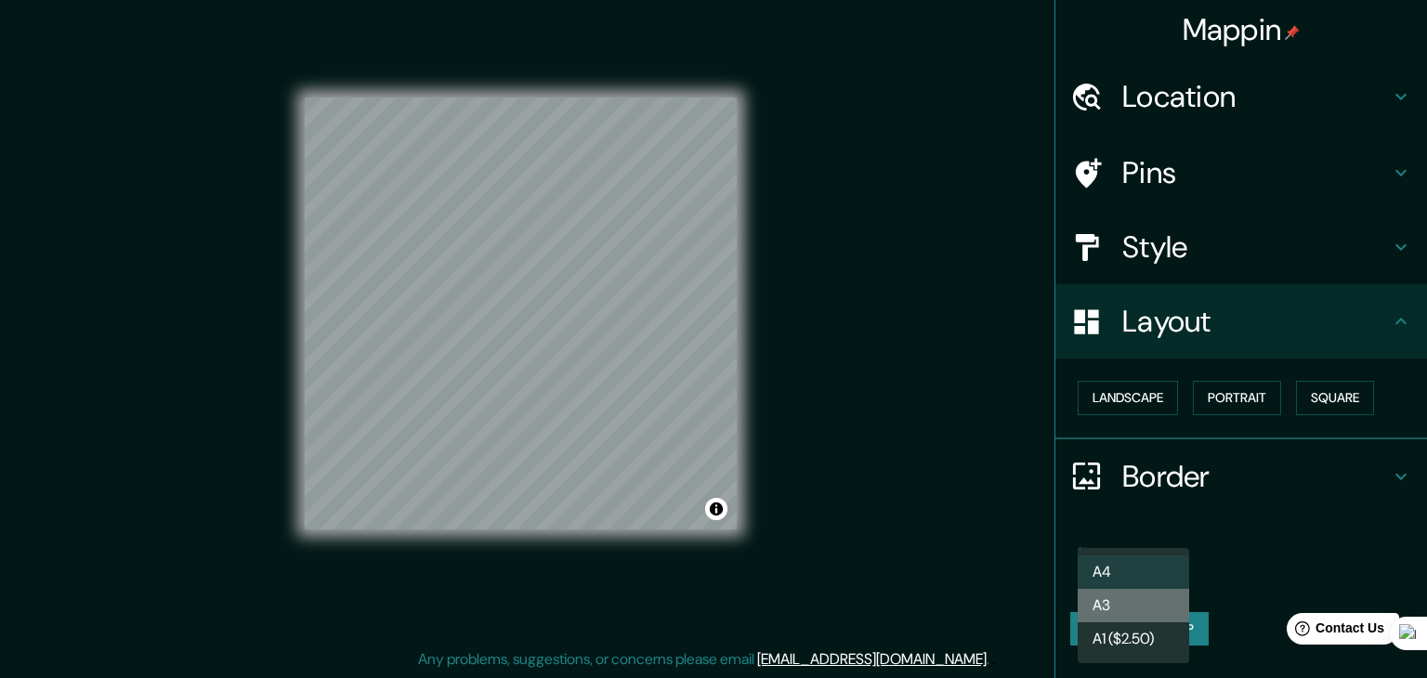
click at [1134, 599] on li "A3" at bounding box center [1133, 605] width 111 height 33
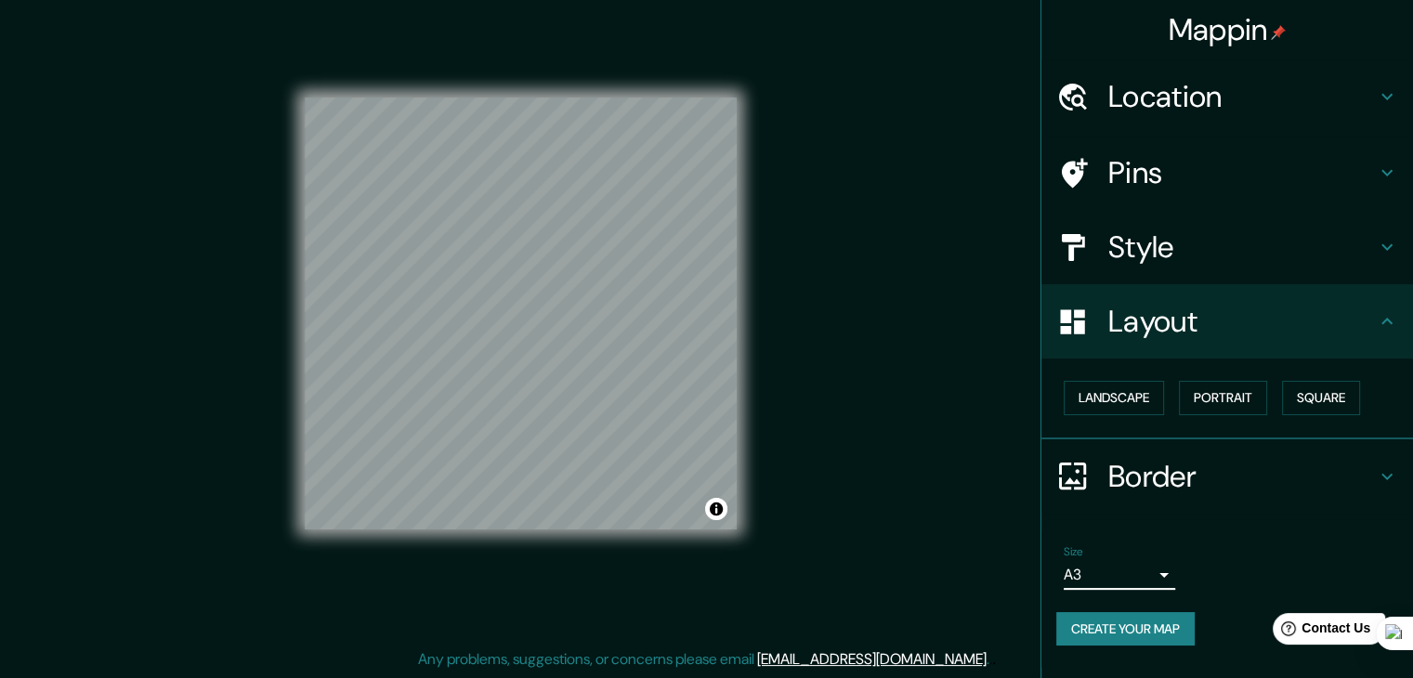
click at [1136, 622] on button "Create your map" at bounding box center [1125, 629] width 138 height 34
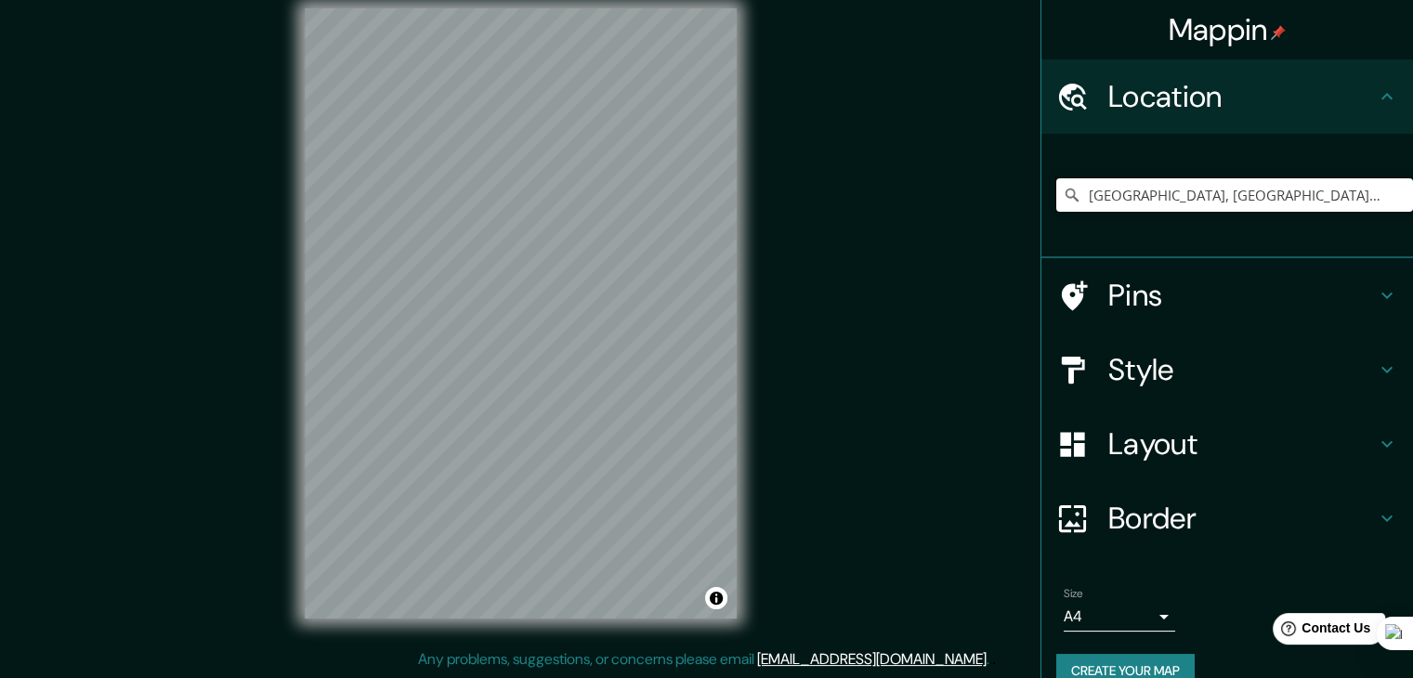
click at [1272, 203] on input "Lima, Provincia de Lima, Perú" at bounding box center [1234, 194] width 357 height 33
click at [512, 114] on div "Mappin Location Lima, Provincia de Lima, Perú Pins Style Layout Border Choose a…" at bounding box center [706, 329] width 1413 height 700
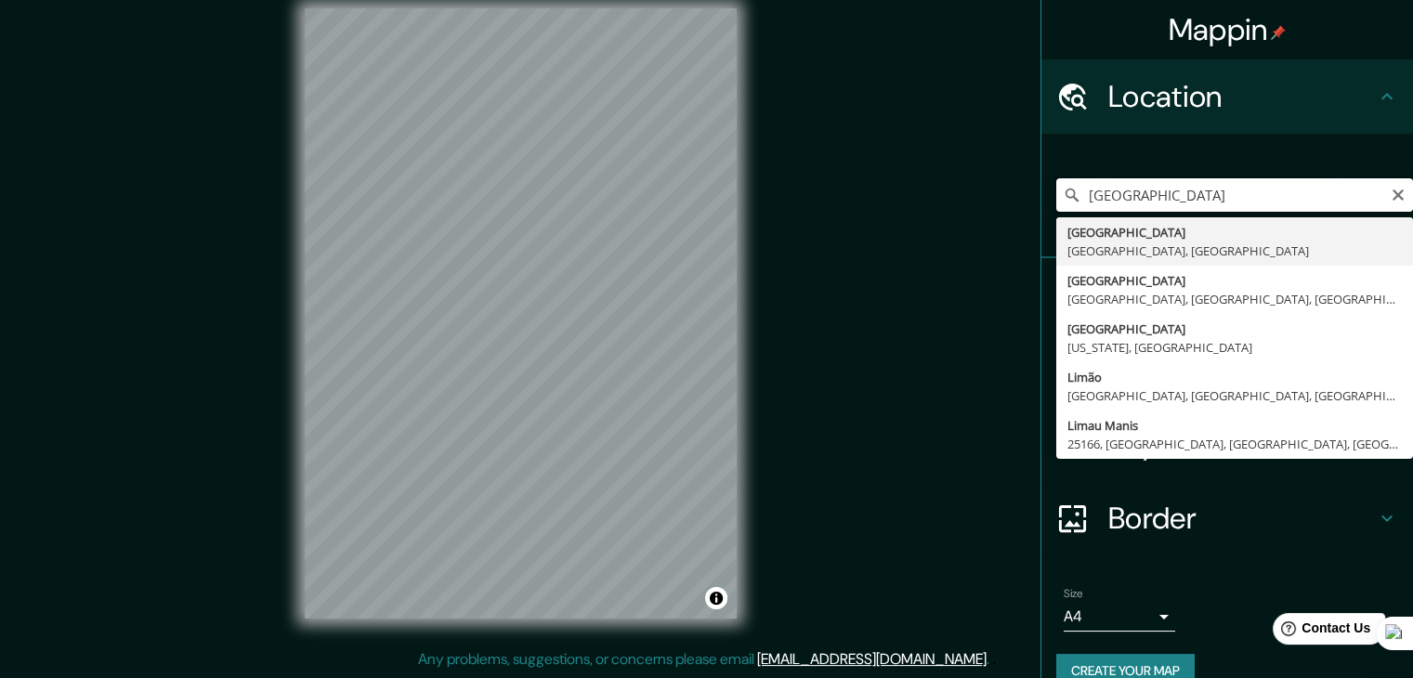
type input "Lima, Provincia de Lima, Perú"
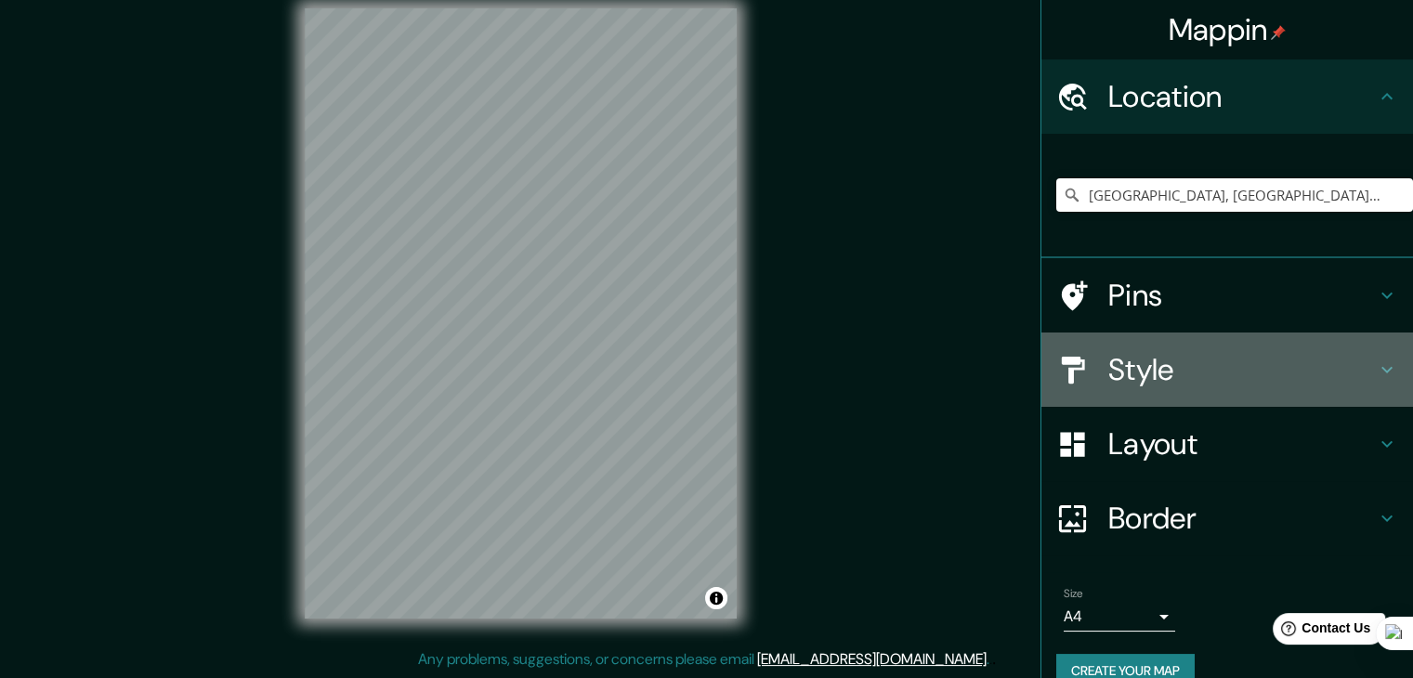
click at [1171, 376] on h4 "Style" at bounding box center [1242, 369] width 268 height 37
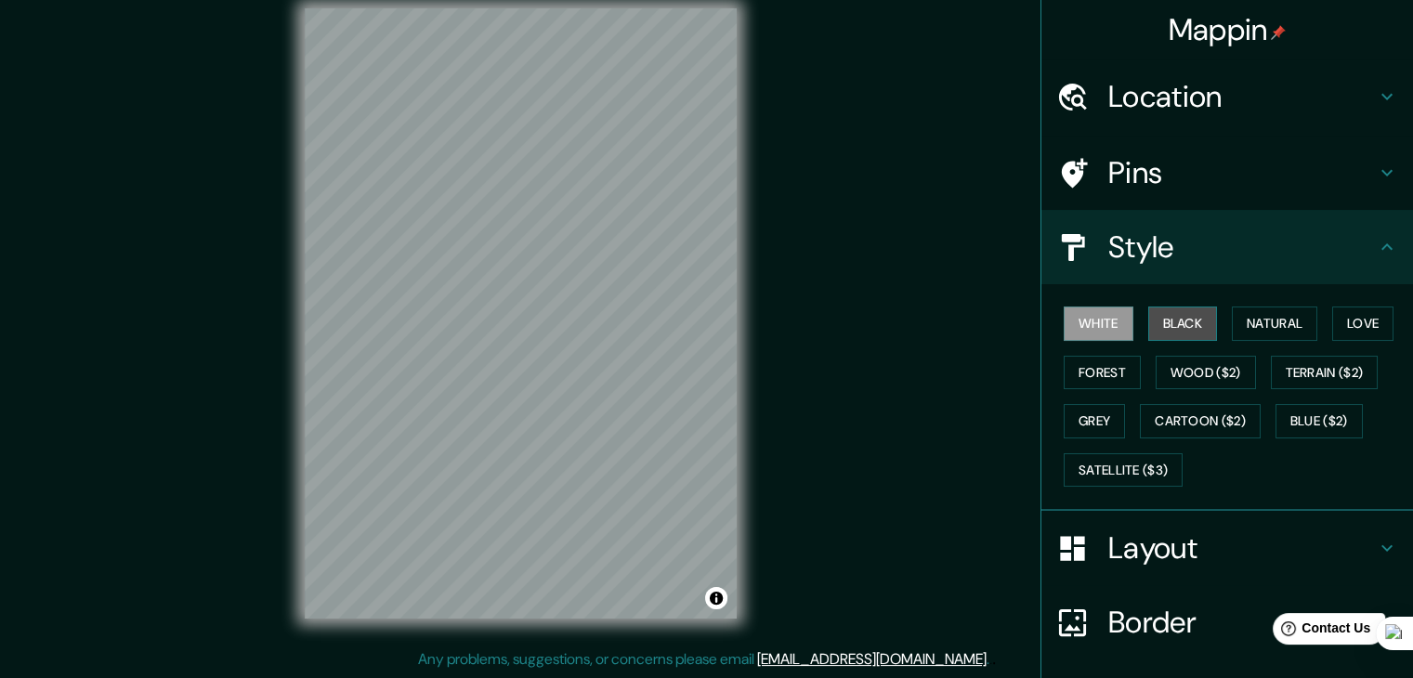
click at [1178, 328] on button "Black" at bounding box center [1183, 324] width 70 height 34
click at [1167, 175] on h4 "Pins" at bounding box center [1242, 172] width 268 height 37
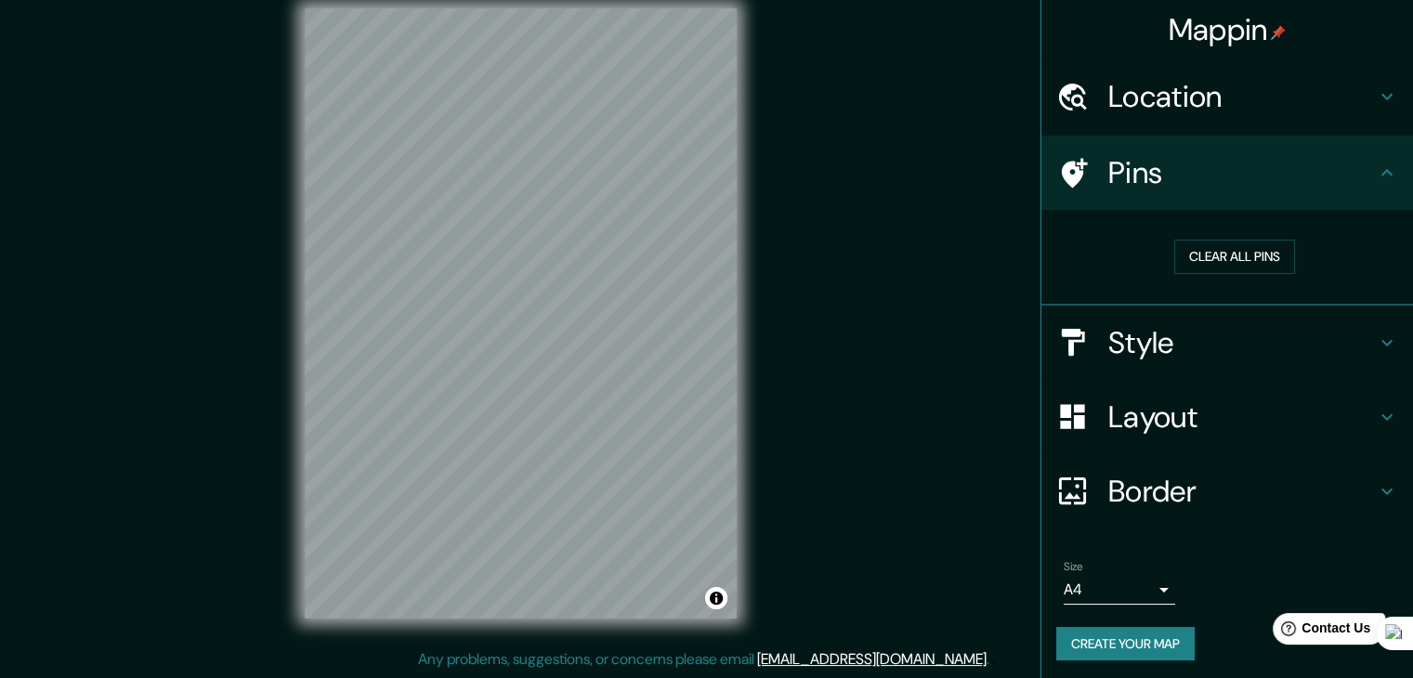
click at [1148, 339] on h4 "Style" at bounding box center [1242, 342] width 268 height 37
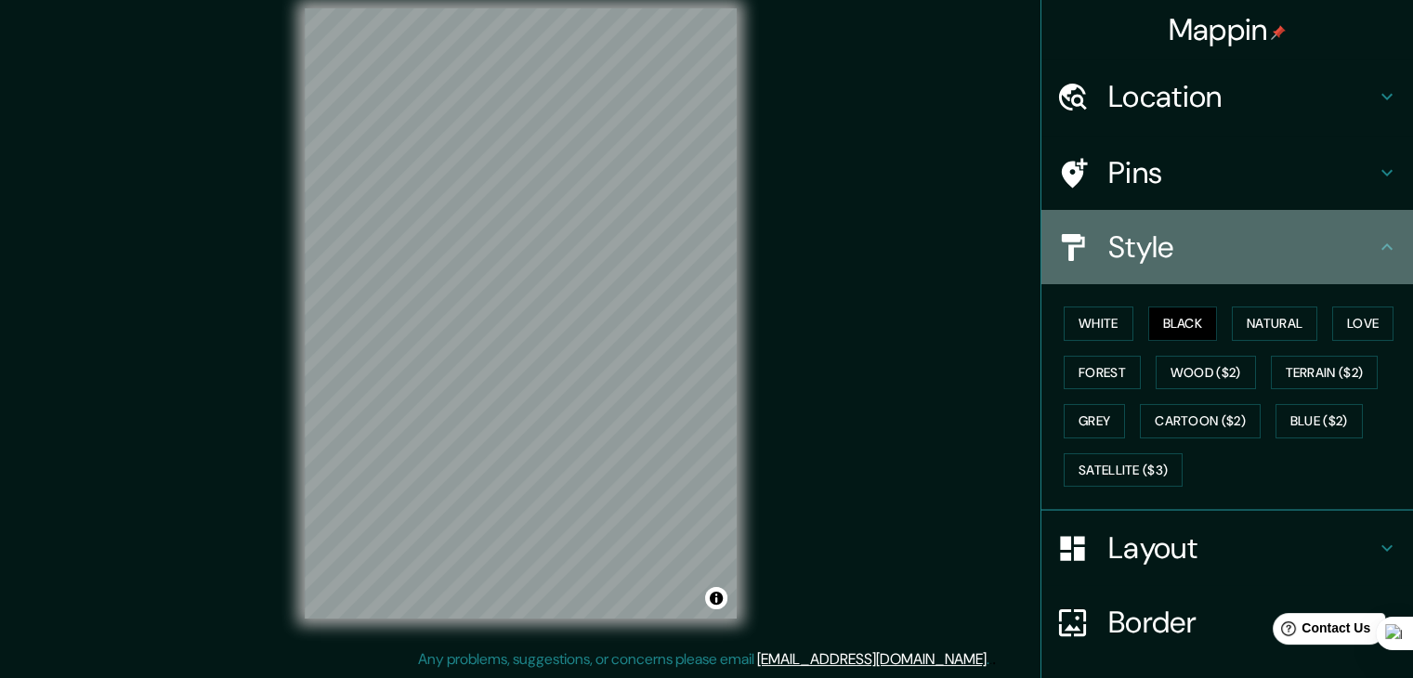
click at [1154, 243] on h4 "Style" at bounding box center [1242, 247] width 268 height 37
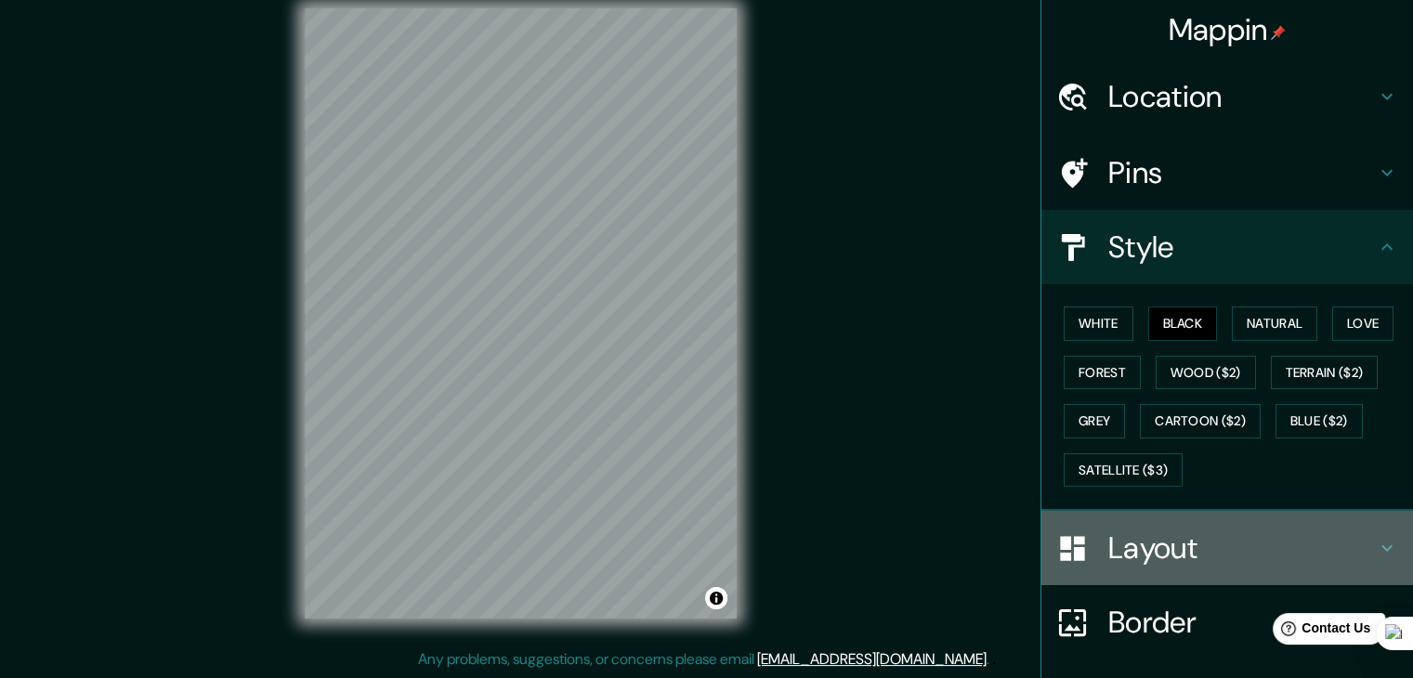
click at [1186, 541] on h4 "Layout" at bounding box center [1242, 548] width 268 height 37
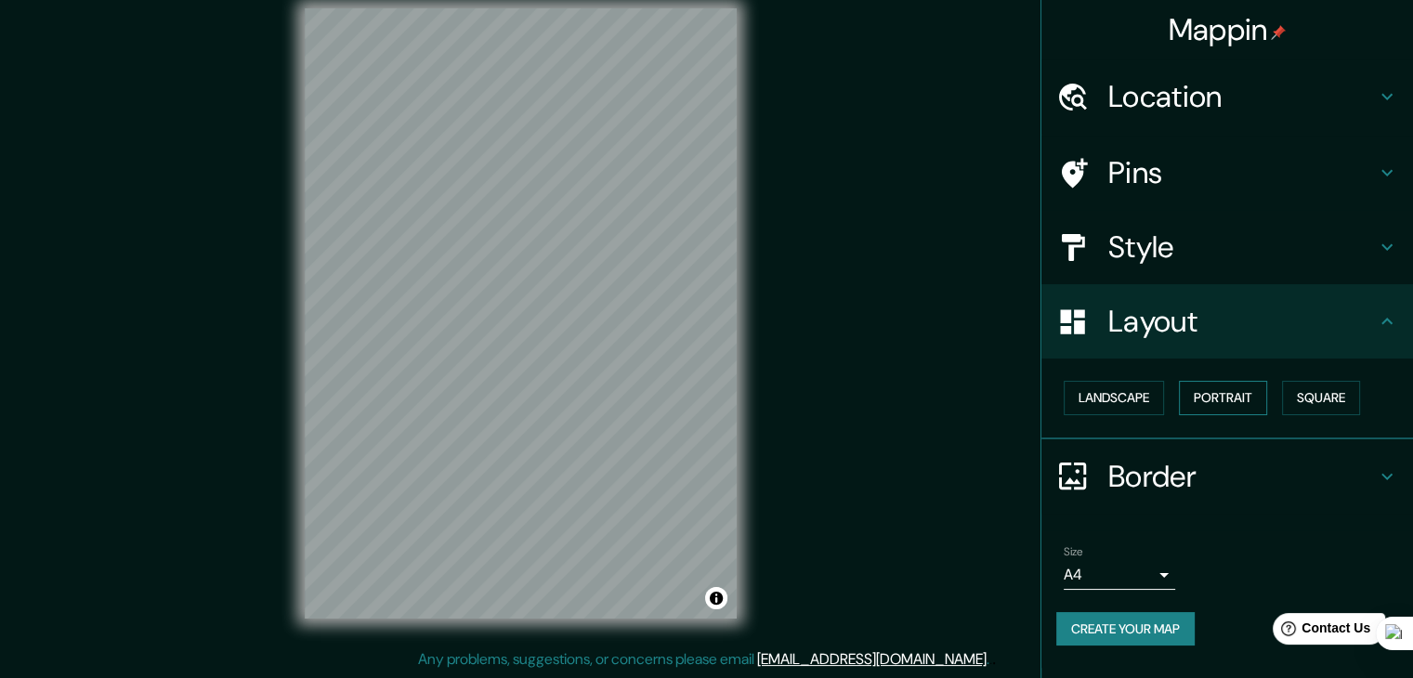
click at [1196, 393] on button "Portrait" at bounding box center [1223, 398] width 88 height 34
click at [1219, 395] on button "Portrait" at bounding box center [1223, 398] width 88 height 34
click at [1331, 399] on button "Square" at bounding box center [1321, 398] width 78 height 34
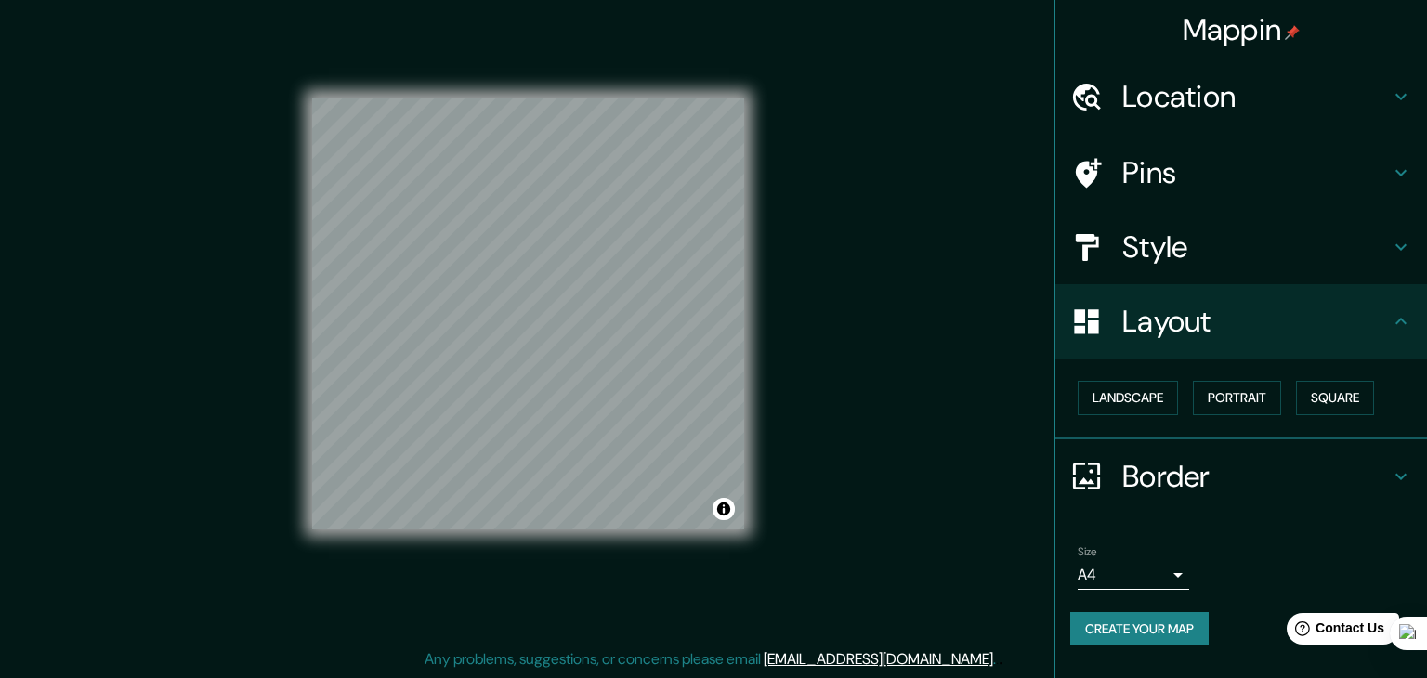
click at [1130, 585] on body "Mappin Location Lima, Provincia de Lima, Perú Lima Provincia de Lima, Perú Lima…" at bounding box center [713, 318] width 1427 height 678
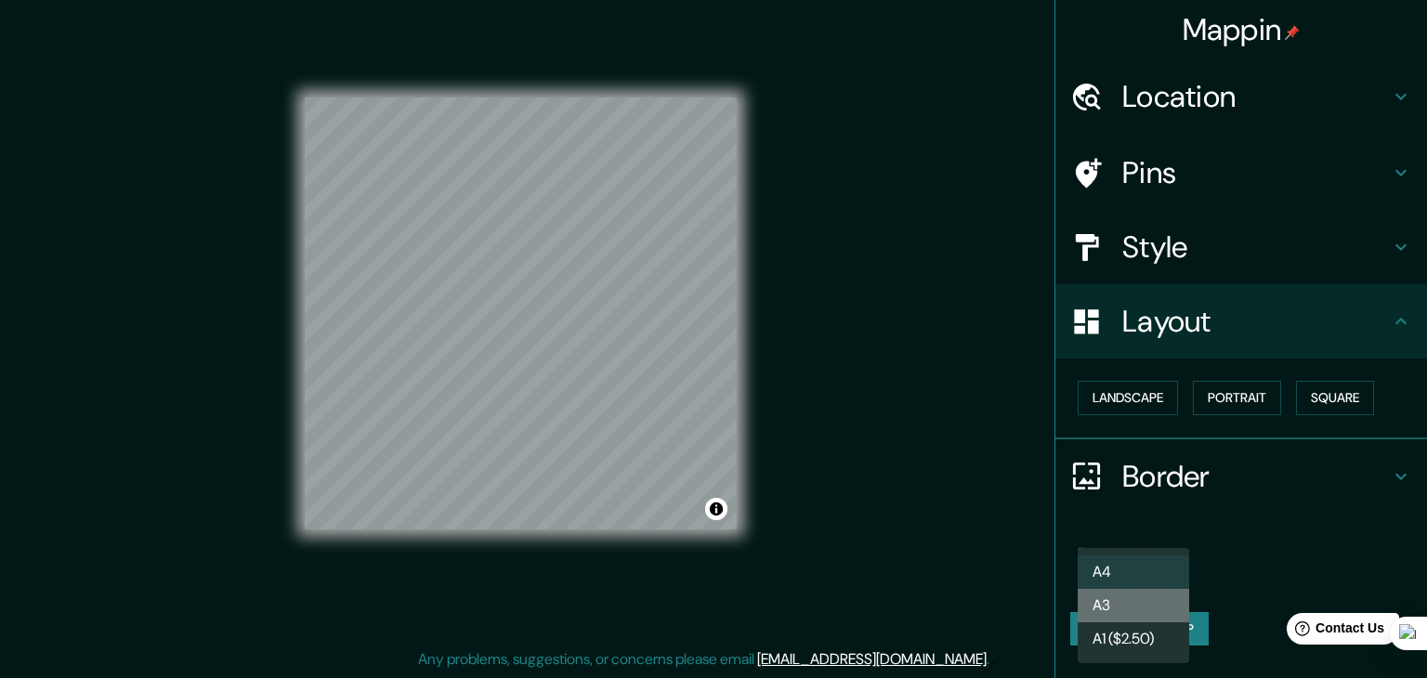
click at [1108, 598] on li "A3" at bounding box center [1133, 605] width 111 height 33
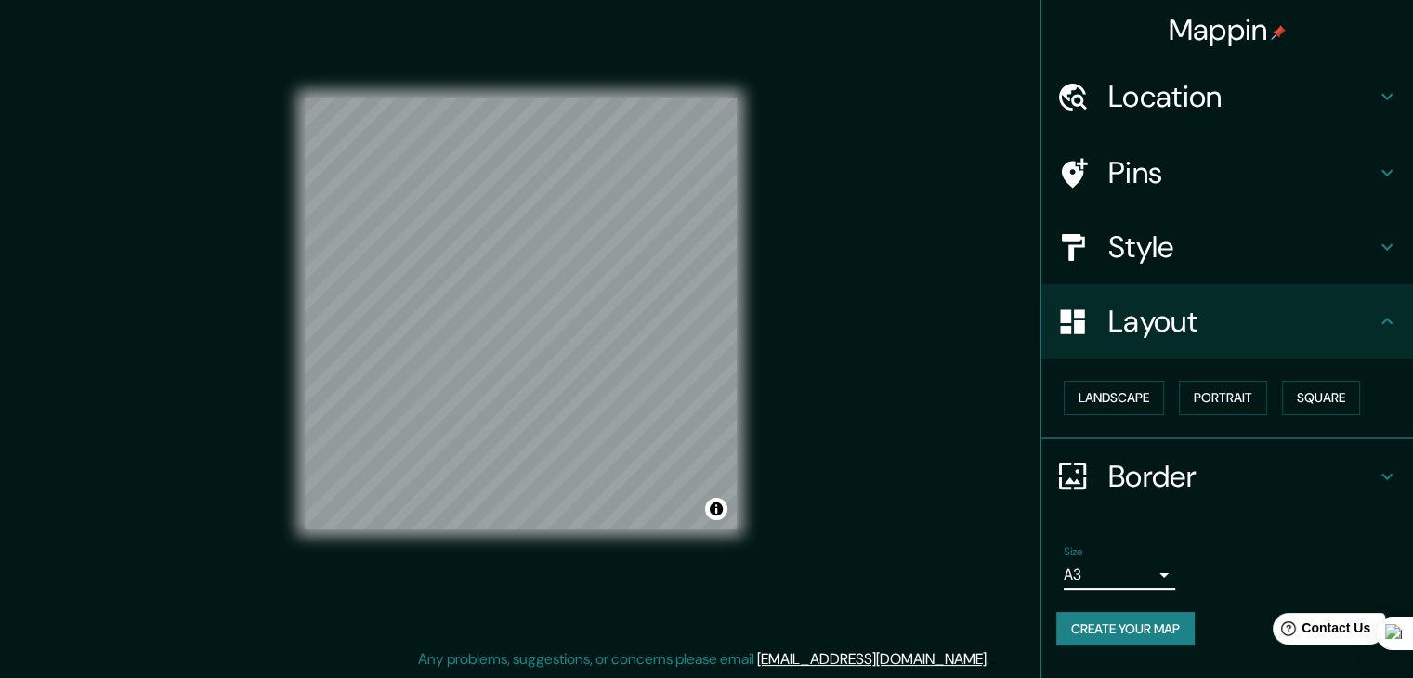
click at [1183, 624] on button "Create your map" at bounding box center [1125, 629] width 138 height 34
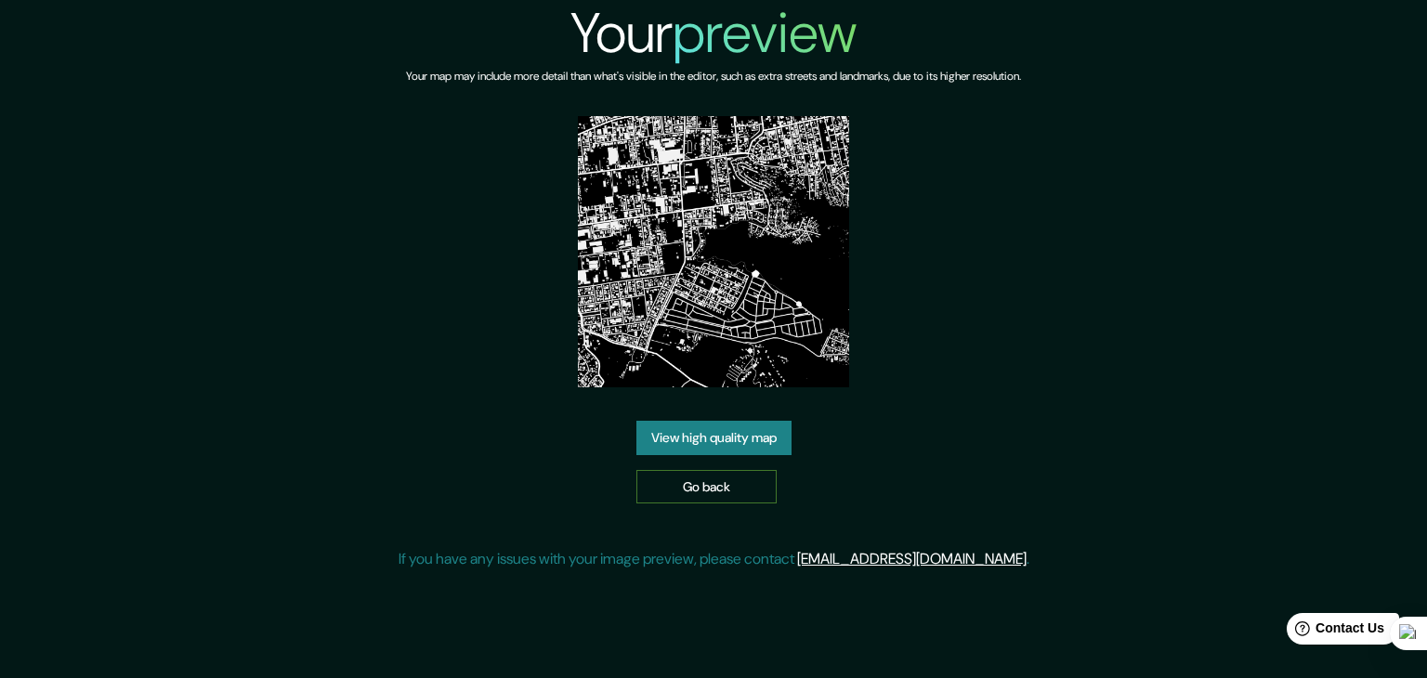
click at [684, 494] on link "Go back" at bounding box center [706, 487] width 140 height 34
click at [665, 428] on link "View high quality map" at bounding box center [713, 438] width 155 height 34
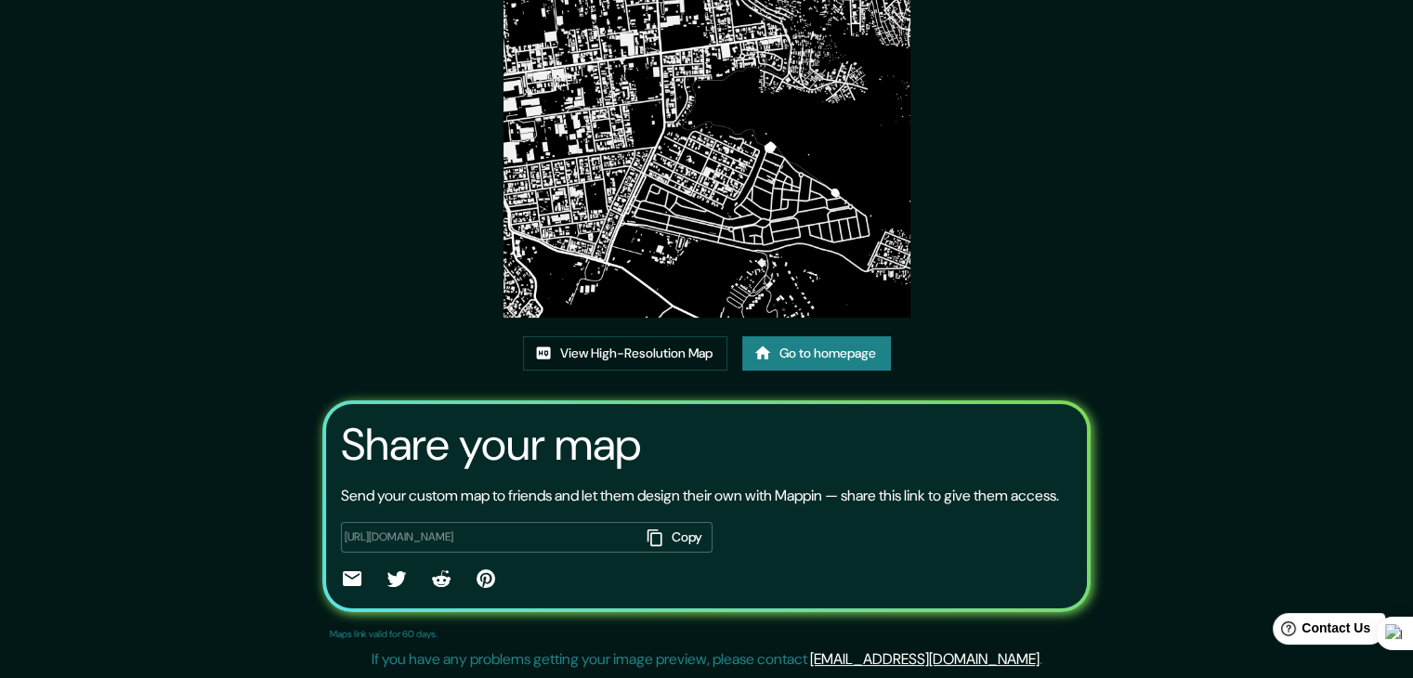
scroll to position [193, 0]
click at [596, 336] on link "View High-Resolution Map" at bounding box center [625, 353] width 204 height 34
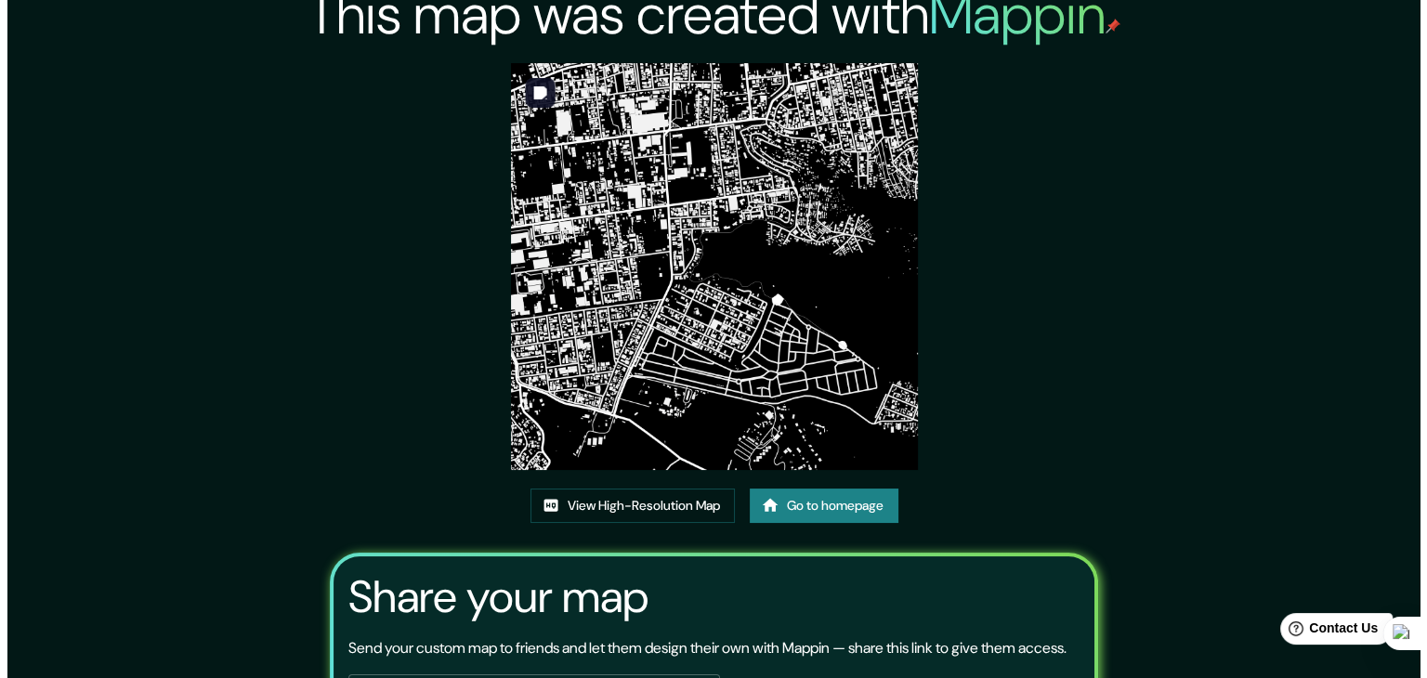
scroll to position [0, 0]
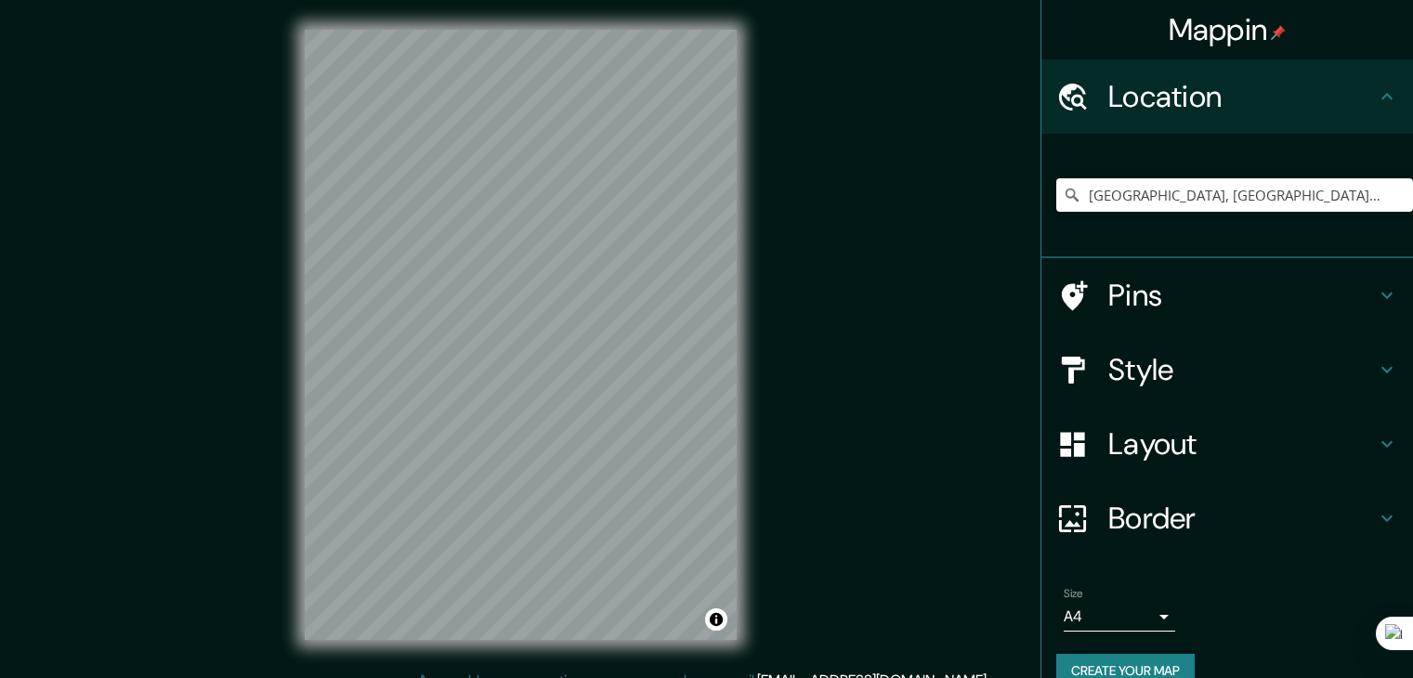
scroll to position [21, 0]
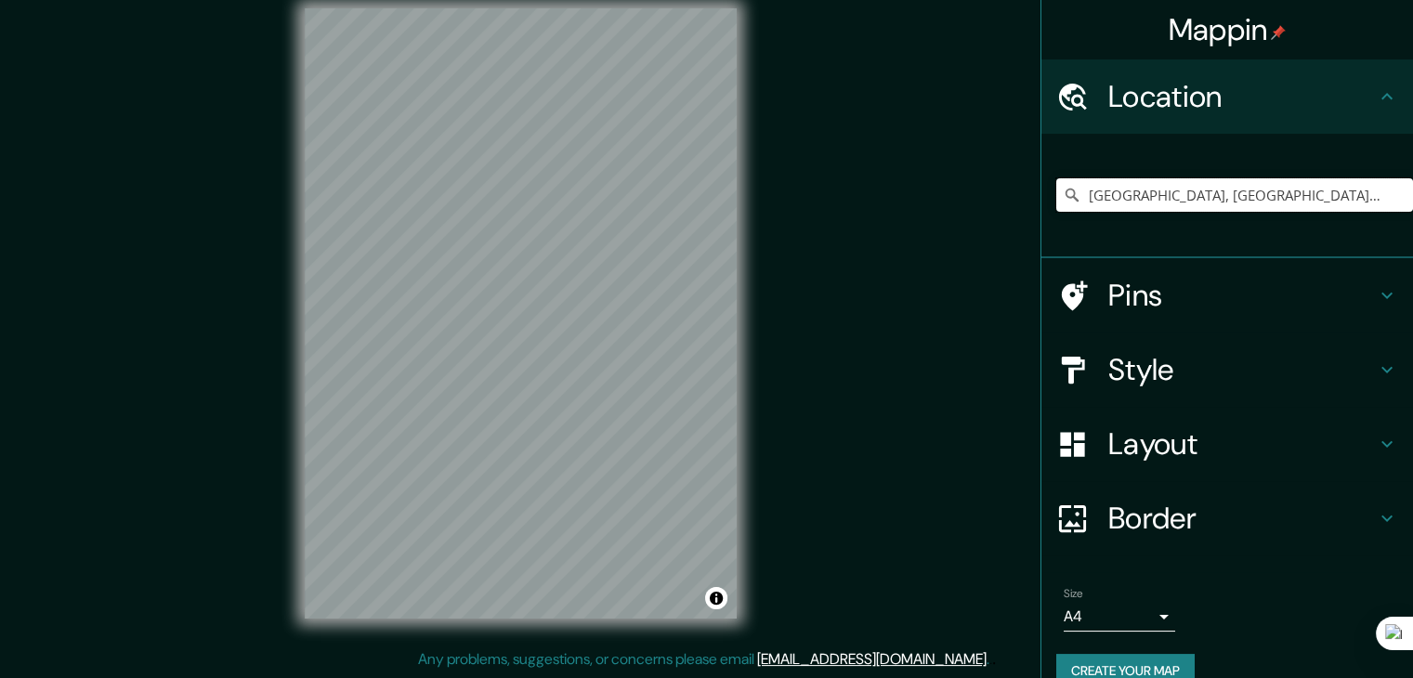
click at [1281, 198] on input "[GEOGRAPHIC_DATA], [GEOGRAPHIC_DATA], [GEOGRAPHIC_DATA]" at bounding box center [1234, 194] width 357 height 33
drag, startPoint x: 1309, startPoint y: 200, endPoint x: 963, endPoint y: 207, distance: 346.7
click at [963, 207] on div "Mappin Location [GEOGRAPHIC_DATA], [GEOGRAPHIC_DATA], [GEOGRAPHIC_DATA] Pins St…" at bounding box center [706, 329] width 1413 height 700
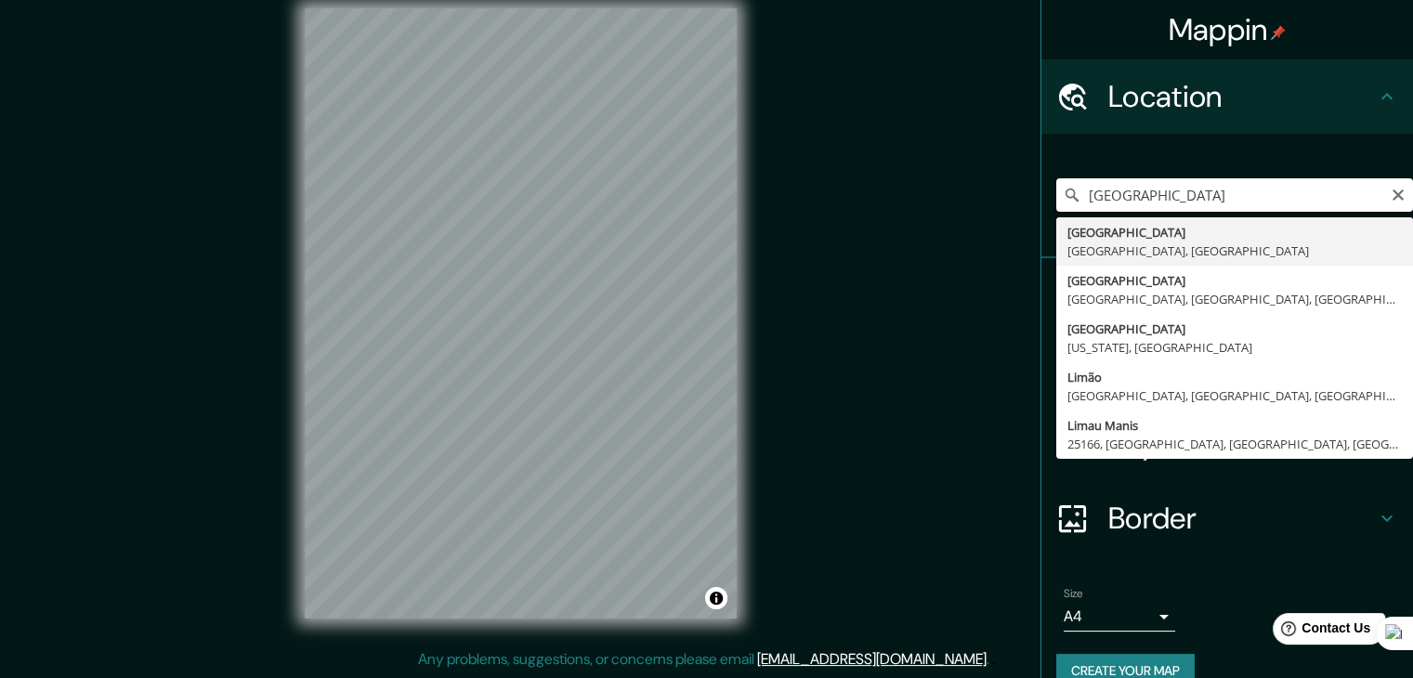
type input "[GEOGRAPHIC_DATA], [GEOGRAPHIC_DATA], [GEOGRAPHIC_DATA]"
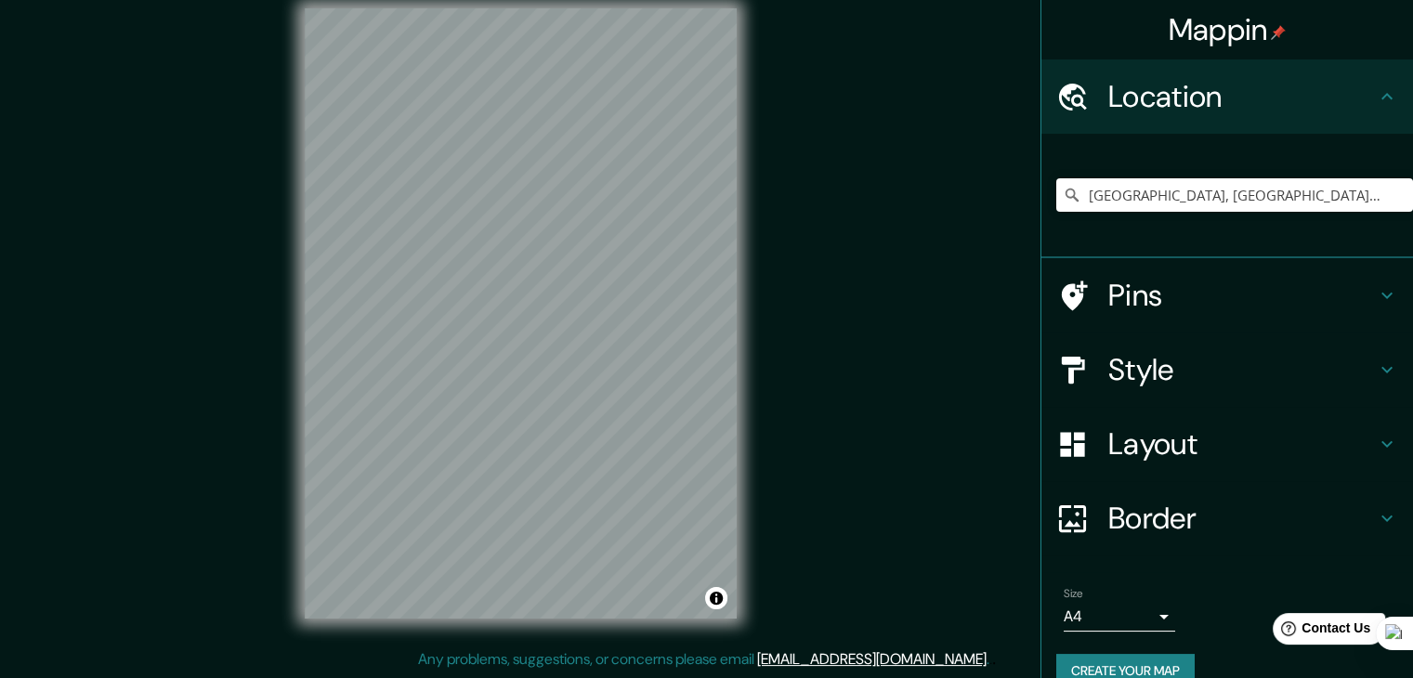
click at [1258, 378] on h4 "Style" at bounding box center [1242, 369] width 268 height 37
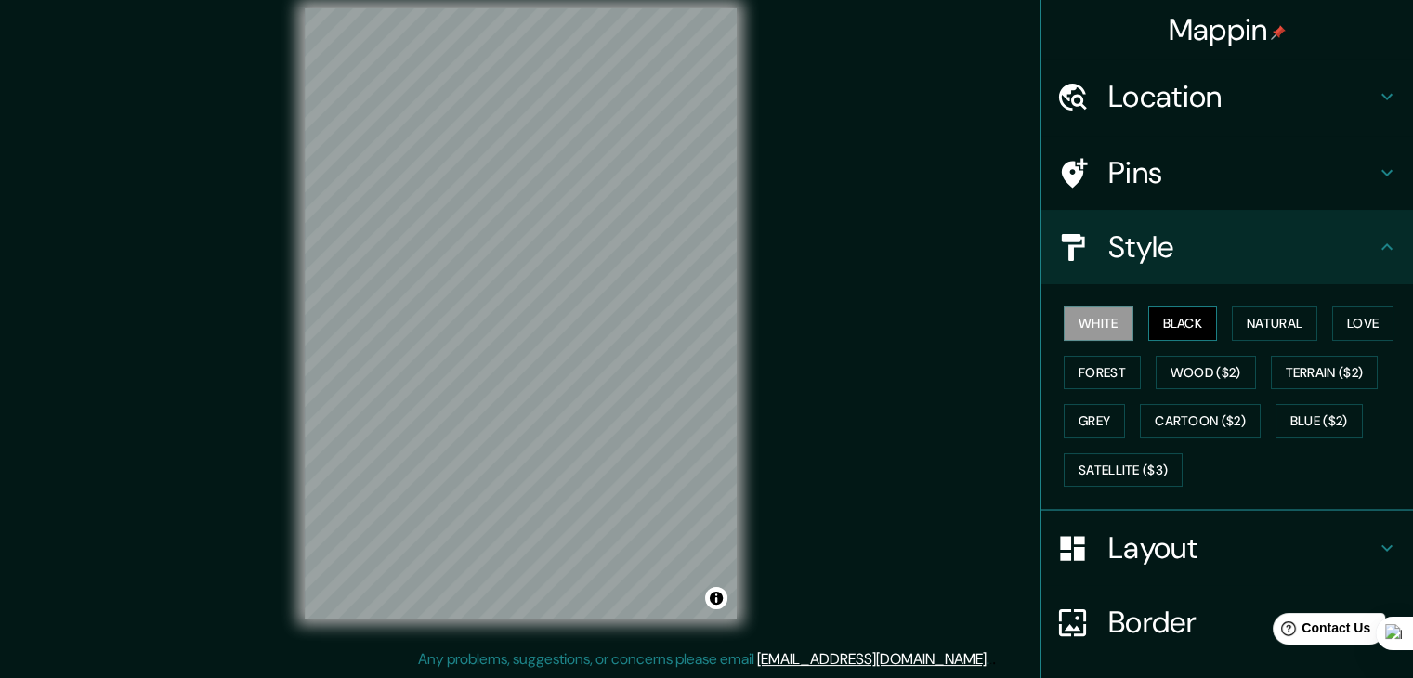
click at [1187, 320] on button "Black" at bounding box center [1183, 324] width 70 height 34
click at [1283, 324] on button "Natural" at bounding box center [1274, 324] width 85 height 34
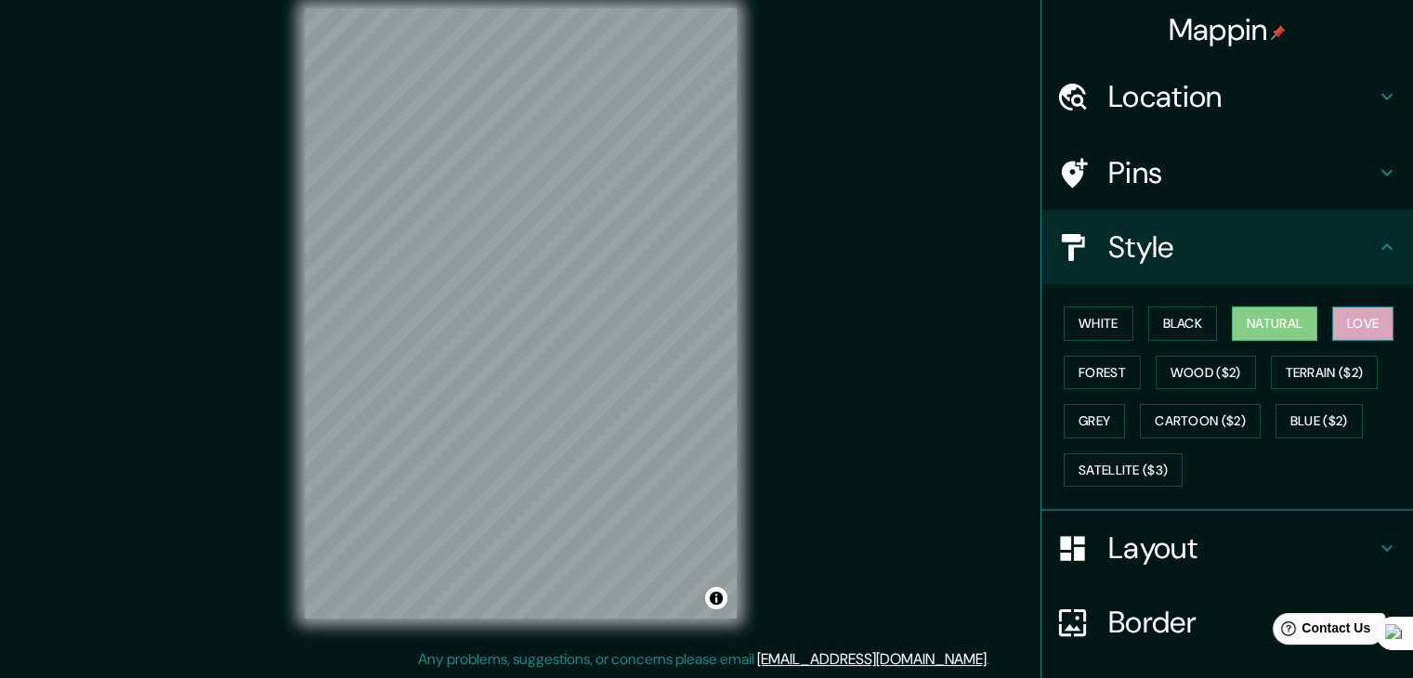
click at [1357, 327] on button "Love" at bounding box center [1362, 324] width 61 height 34
click at [1096, 373] on button "Forest" at bounding box center [1102, 373] width 77 height 34
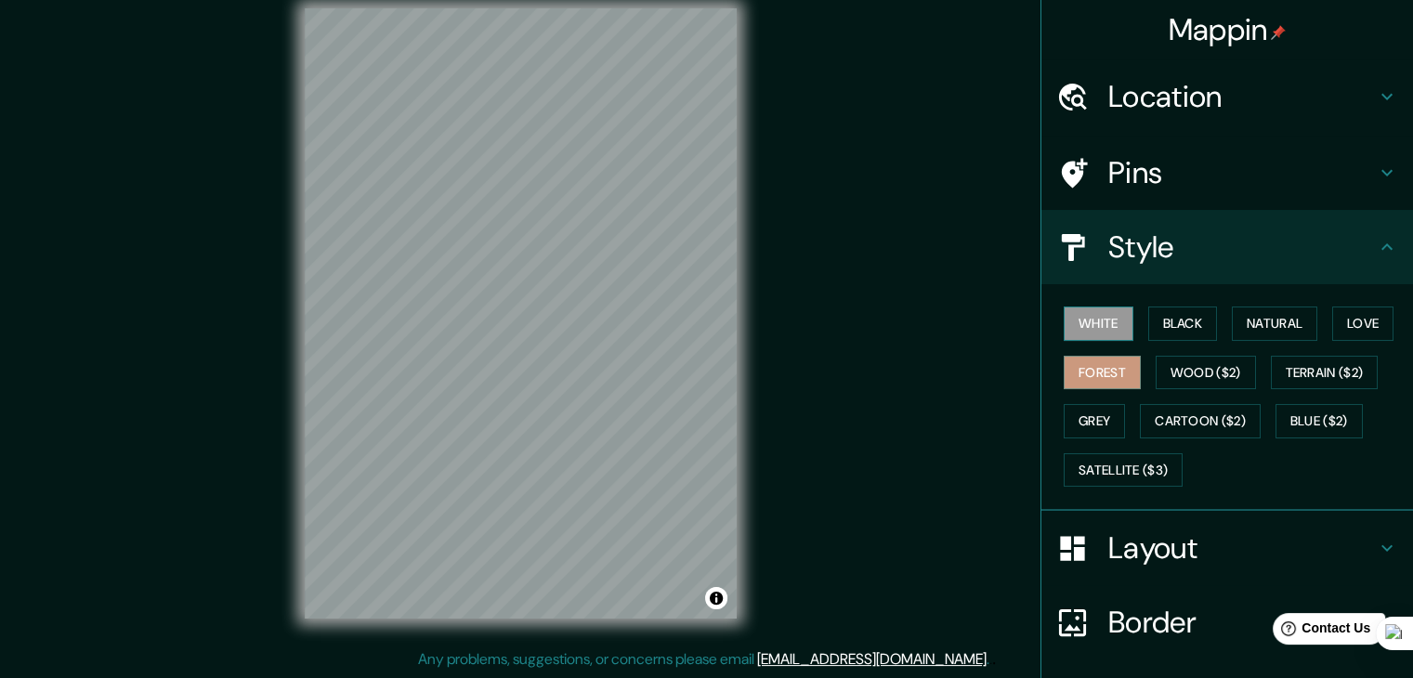
click at [1103, 307] on button "White" at bounding box center [1099, 324] width 70 height 34
click at [1096, 373] on button "Forest" at bounding box center [1102, 373] width 77 height 34
click at [1098, 416] on button "Grey" at bounding box center [1094, 421] width 61 height 34
click at [1094, 370] on button "Forest" at bounding box center [1102, 373] width 77 height 34
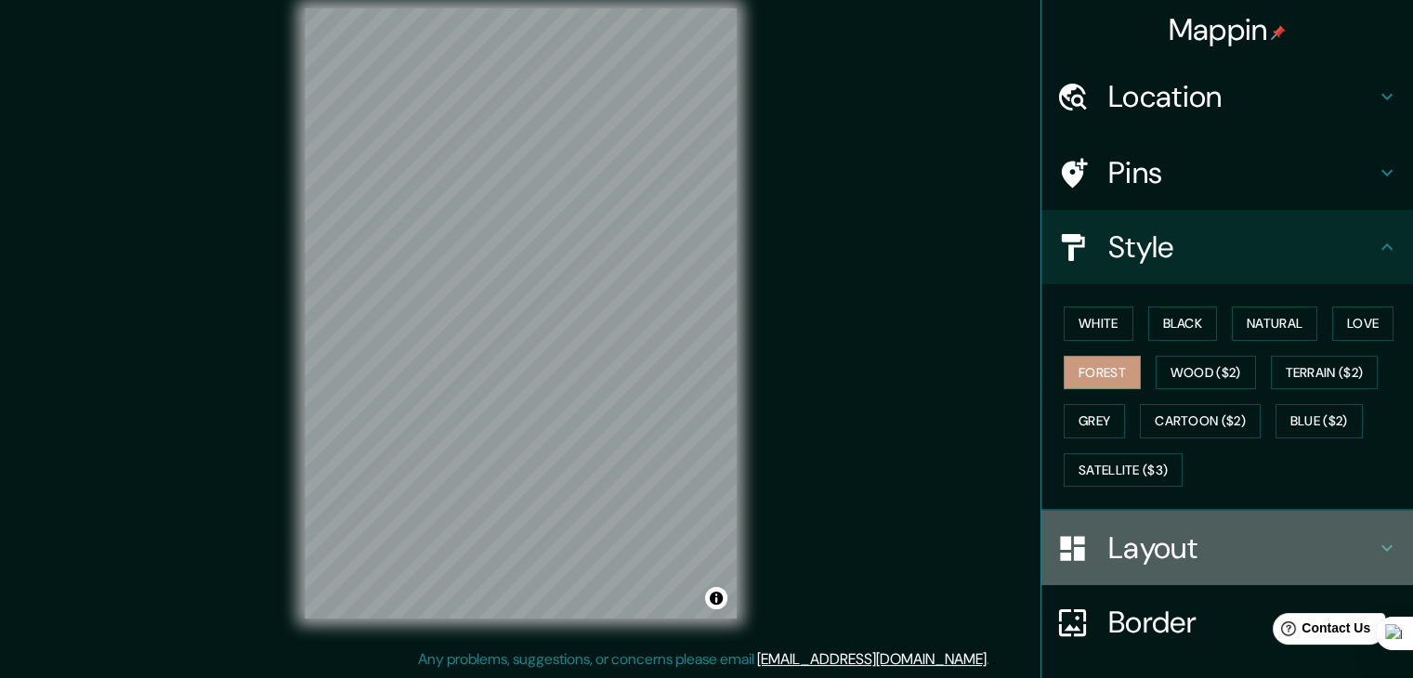
click at [1168, 539] on h4 "Layout" at bounding box center [1242, 548] width 268 height 37
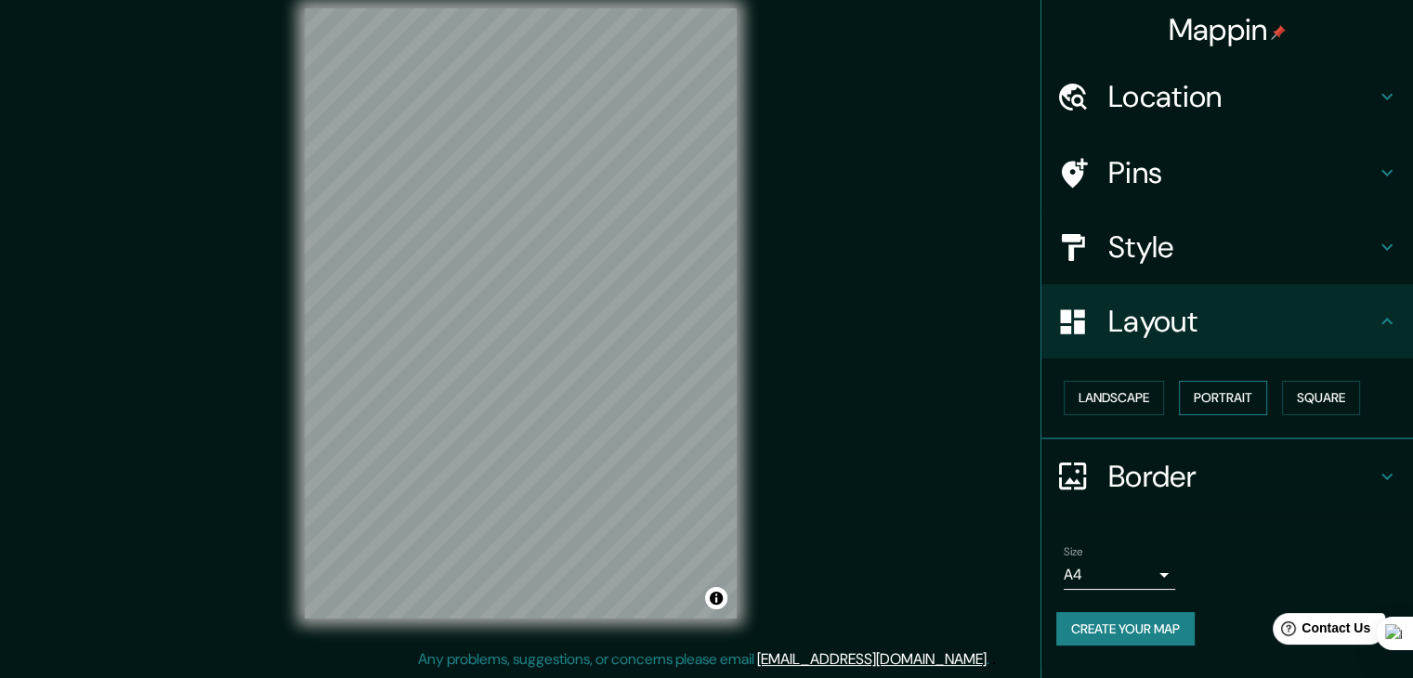
click at [1221, 395] on button "Portrait" at bounding box center [1223, 398] width 88 height 34
click at [1319, 399] on button "Square" at bounding box center [1321, 398] width 78 height 34
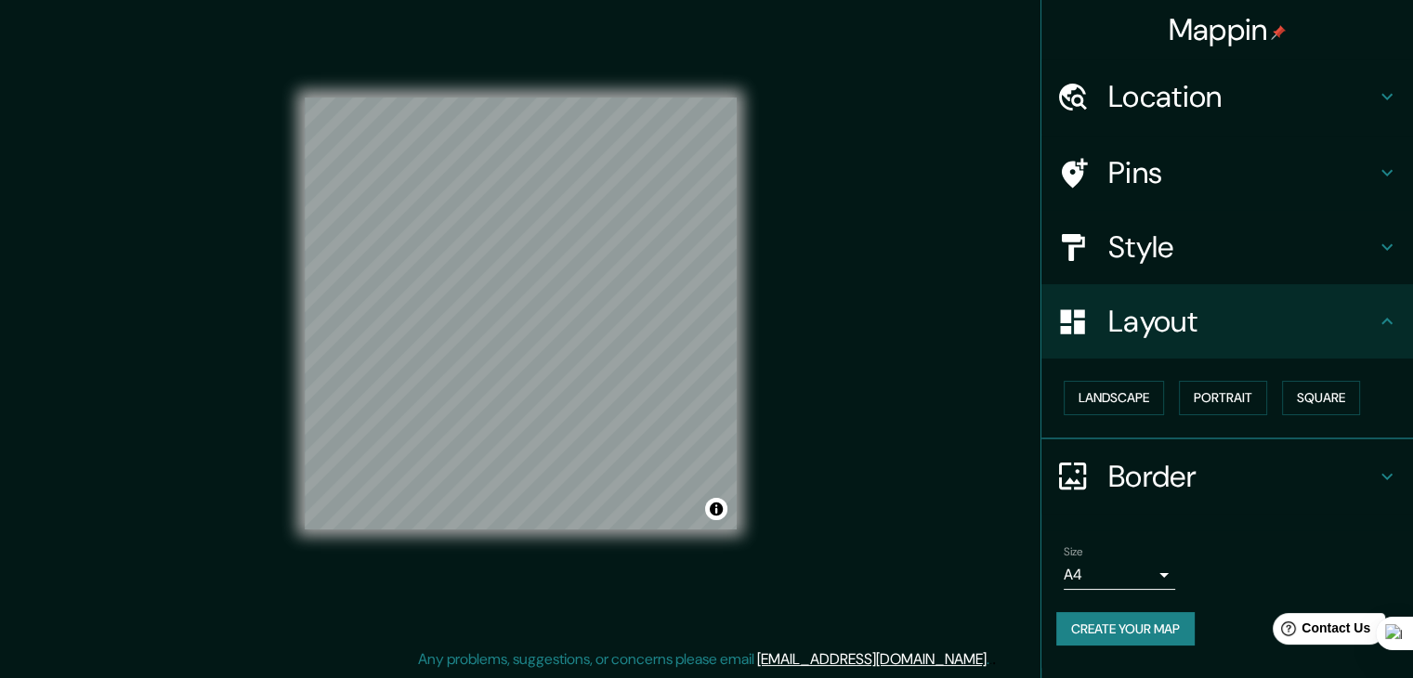
click at [1161, 571] on body "Mappin Location [GEOGRAPHIC_DATA], [GEOGRAPHIC_DATA], [GEOGRAPHIC_DATA] [GEOGRA…" at bounding box center [706, 318] width 1413 height 678
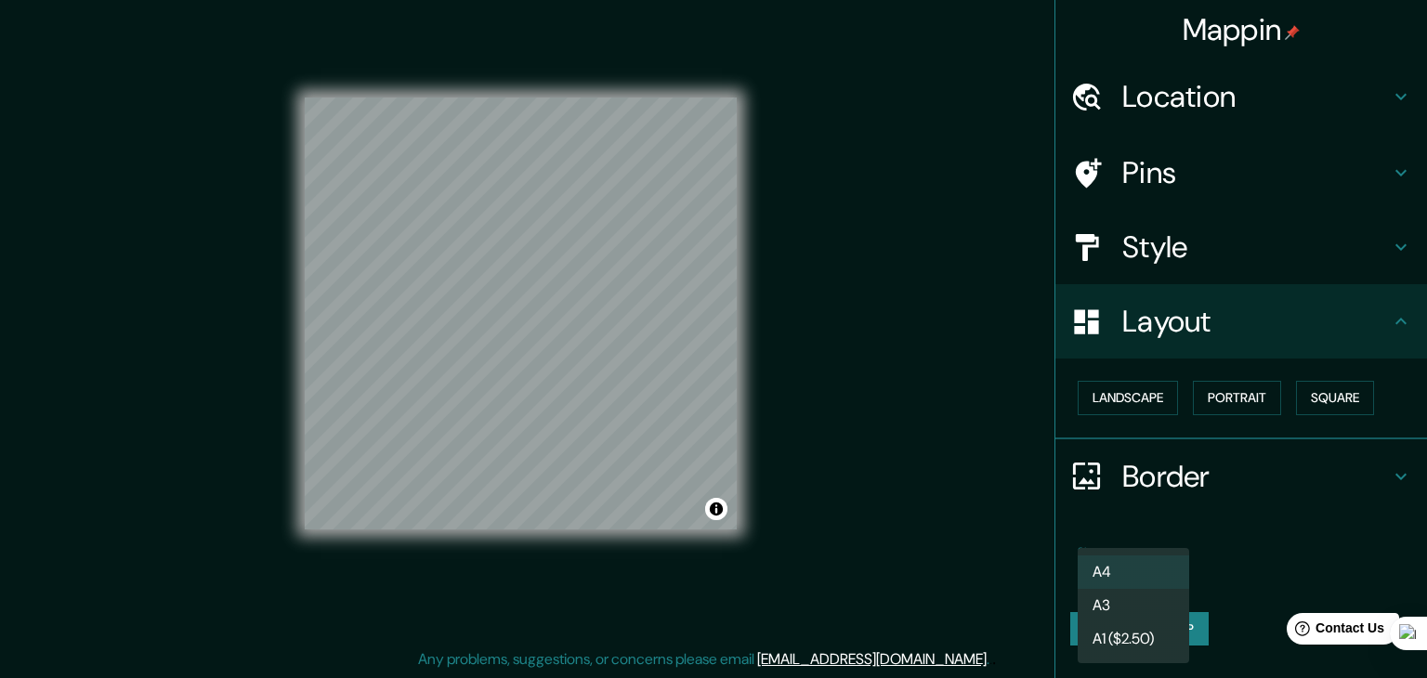
click at [1137, 598] on li "A3" at bounding box center [1133, 605] width 111 height 33
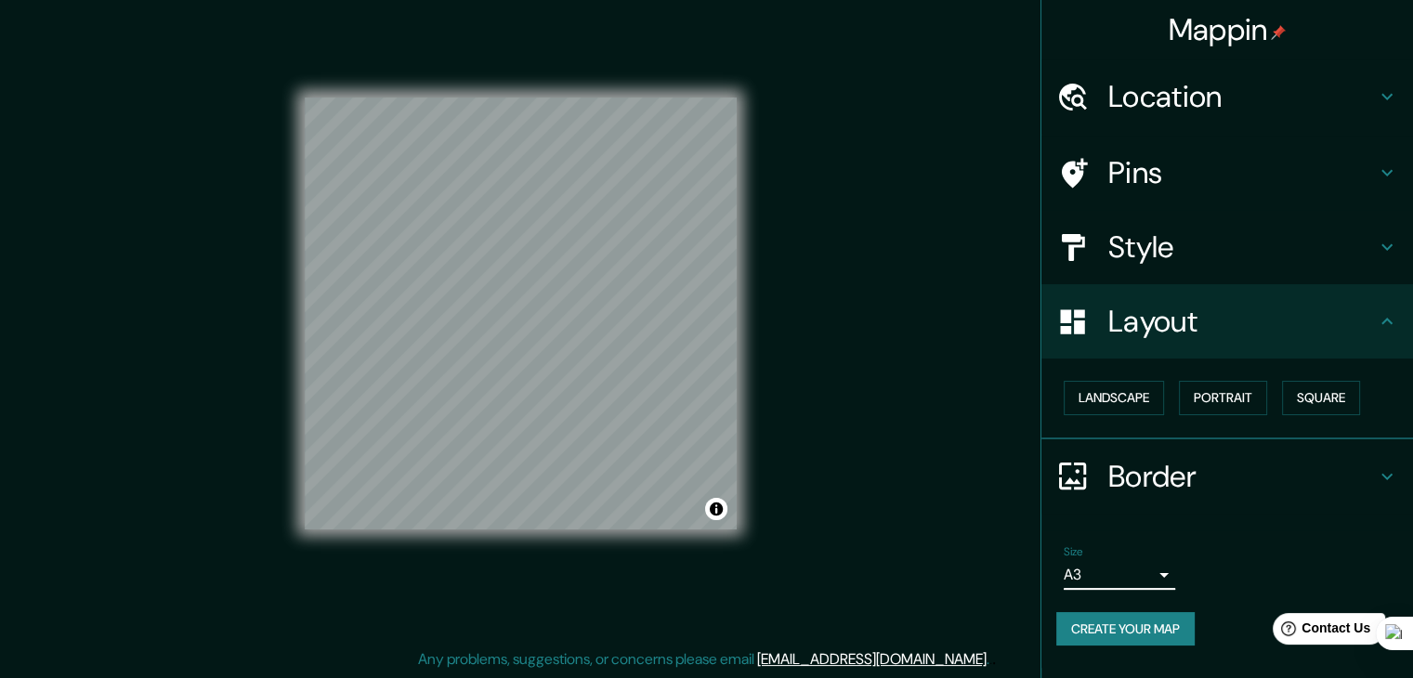
click at [1149, 623] on button "Create your map" at bounding box center [1125, 629] width 138 height 34
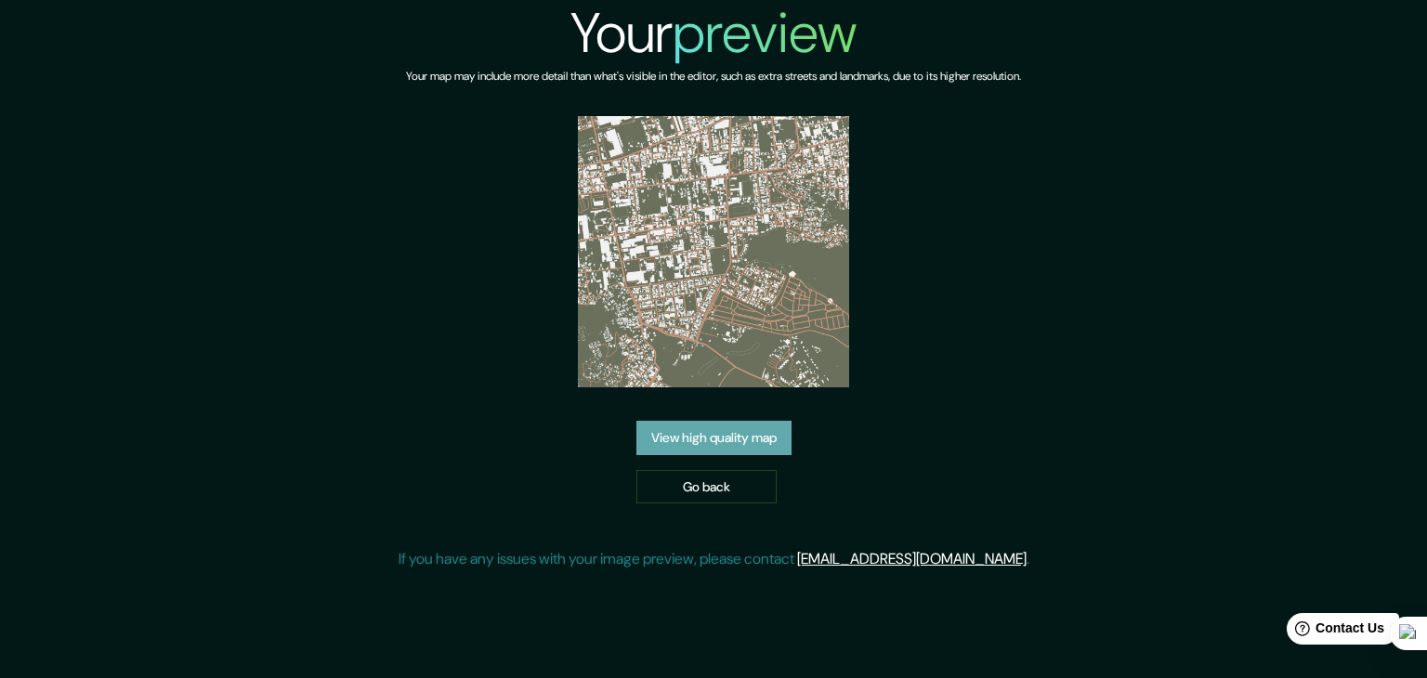
click at [682, 439] on link "View high quality map" at bounding box center [713, 438] width 155 height 34
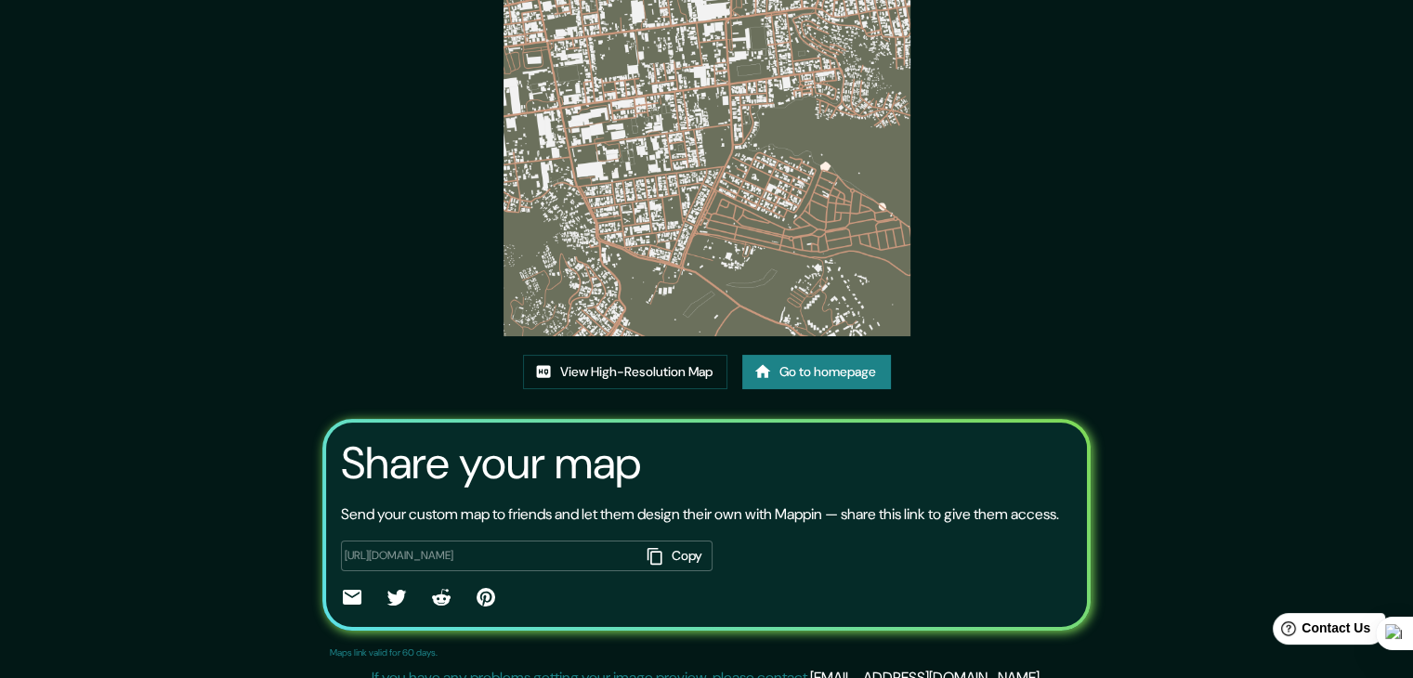
scroll to position [186, 0]
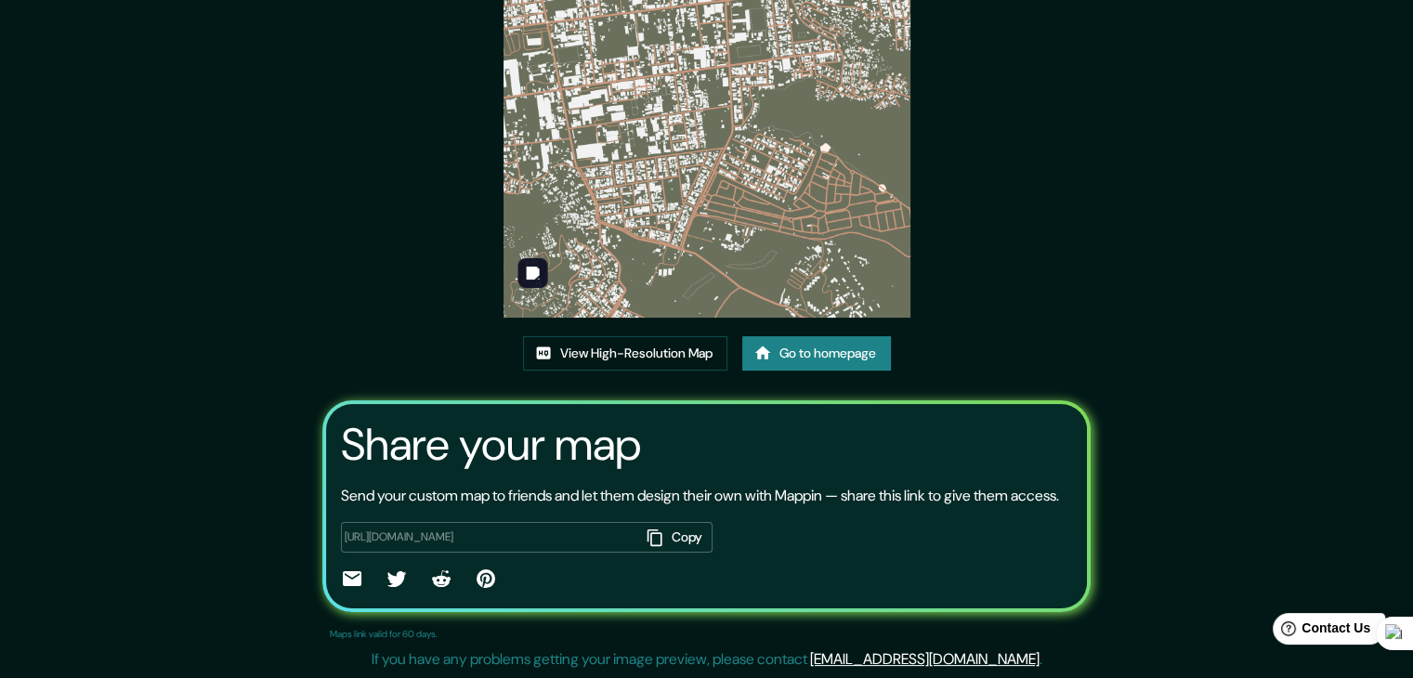
click at [681, 252] on img at bounding box center [707, 114] width 407 height 407
click at [582, 352] on link "View High-Resolution Map" at bounding box center [625, 353] width 204 height 34
